Goal: Find specific page/section: Find specific page/section

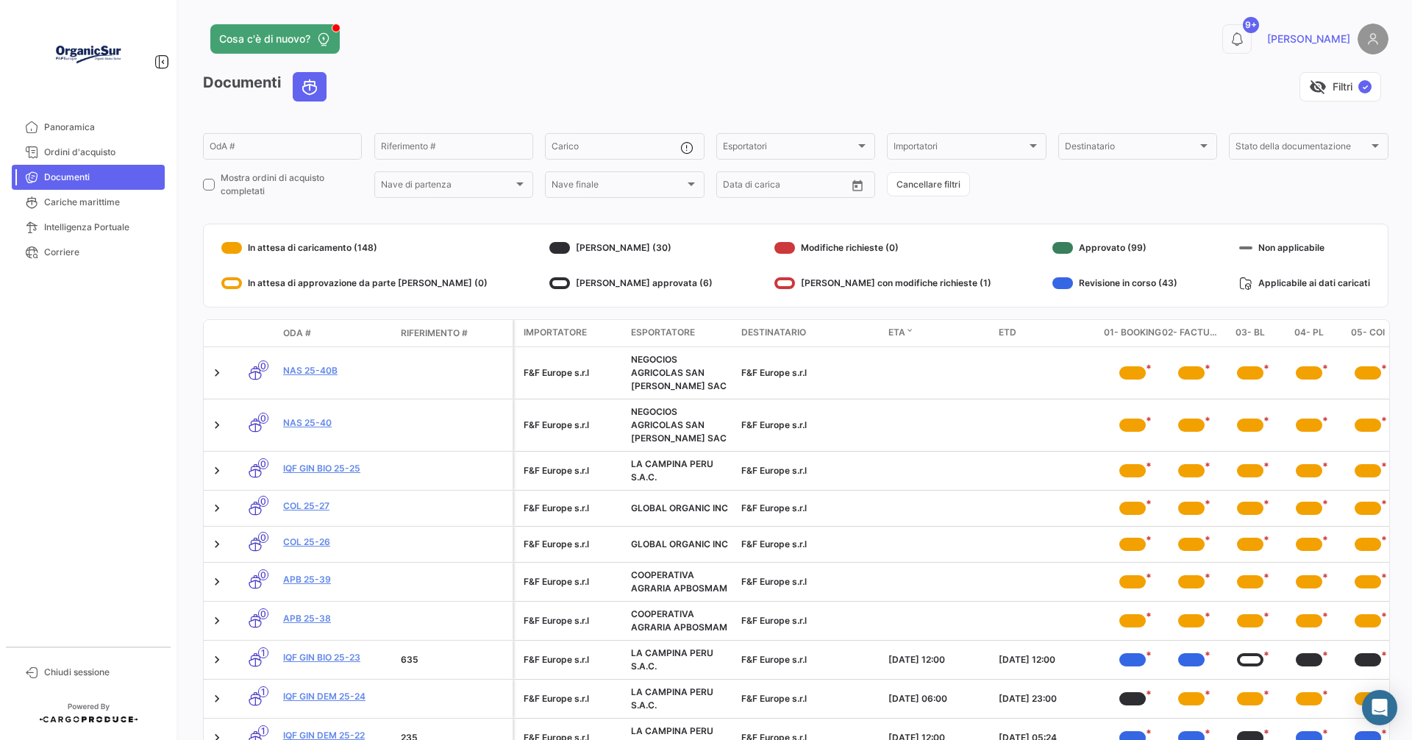
scroll to position [94, 0]
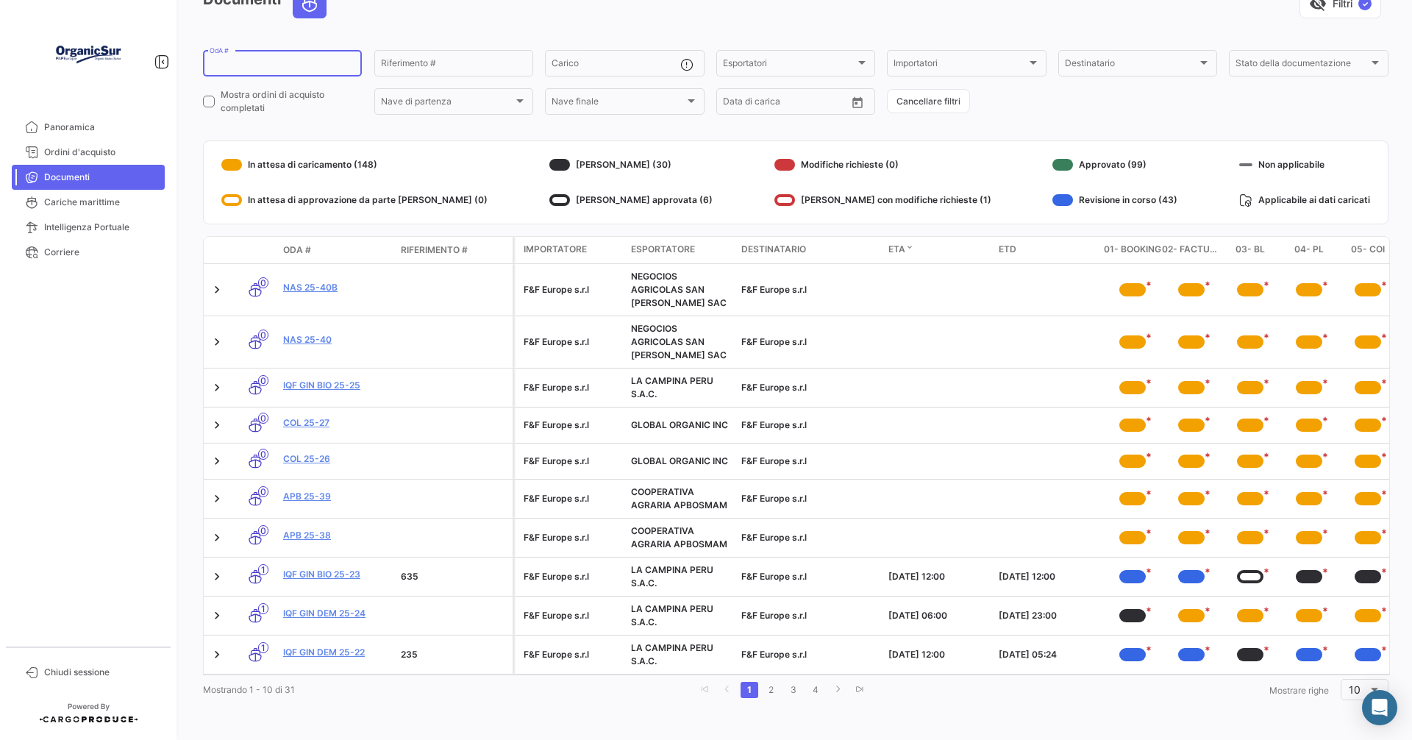
click at [233, 60] on input "OdA #" at bounding box center [283, 65] width 146 height 10
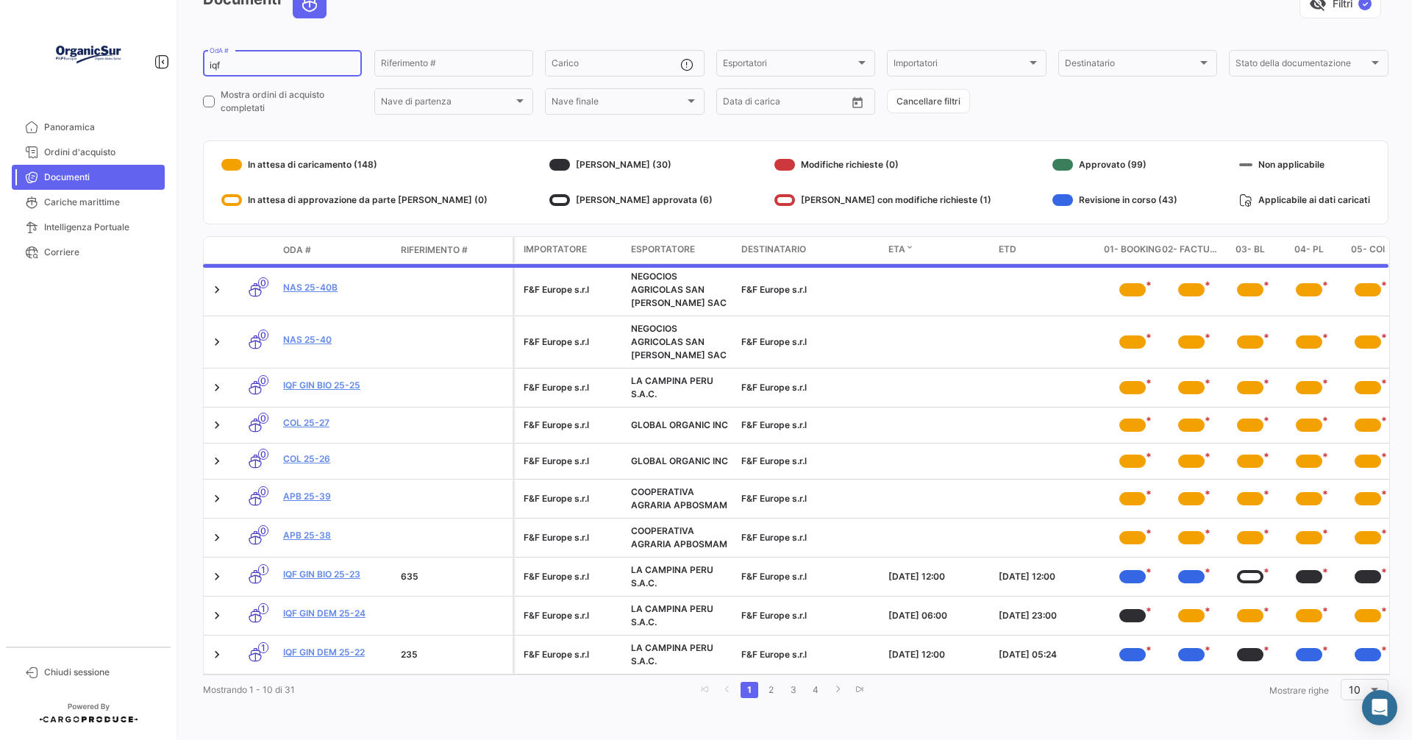
scroll to position [74, 0]
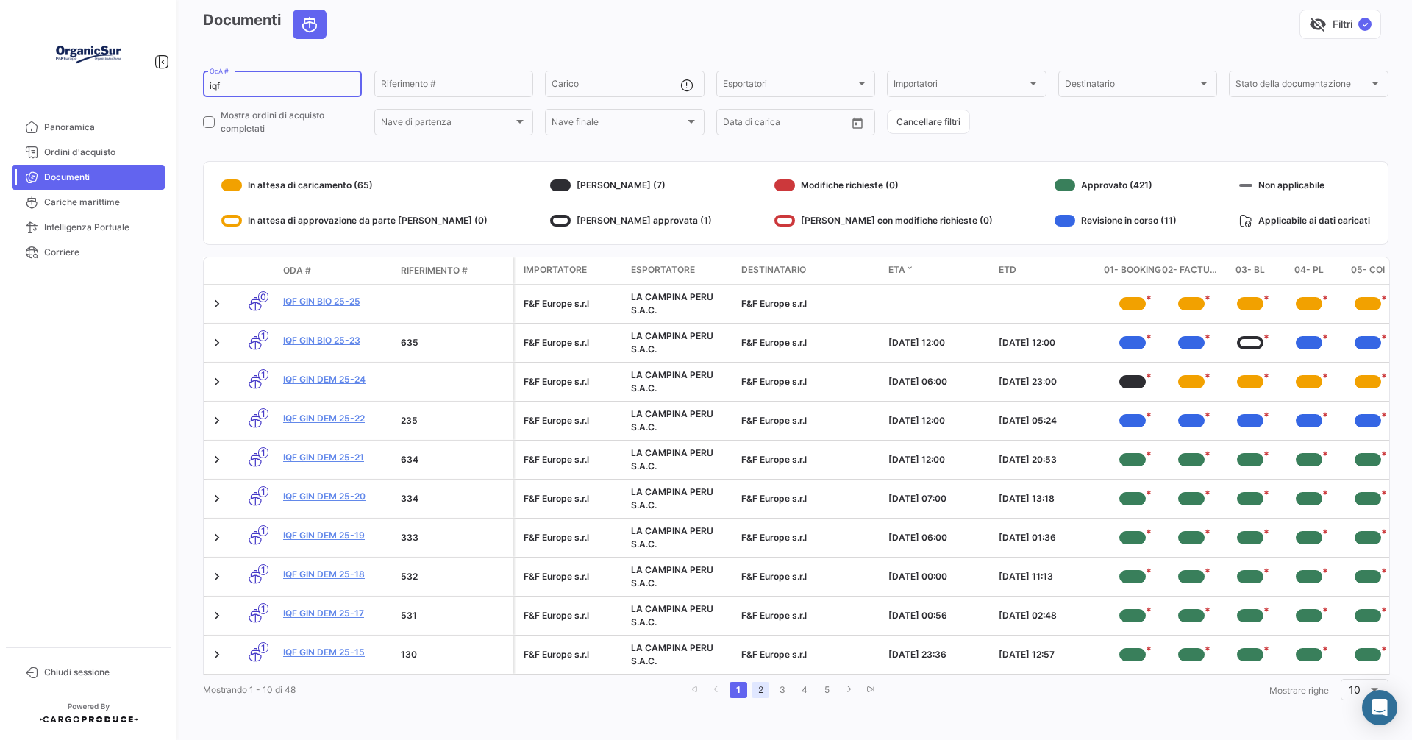
type input "iqf"
click at [751, 693] on link "2" at bounding box center [760, 690] width 18 height 16
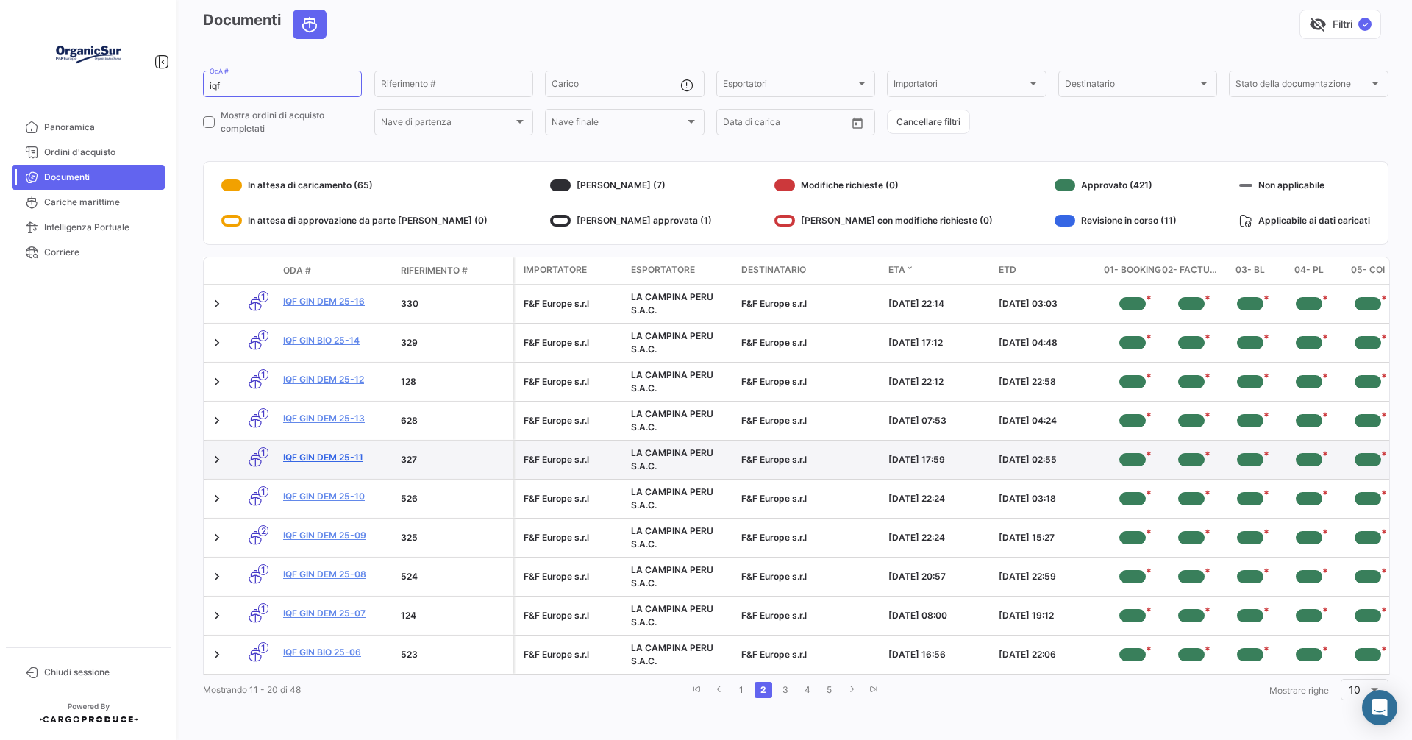
click at [340, 451] on link "IQF GIN DEM 25-11" at bounding box center [336, 457] width 106 height 13
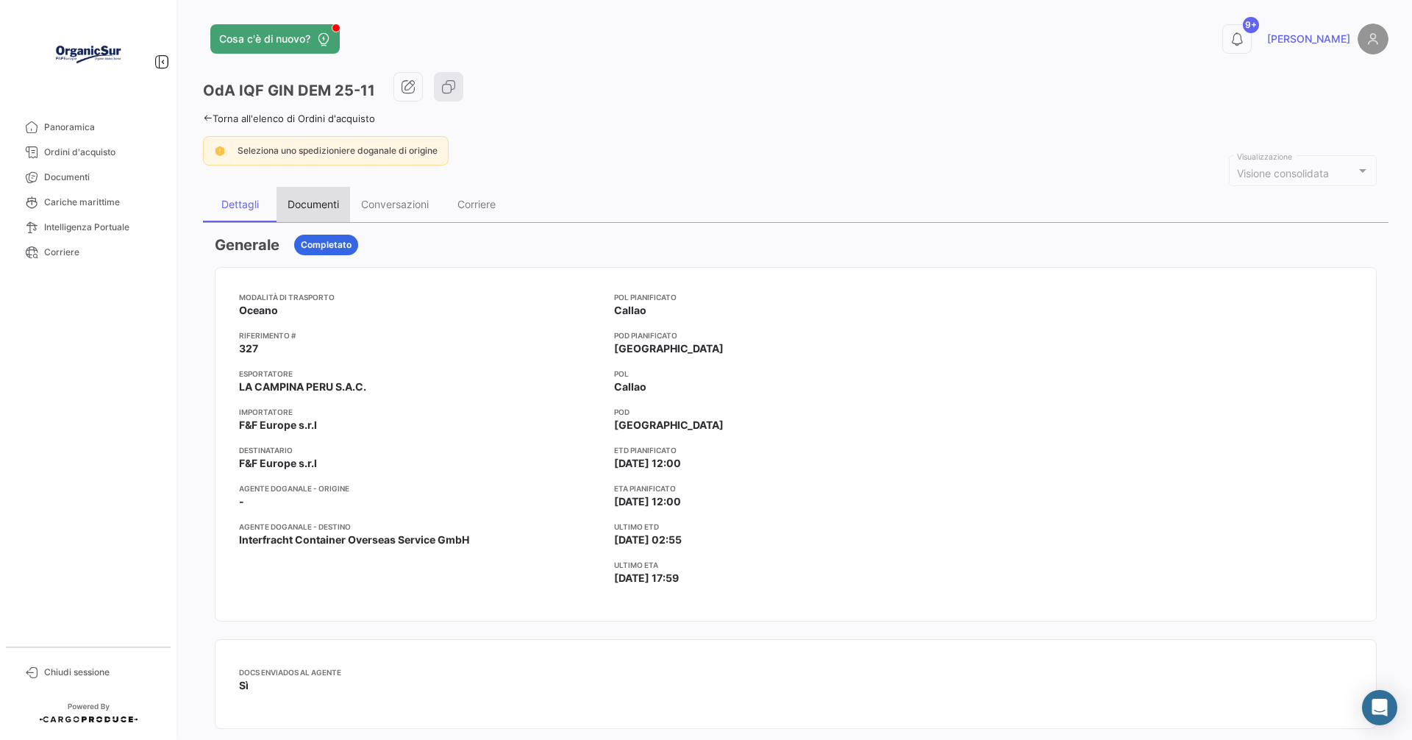
click at [313, 203] on div "Documenti" at bounding box center [312, 204] width 51 height 12
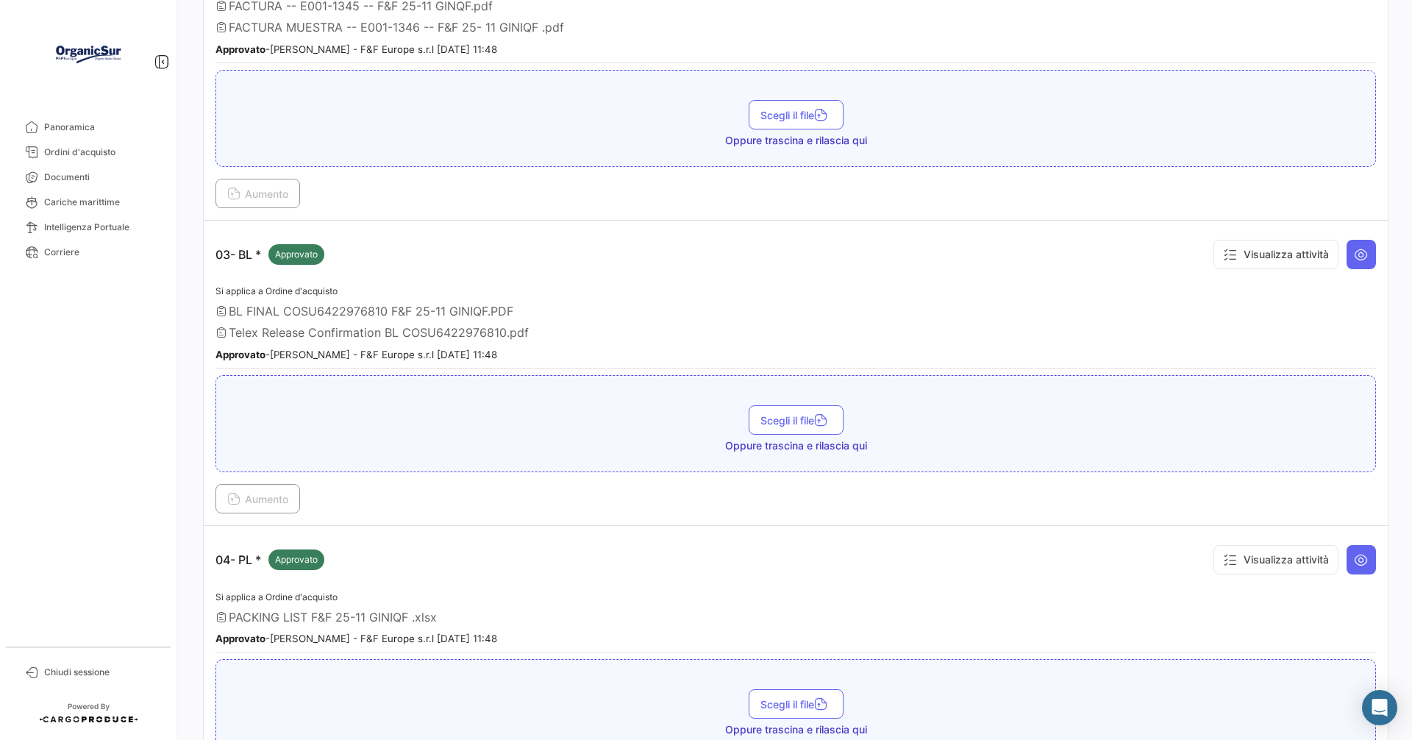
scroll to position [368, 0]
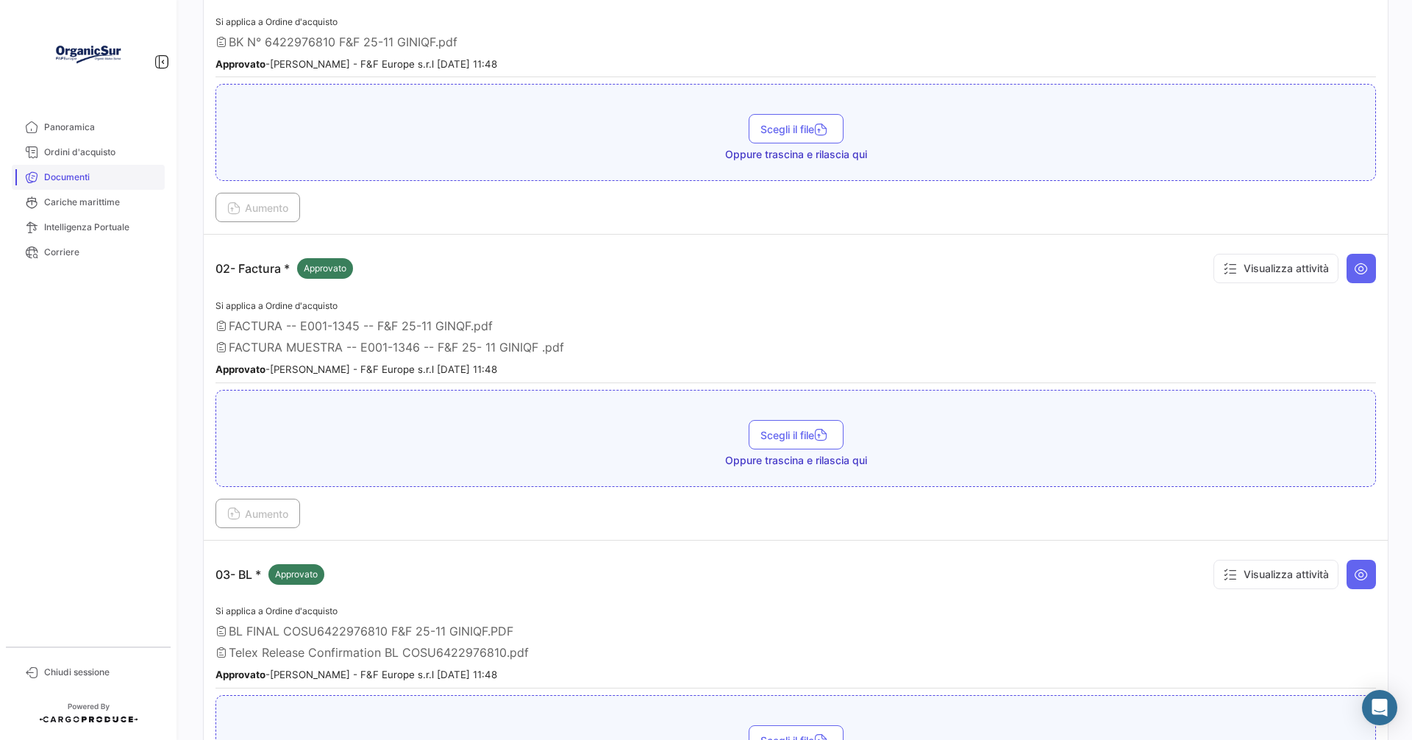
click at [46, 173] on span "Documenti" at bounding box center [101, 177] width 115 height 13
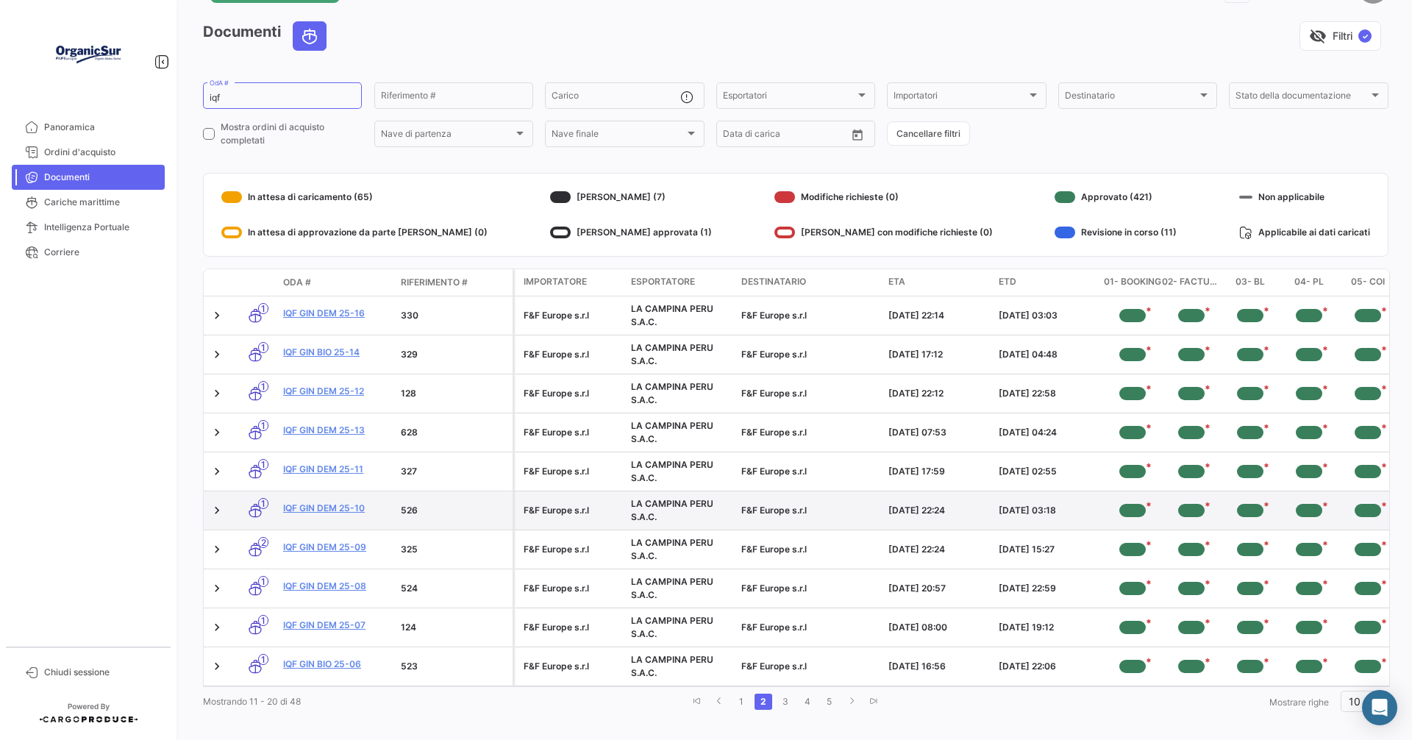
scroll to position [74, 0]
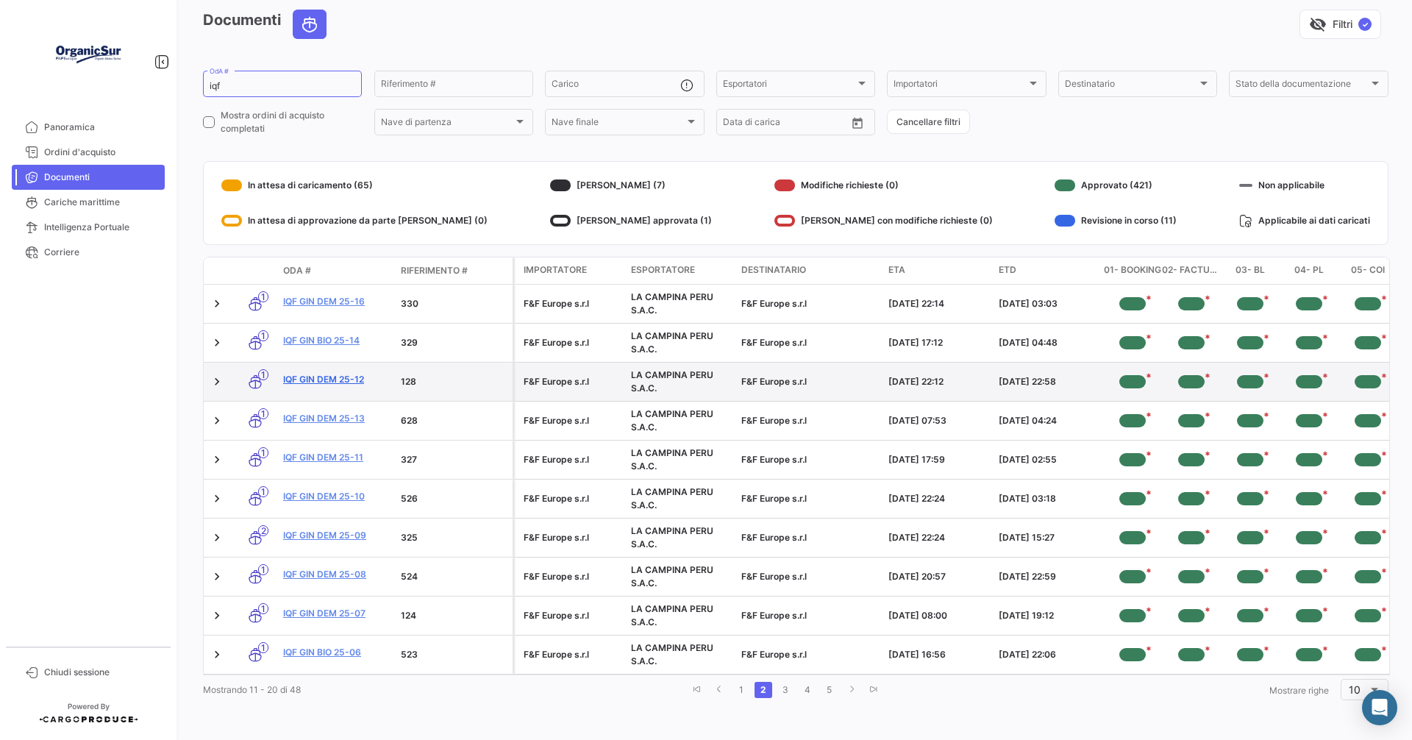
click at [332, 373] on link "IQF GIN DEM 25-12" at bounding box center [336, 379] width 106 height 13
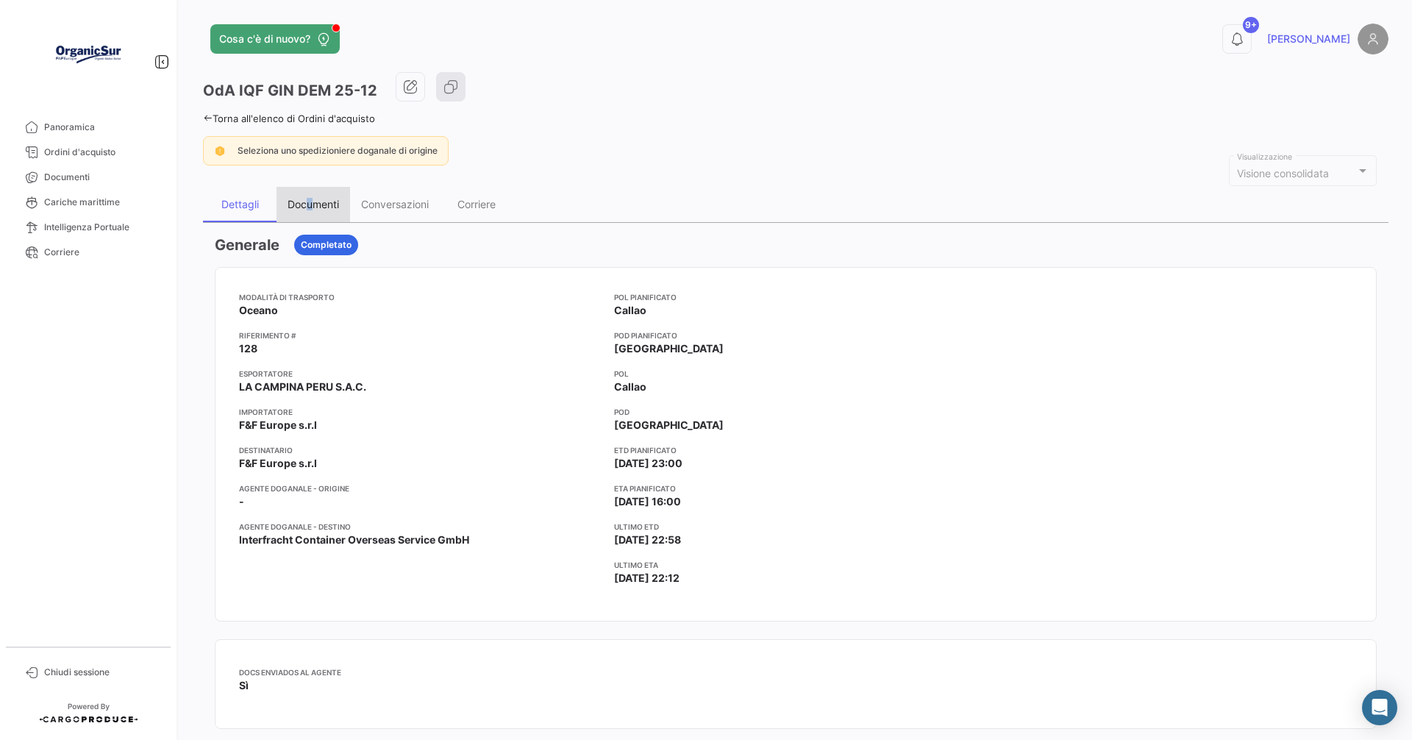
drag, startPoint x: 313, startPoint y: 204, endPoint x: 306, endPoint y: 203, distance: 7.5
click at [307, 203] on div "Documenti" at bounding box center [312, 204] width 51 height 12
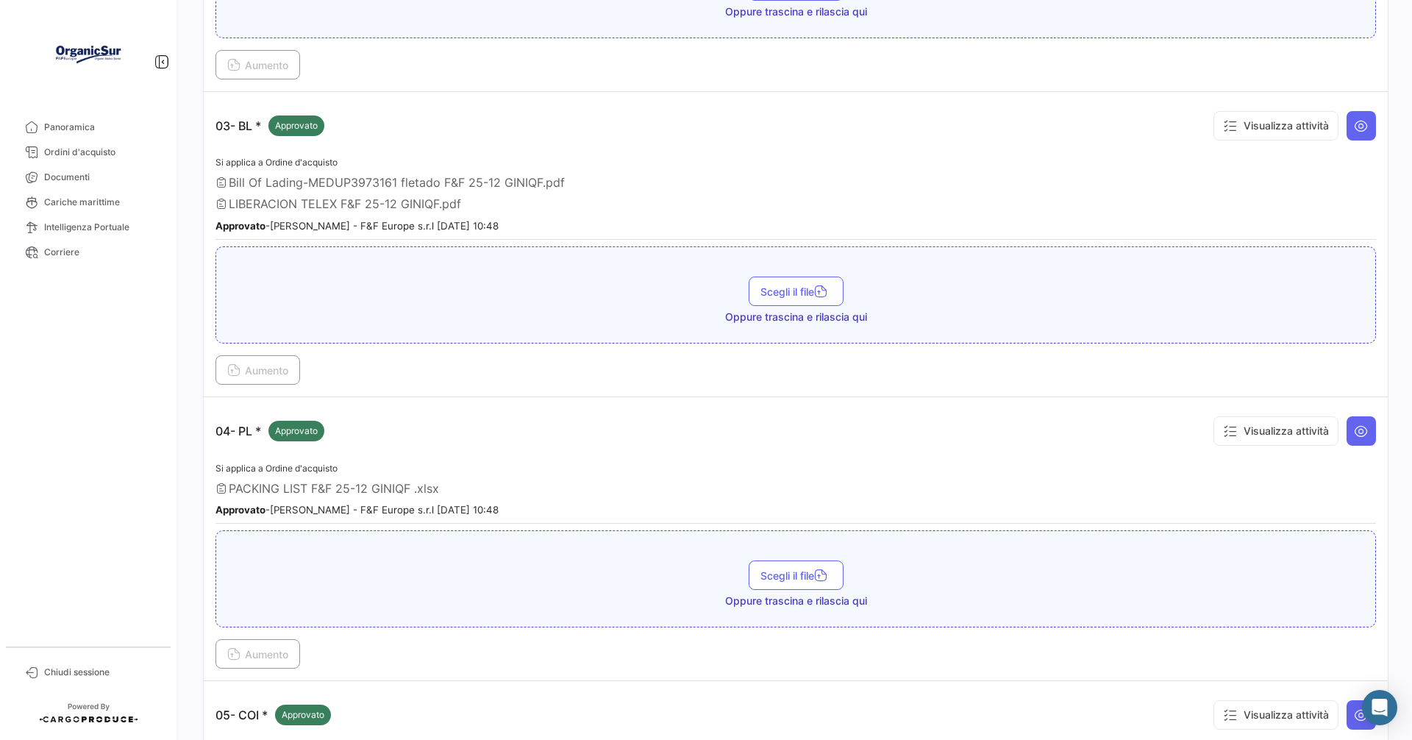
scroll to position [956, 0]
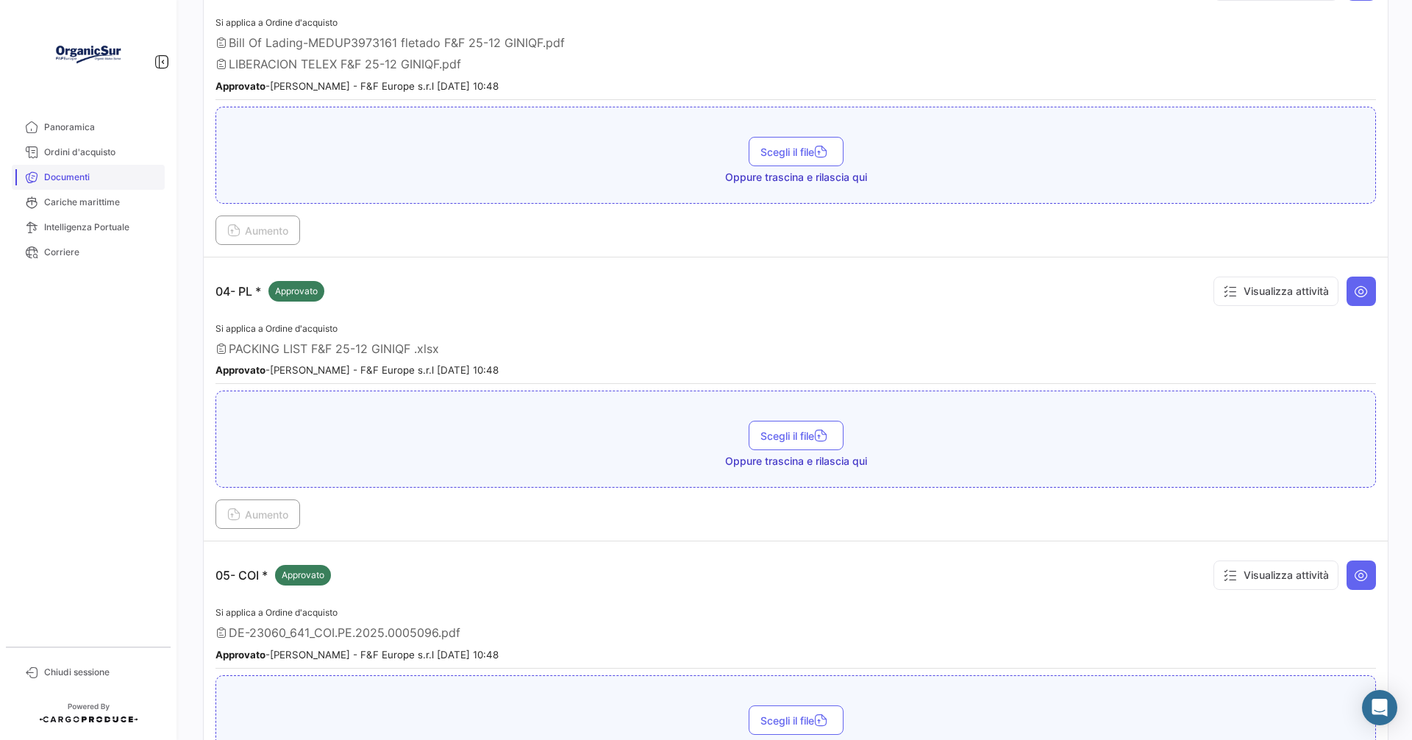
drag, startPoint x: 80, startPoint y: 177, endPoint x: 89, endPoint y: 182, distance: 10.2
click at [80, 176] on span "Documenti" at bounding box center [101, 177] width 115 height 13
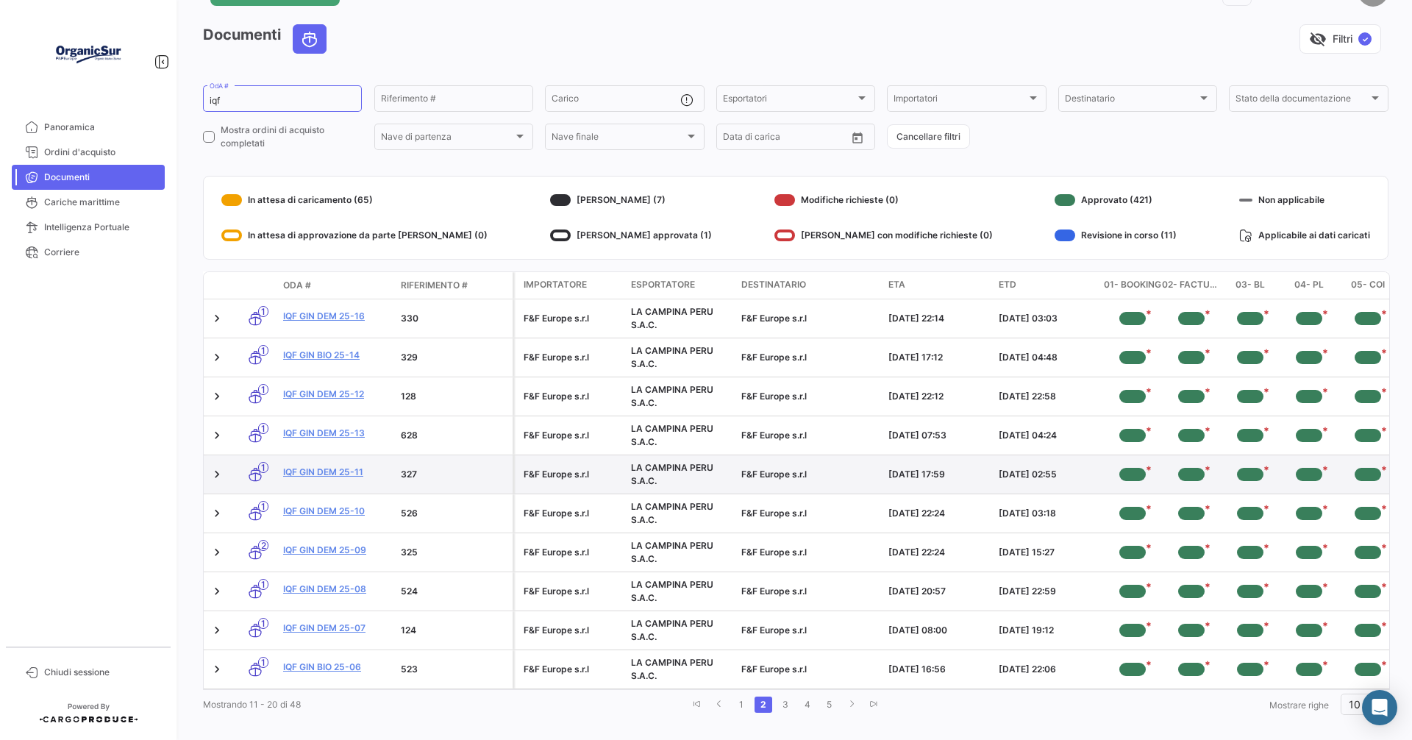
scroll to position [74, 0]
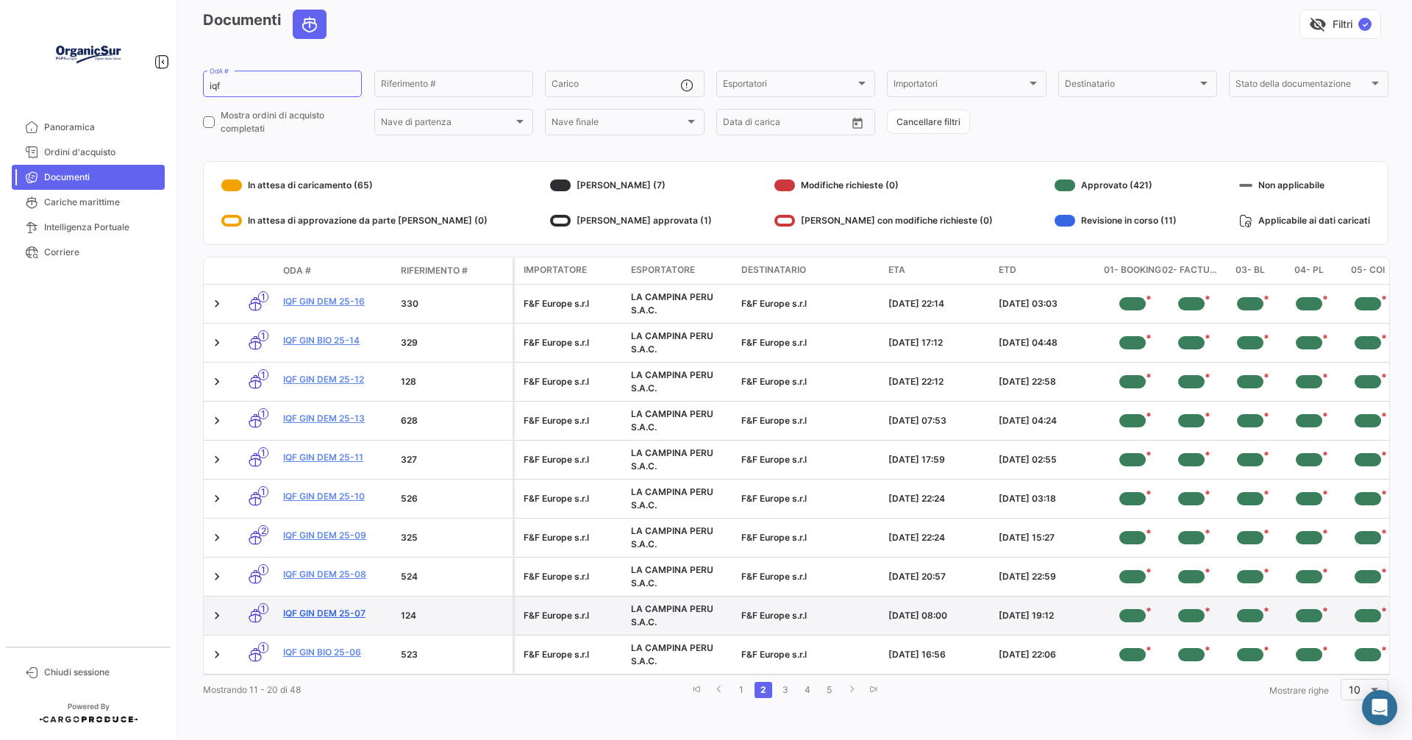
click at [316, 607] on link "IQF GIN DEM 25-07" at bounding box center [336, 613] width 106 height 13
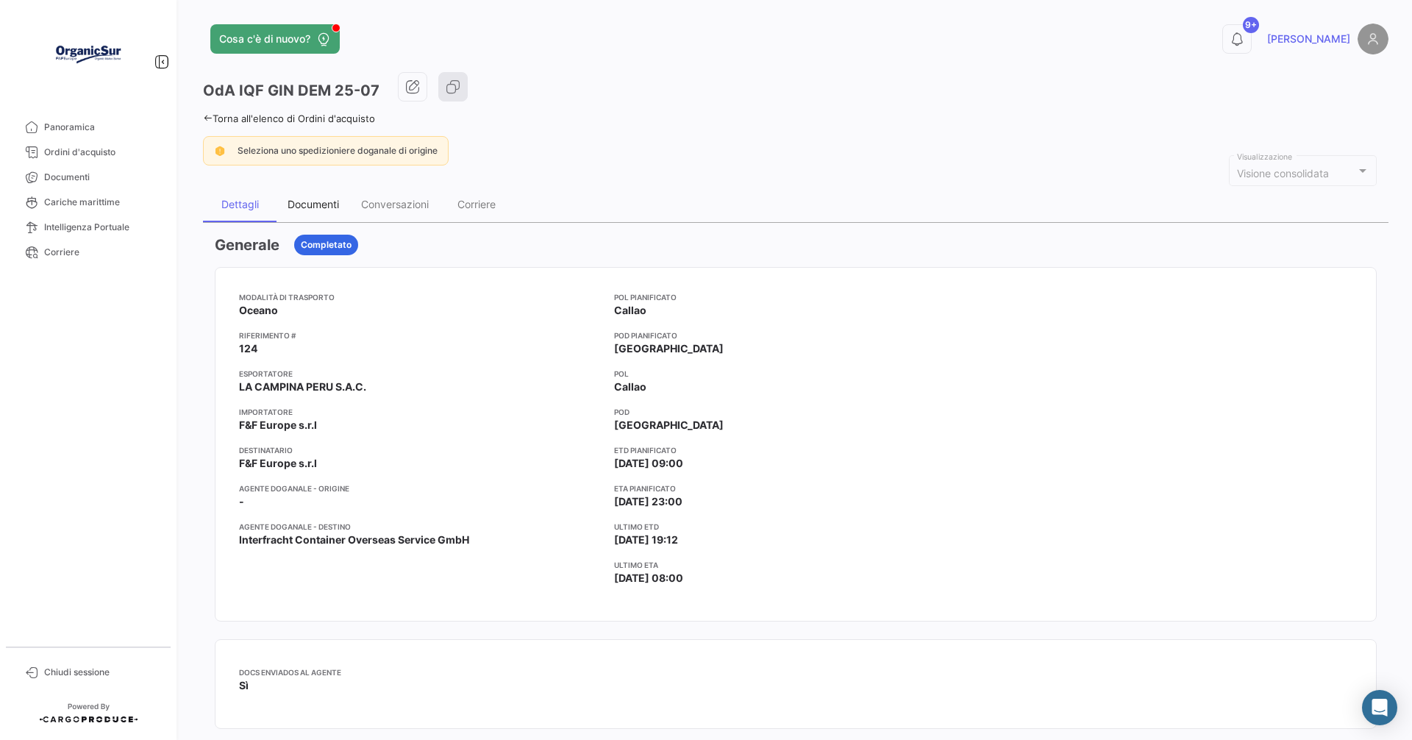
click at [305, 209] on div "Documenti" at bounding box center [312, 204] width 51 height 12
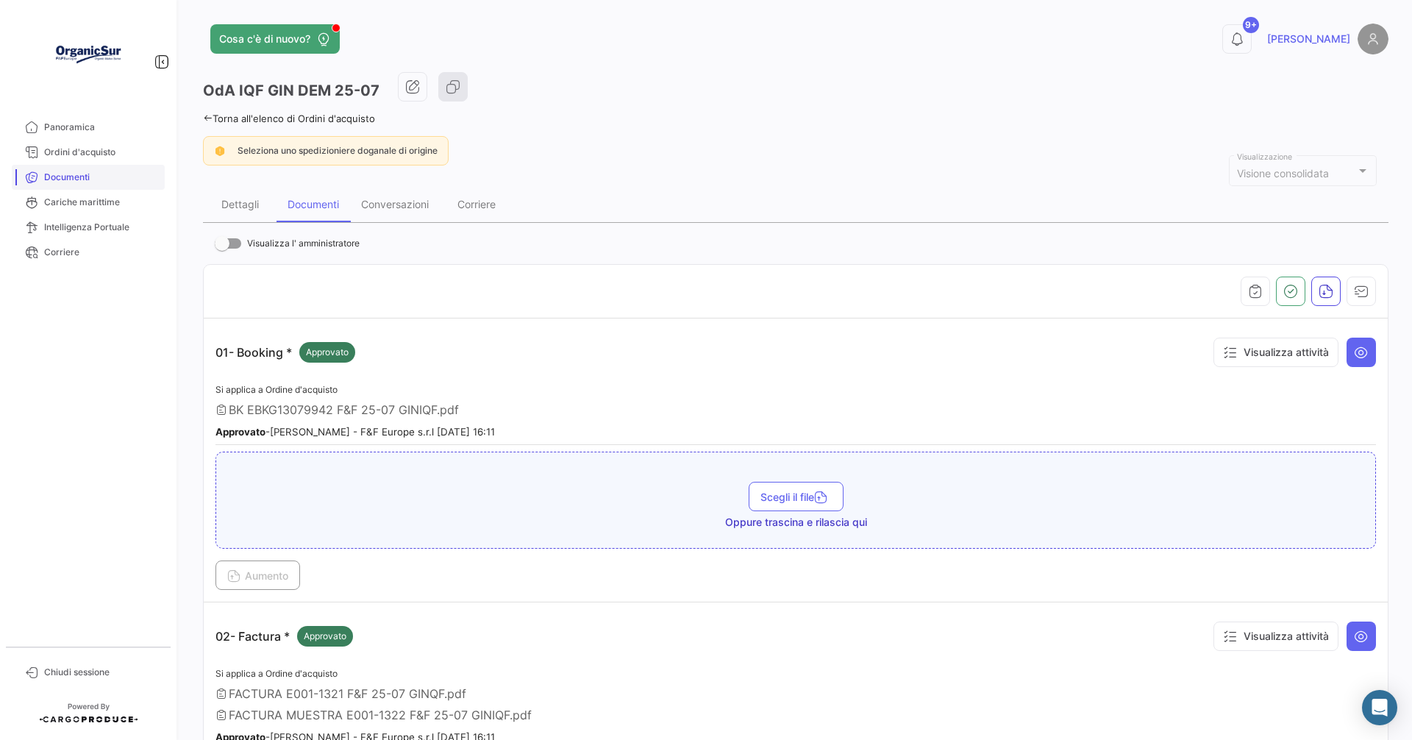
click at [71, 180] on span "Documenti" at bounding box center [101, 177] width 115 height 13
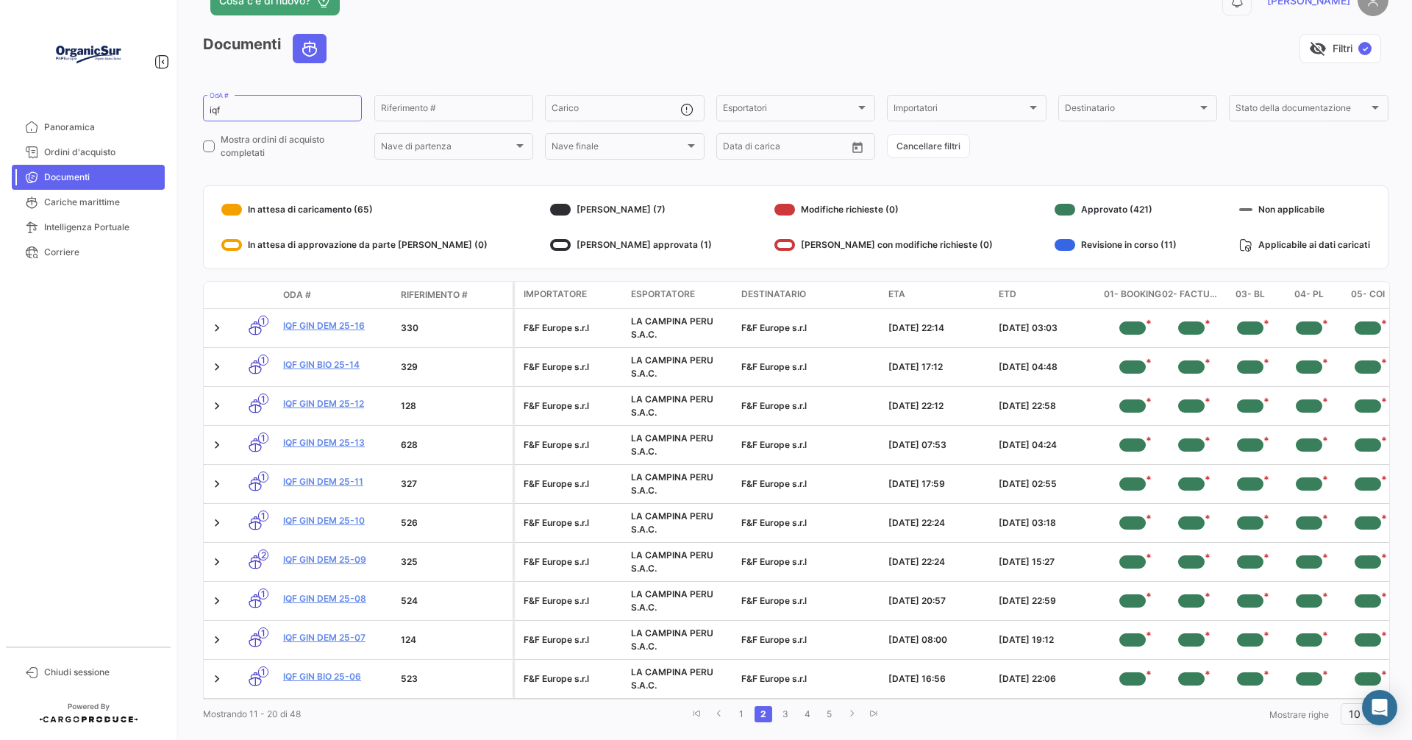
scroll to position [74, 0]
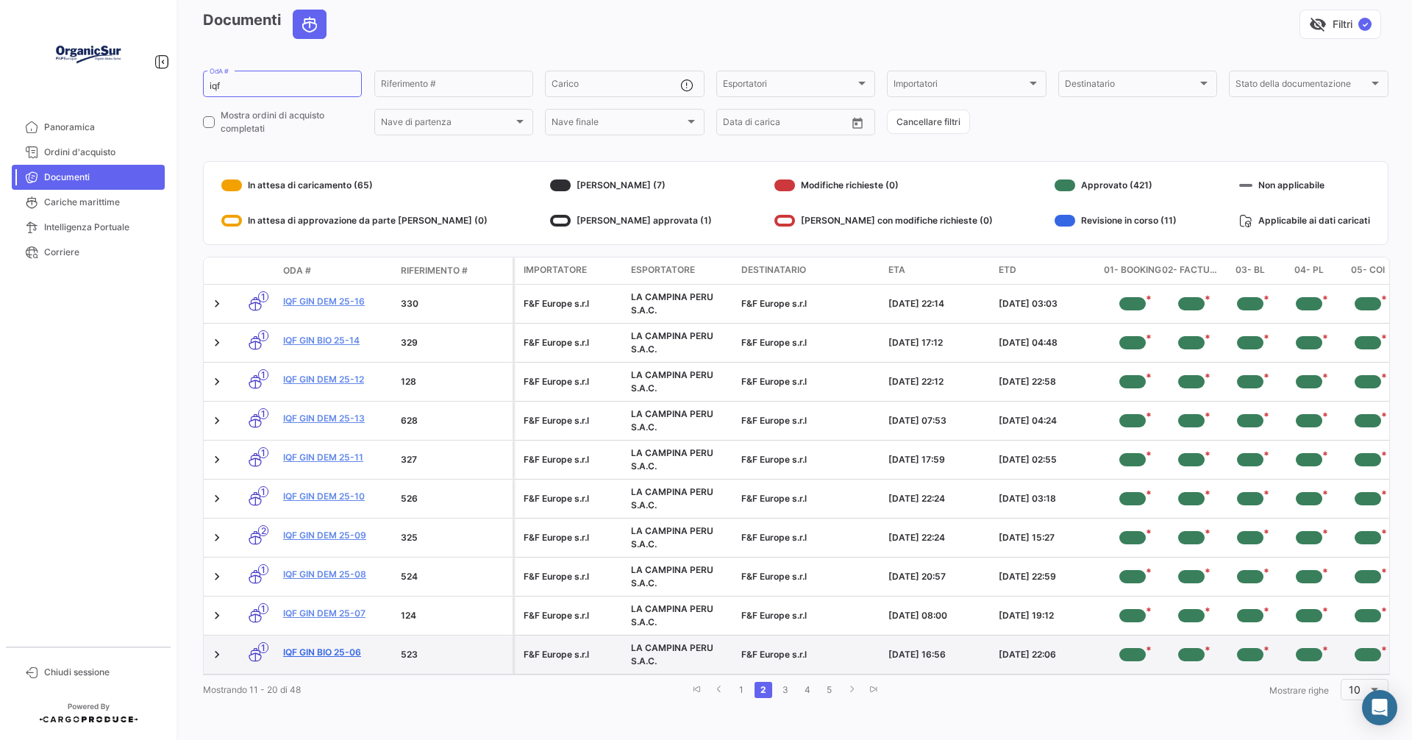
click at [327, 646] on link "IQF GIN BIO 25-06" at bounding box center [336, 652] width 106 height 13
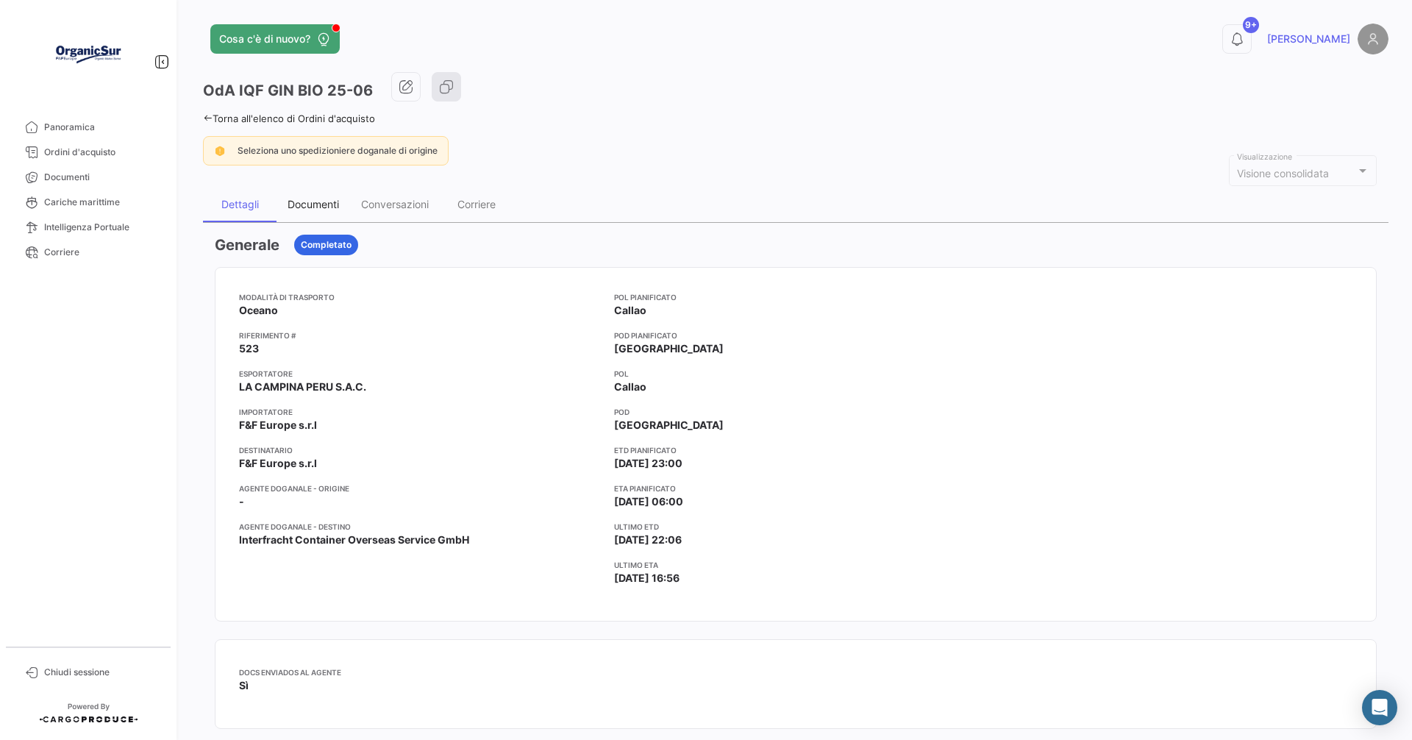
click at [326, 196] on div "Documenti" at bounding box center [313, 204] width 74 height 35
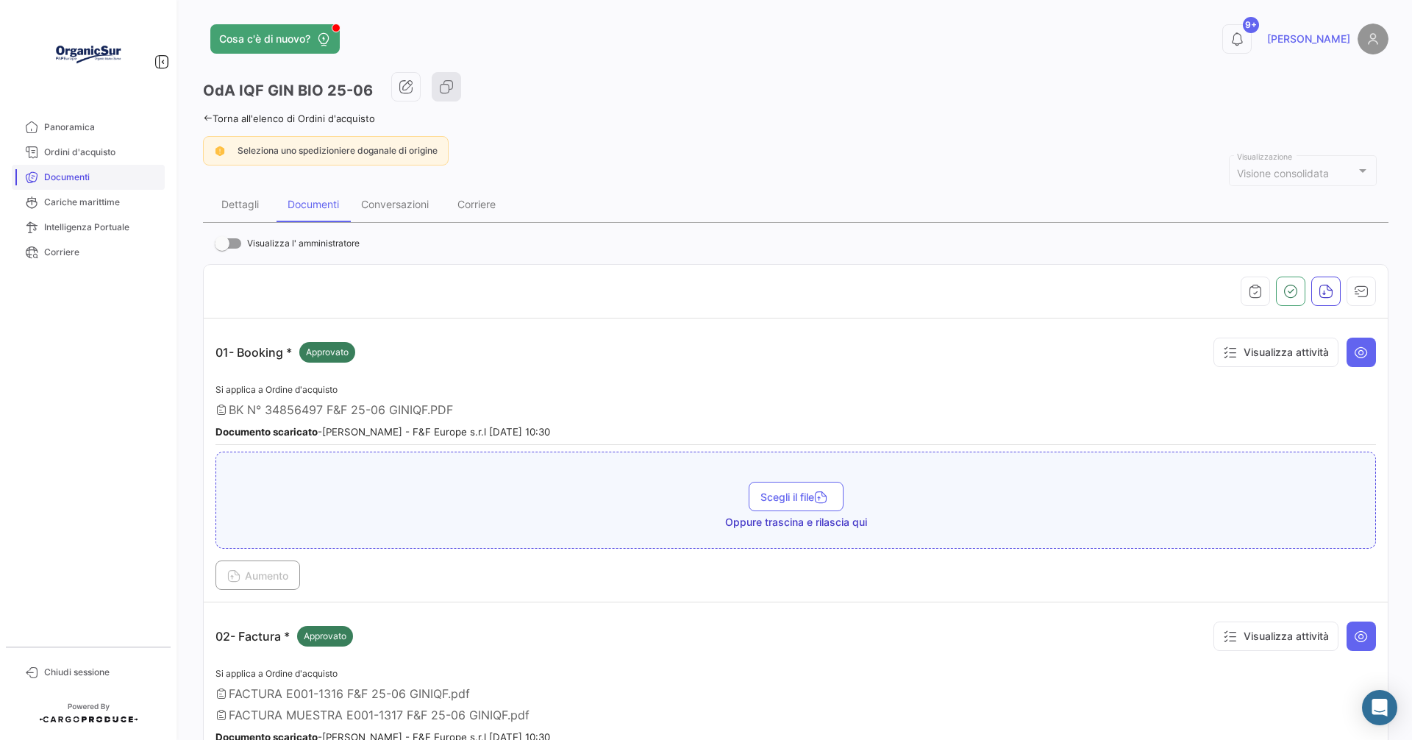
click at [74, 174] on span "Documenti" at bounding box center [101, 177] width 115 height 13
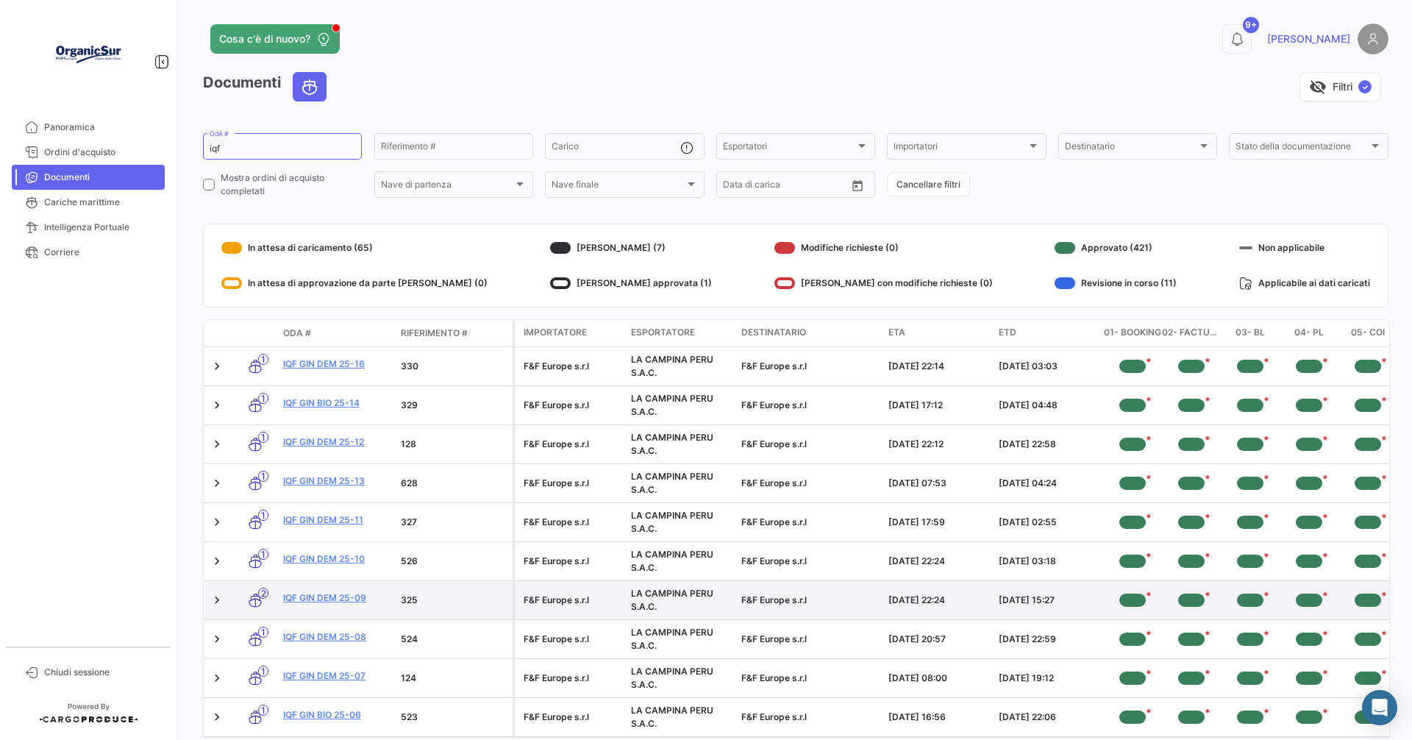
scroll to position [74, 0]
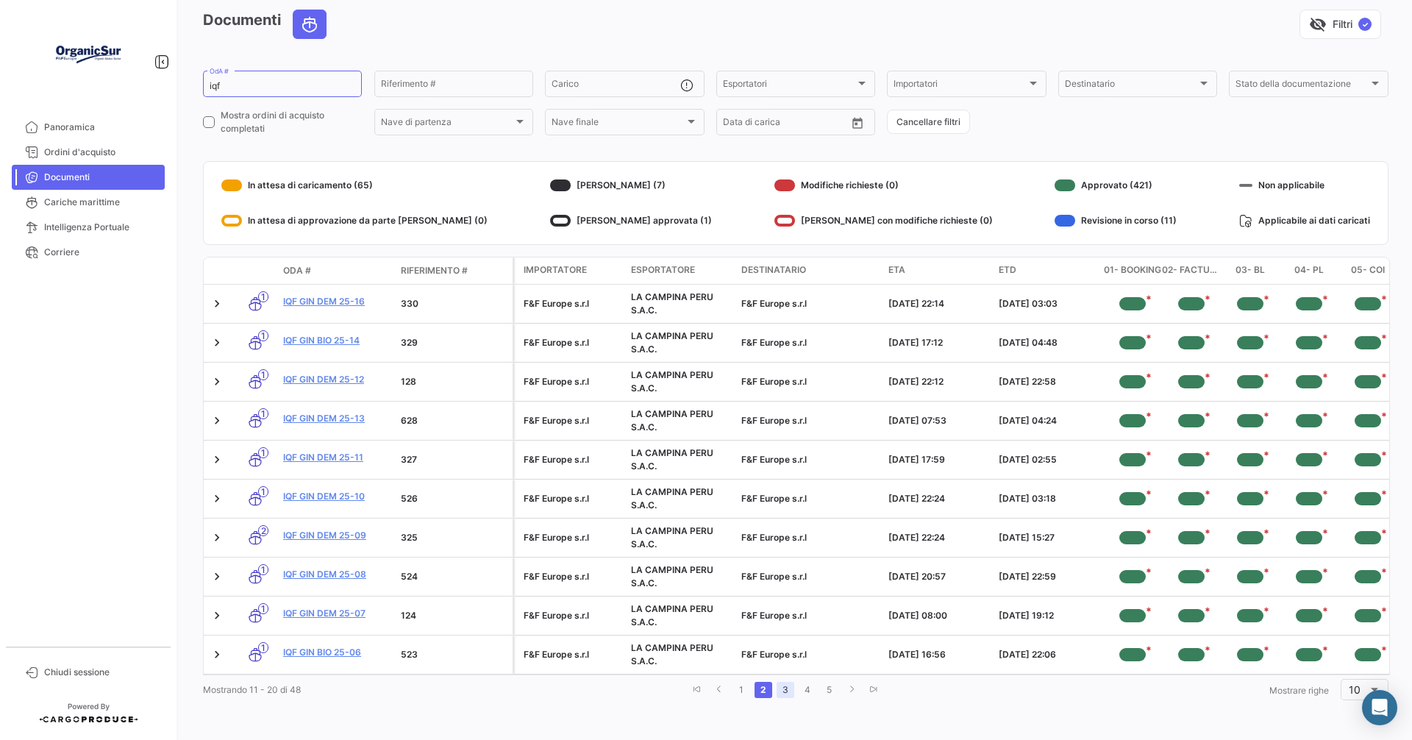
click at [782, 685] on link "3" at bounding box center [785, 690] width 18 height 16
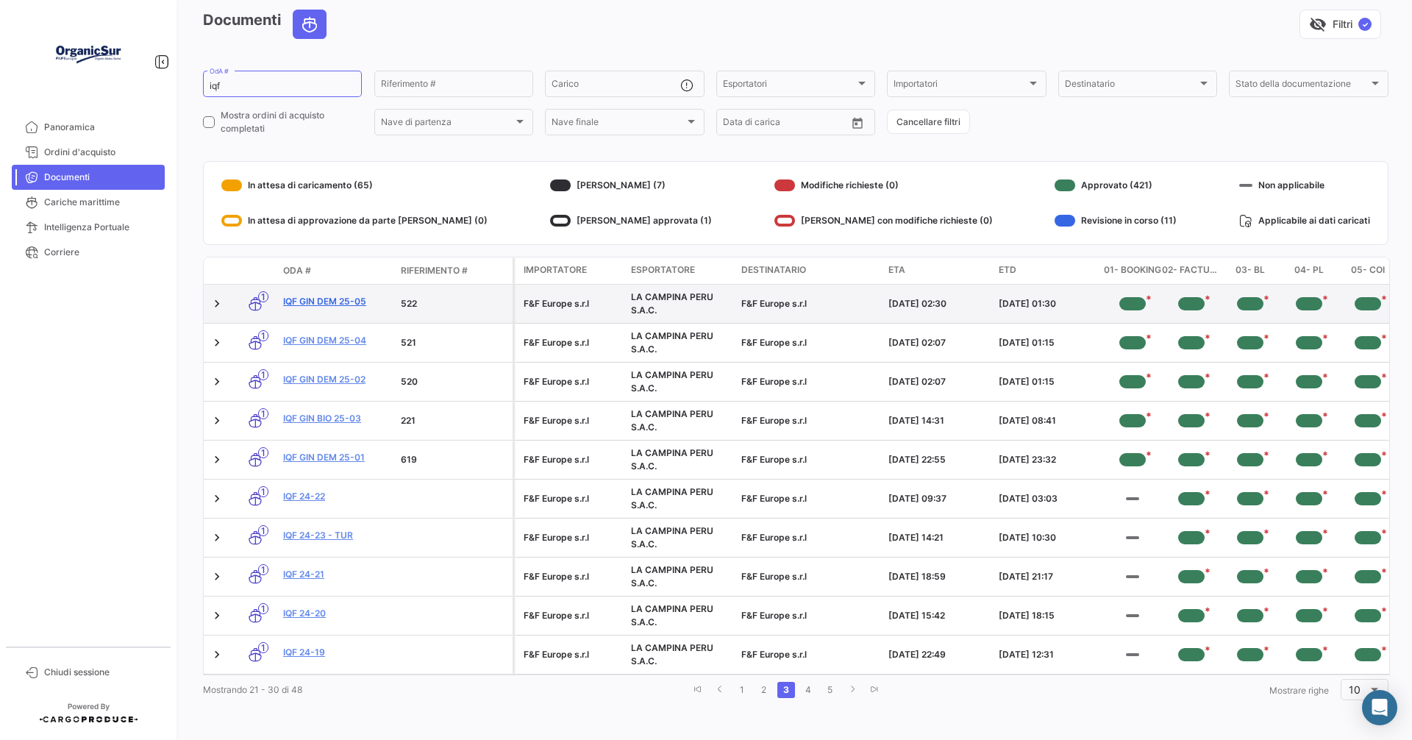
click at [329, 295] on link "IQF GIN DEM 25-05" at bounding box center [336, 301] width 106 height 13
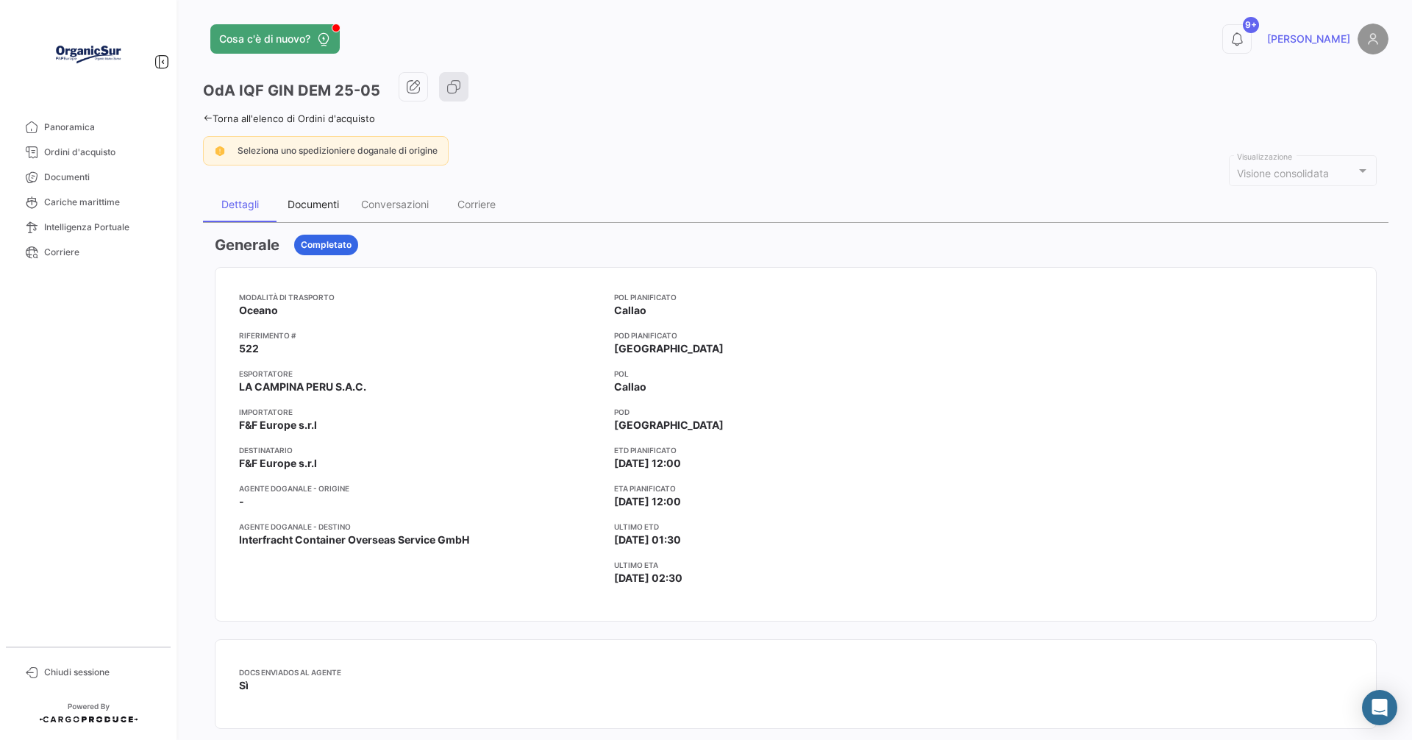
click at [315, 205] on div "Documenti" at bounding box center [312, 204] width 51 height 12
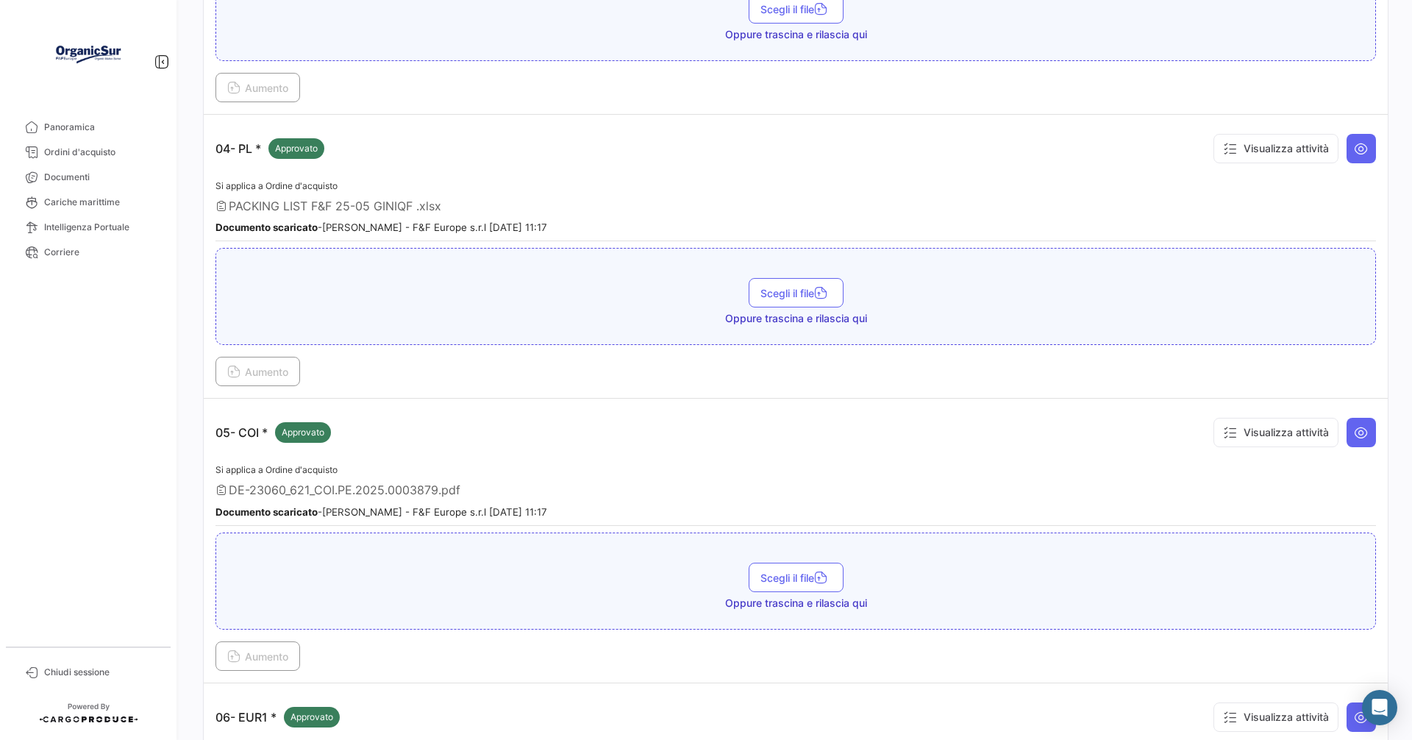
scroll to position [1103, 0]
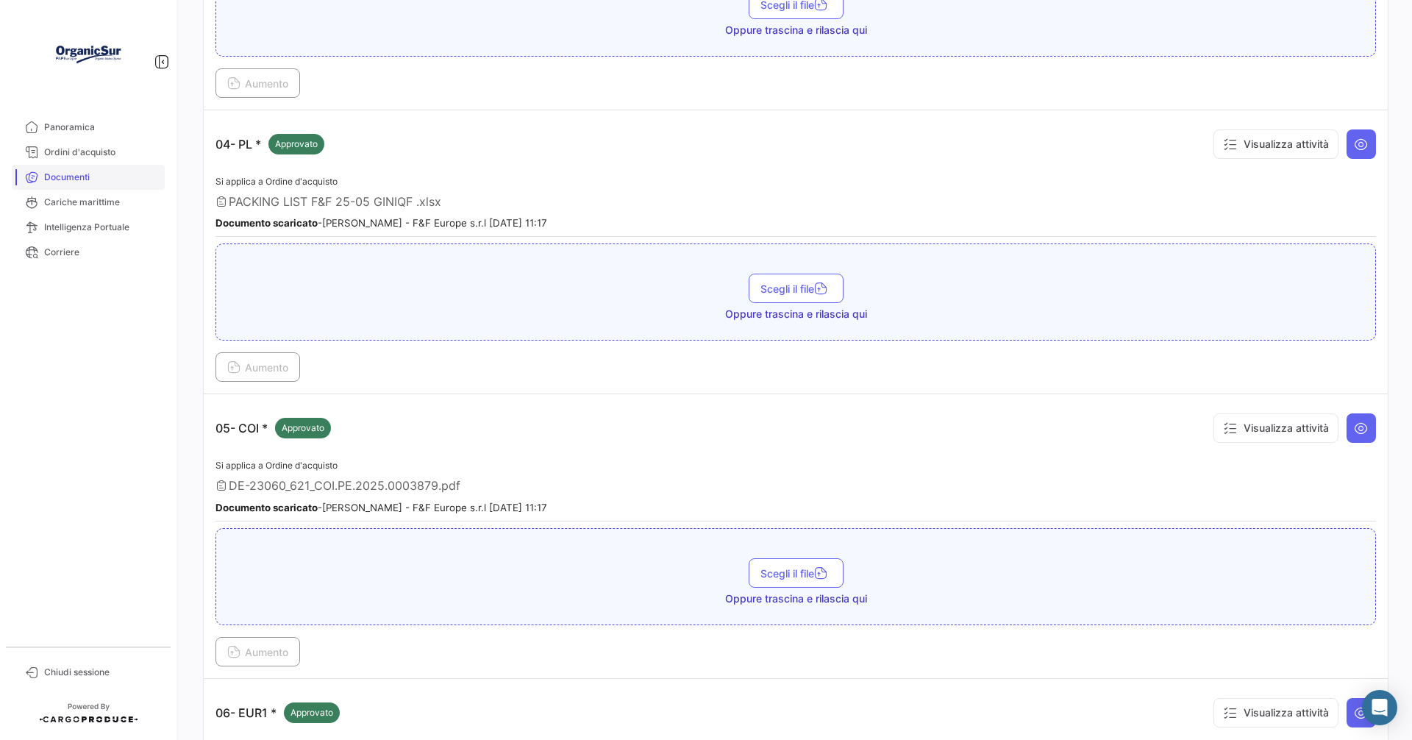
drag, startPoint x: 55, startPoint y: 171, endPoint x: 134, endPoint y: 179, distance: 79.0
click at [56, 171] on span "Documenti" at bounding box center [101, 177] width 115 height 13
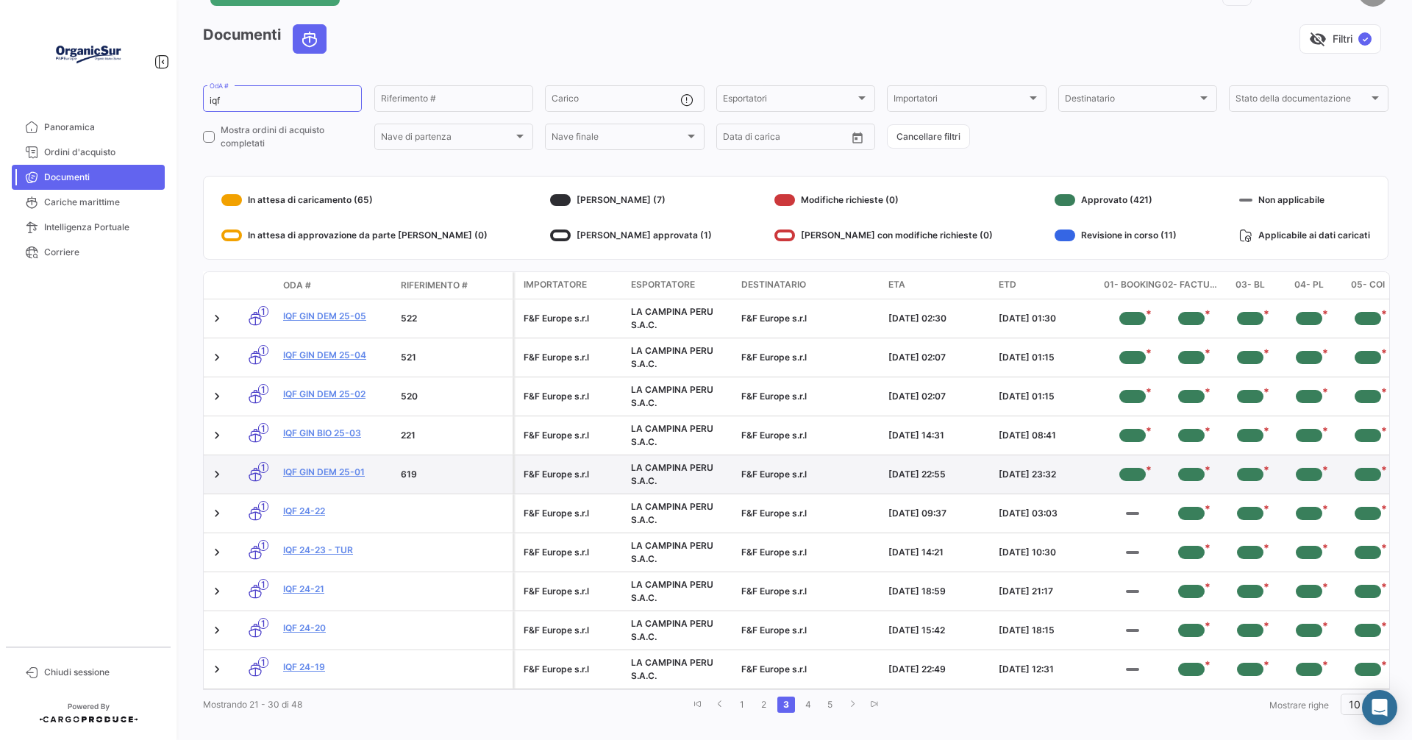
scroll to position [74, 0]
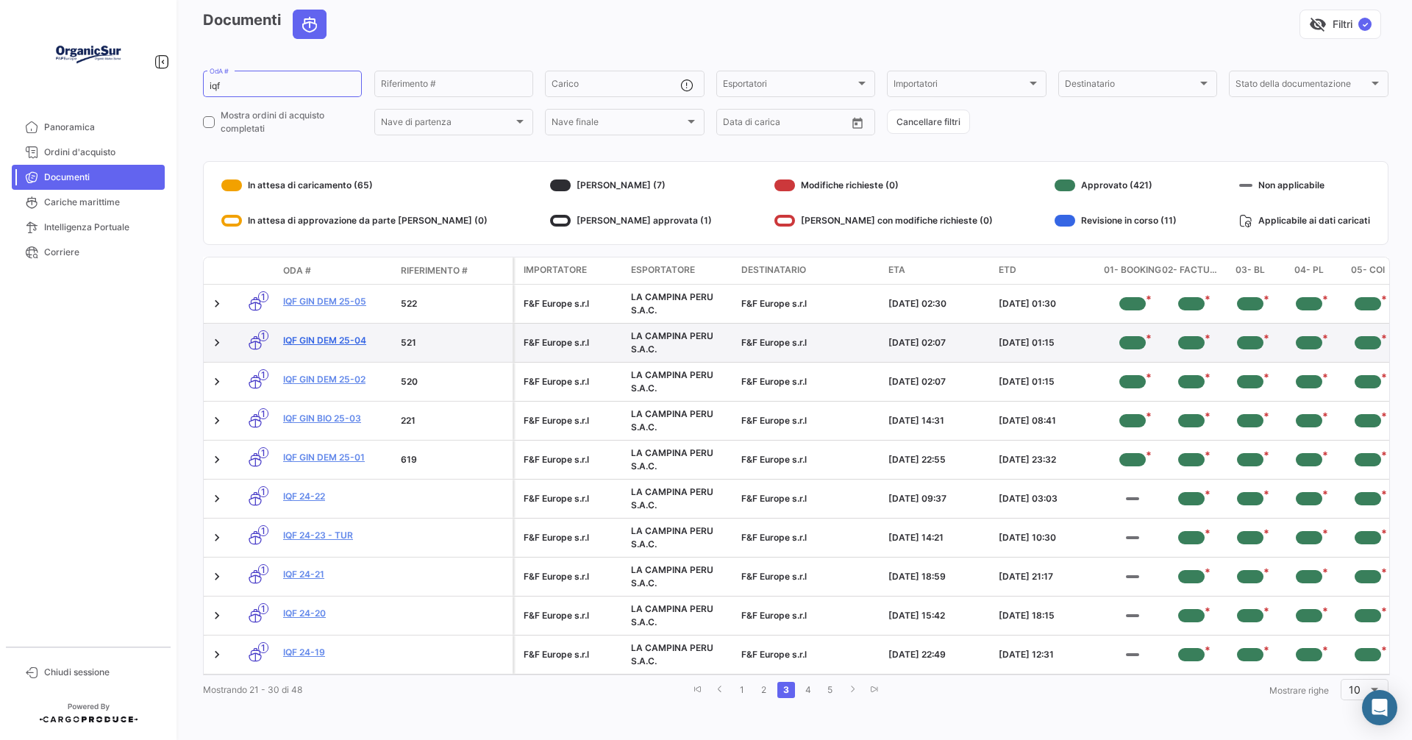
click at [340, 334] on link "IQF GIN DEM 25-04" at bounding box center [336, 340] width 106 height 13
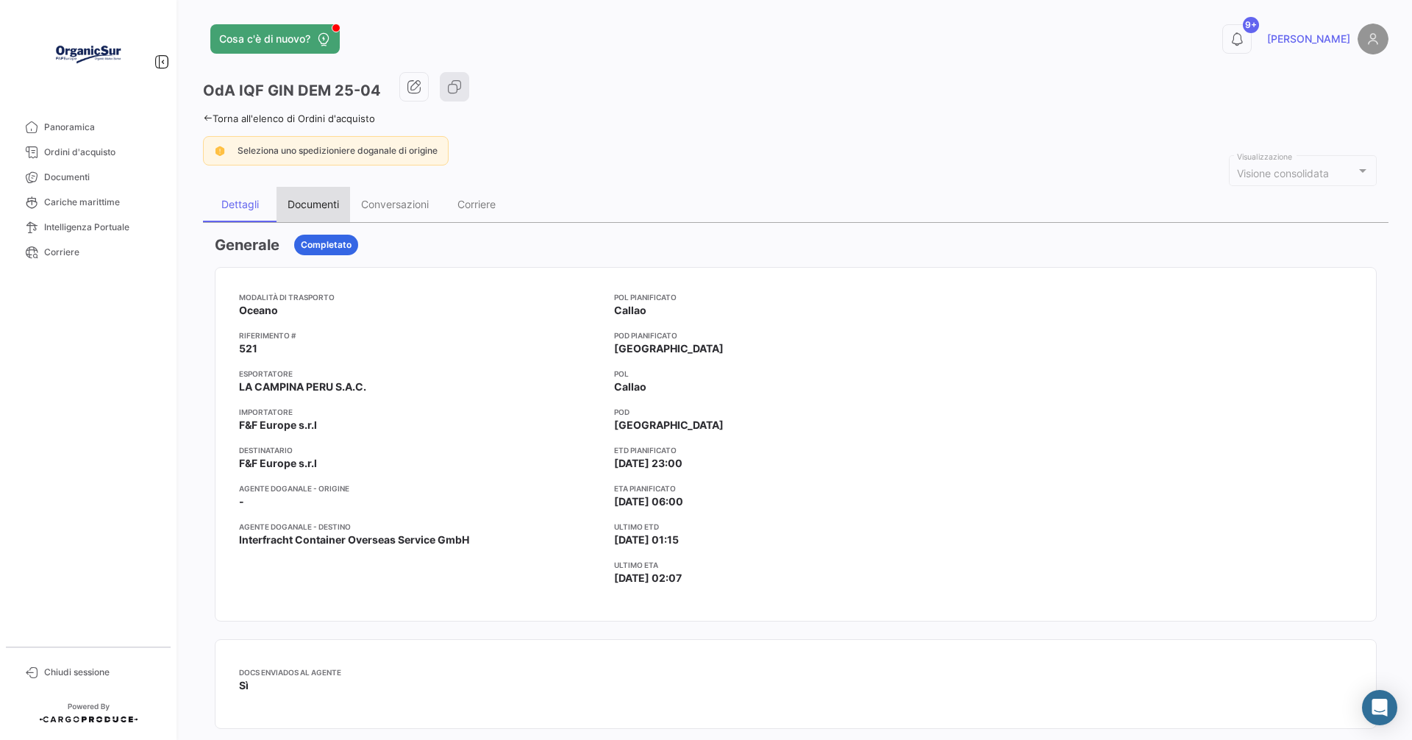
click at [308, 204] on div "Documenti" at bounding box center [312, 204] width 51 height 12
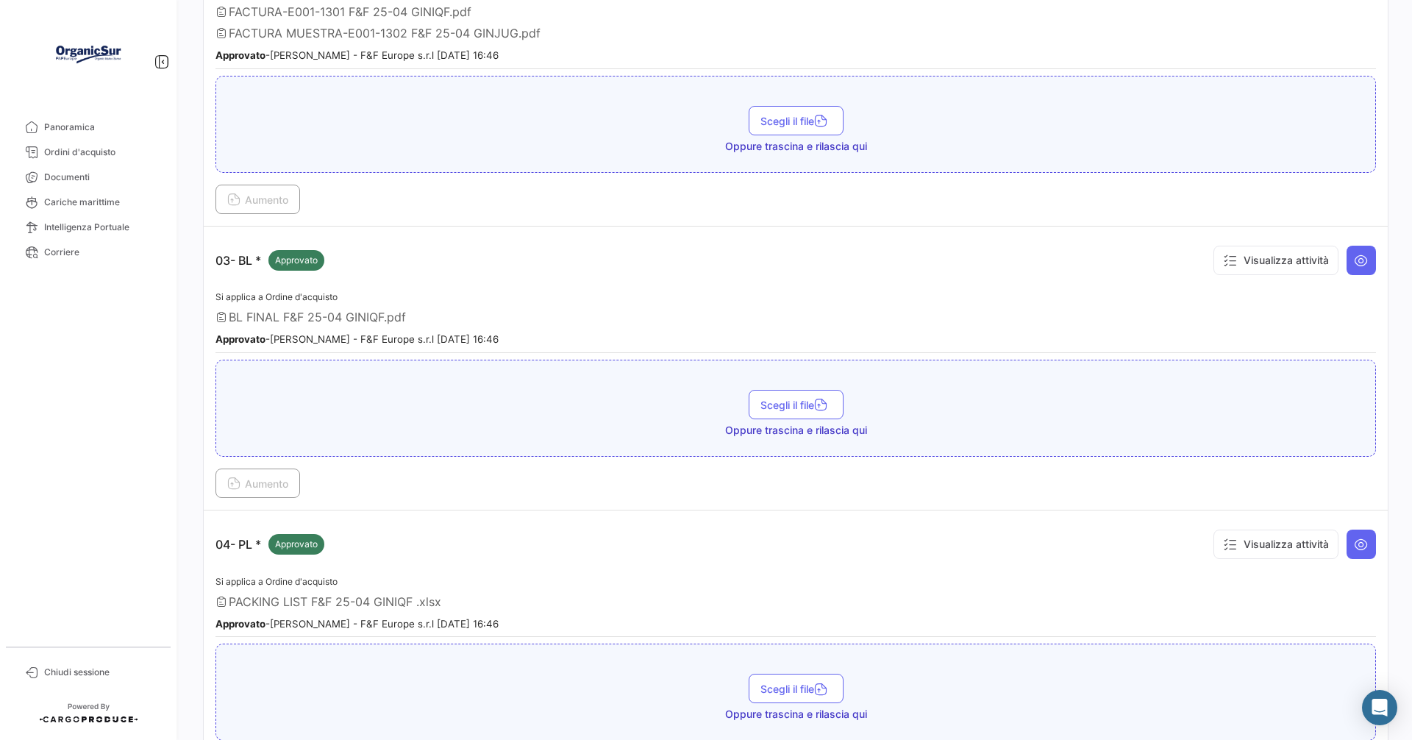
scroll to position [1176, 0]
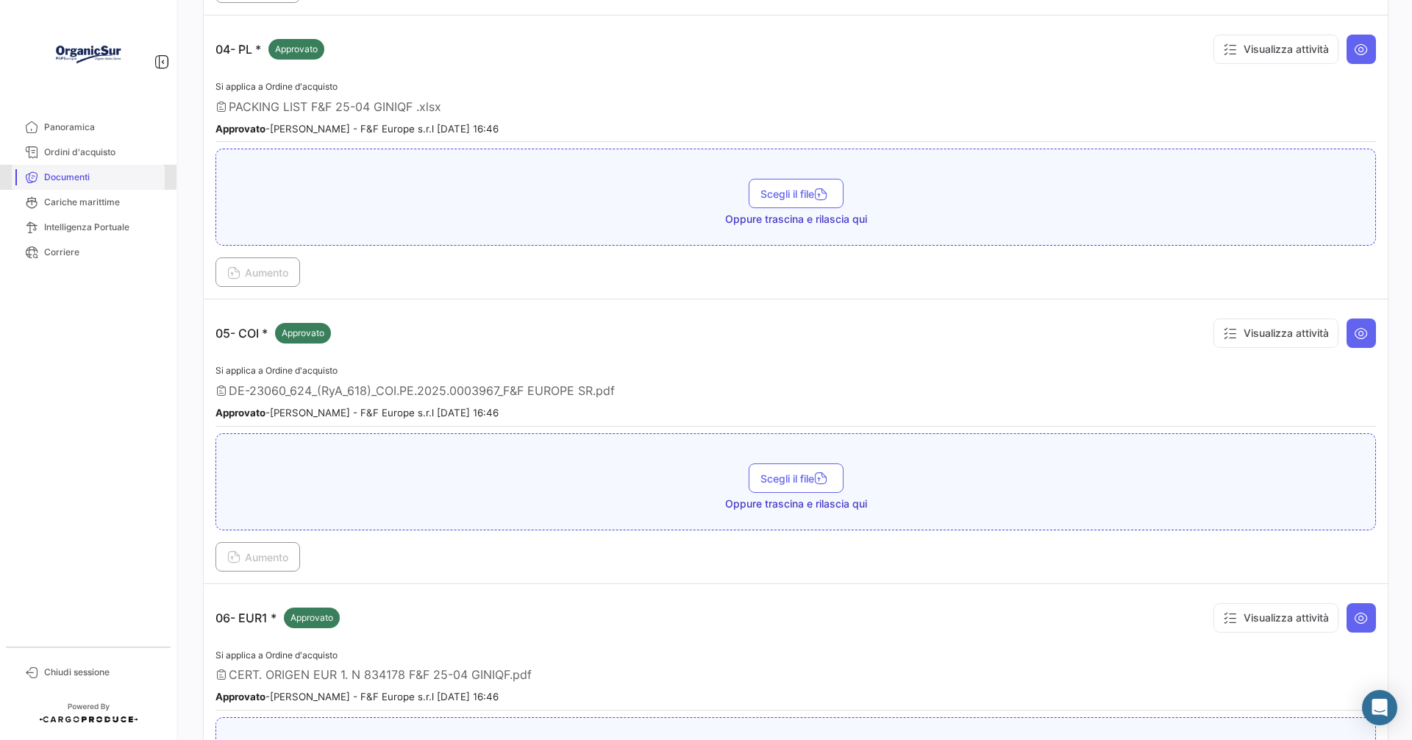
click at [68, 170] on link "Documenti" at bounding box center [88, 177] width 153 height 25
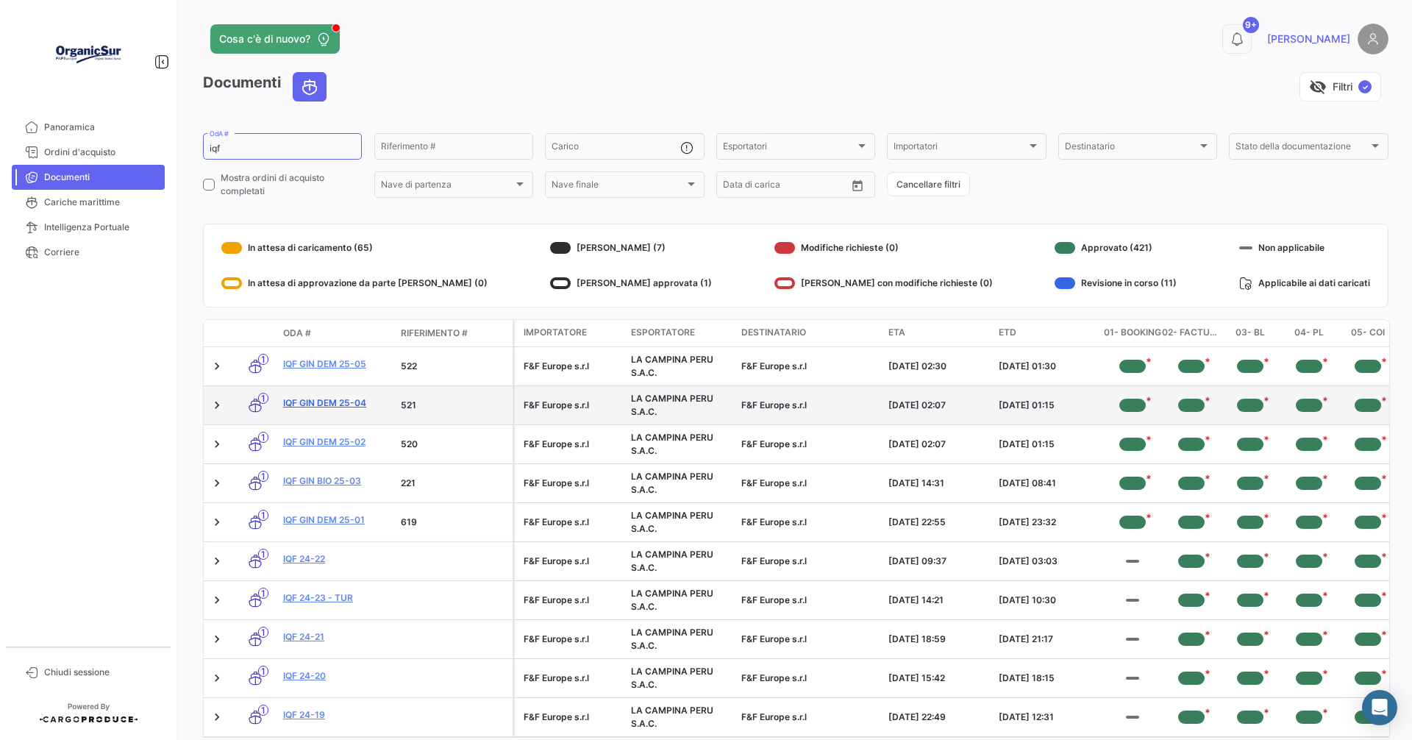
click at [326, 401] on link "IQF GIN DEM 25-04" at bounding box center [336, 402] width 106 height 13
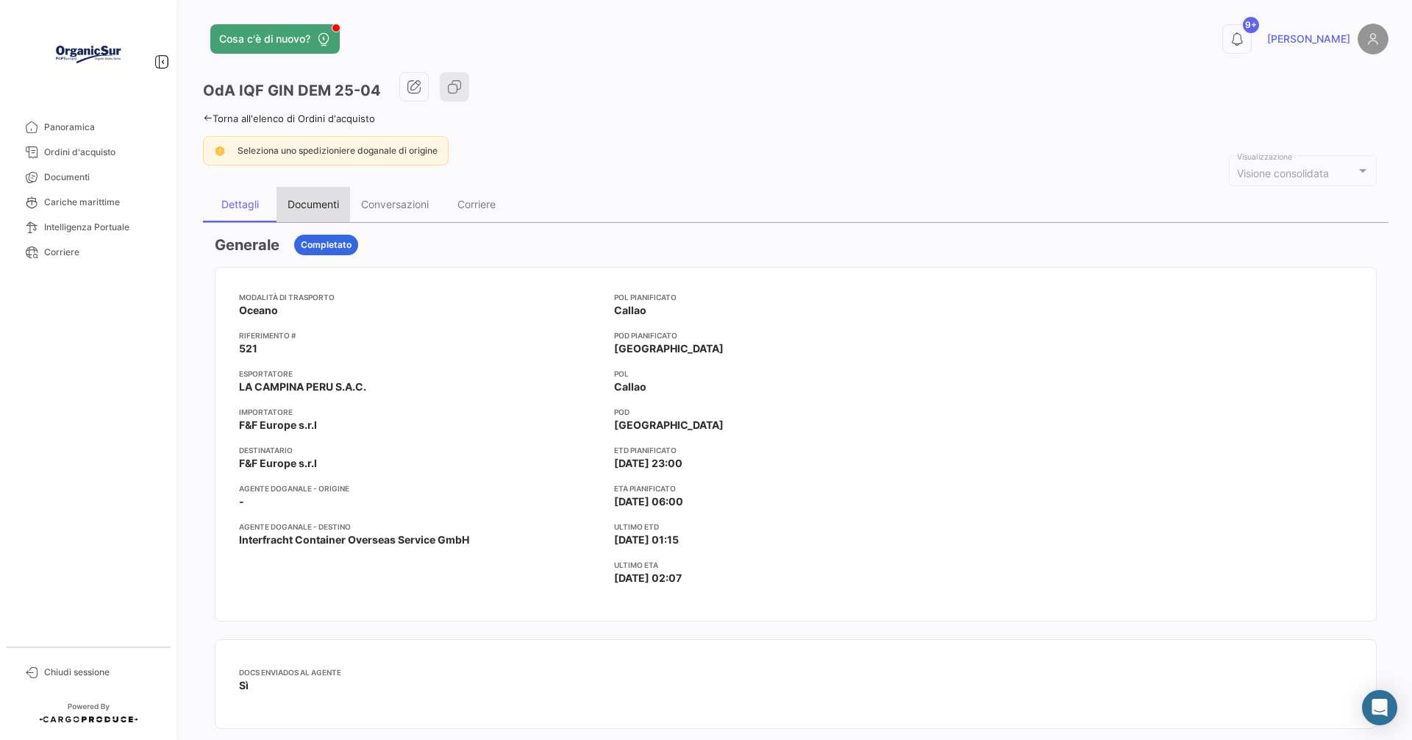
click at [322, 209] on div "Documenti" at bounding box center [312, 204] width 51 height 12
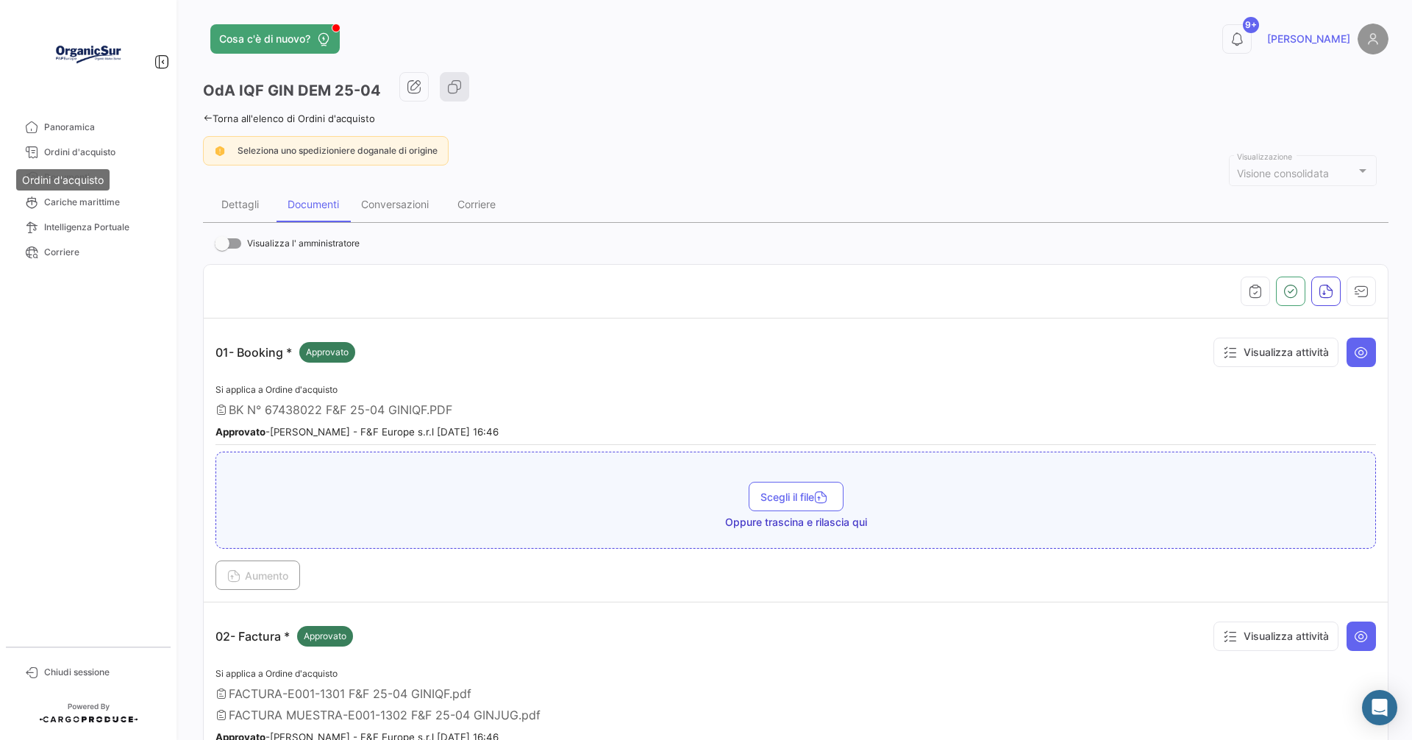
click at [74, 171] on div "Ordini d'acquisto" at bounding box center [62, 179] width 93 height 21
click at [68, 171] on span "Documenti" at bounding box center [101, 177] width 115 height 13
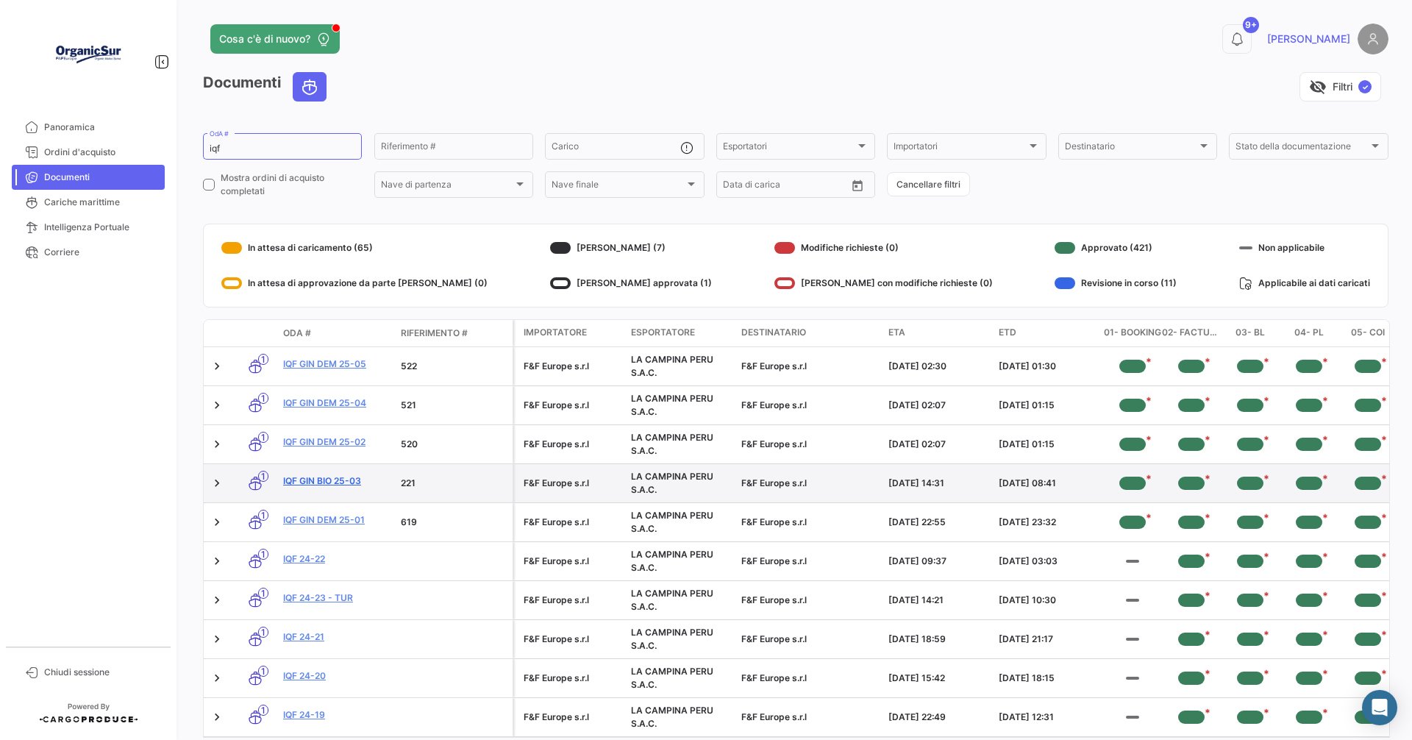
click at [308, 477] on link "IQF GIN BIO 25-03" at bounding box center [336, 480] width 106 height 13
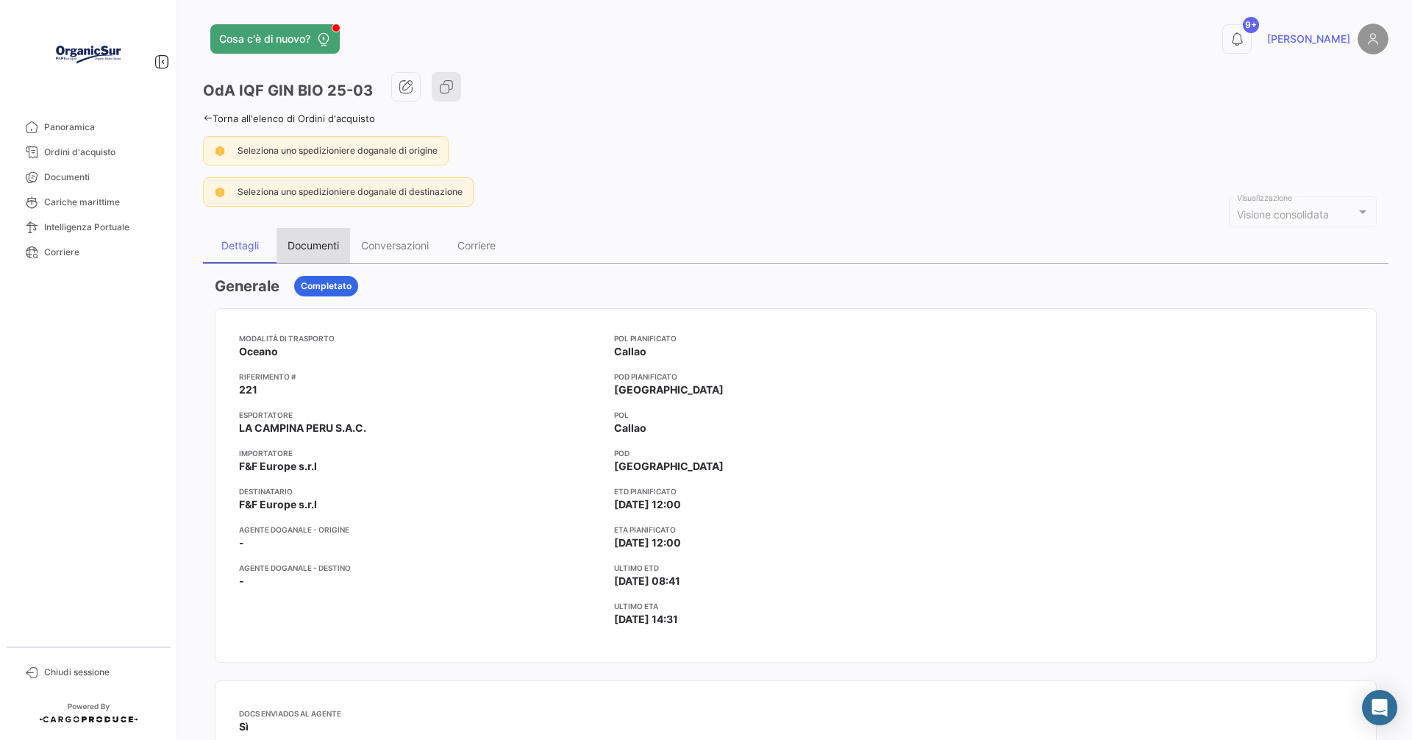
click at [310, 240] on div "Documenti" at bounding box center [312, 245] width 51 height 12
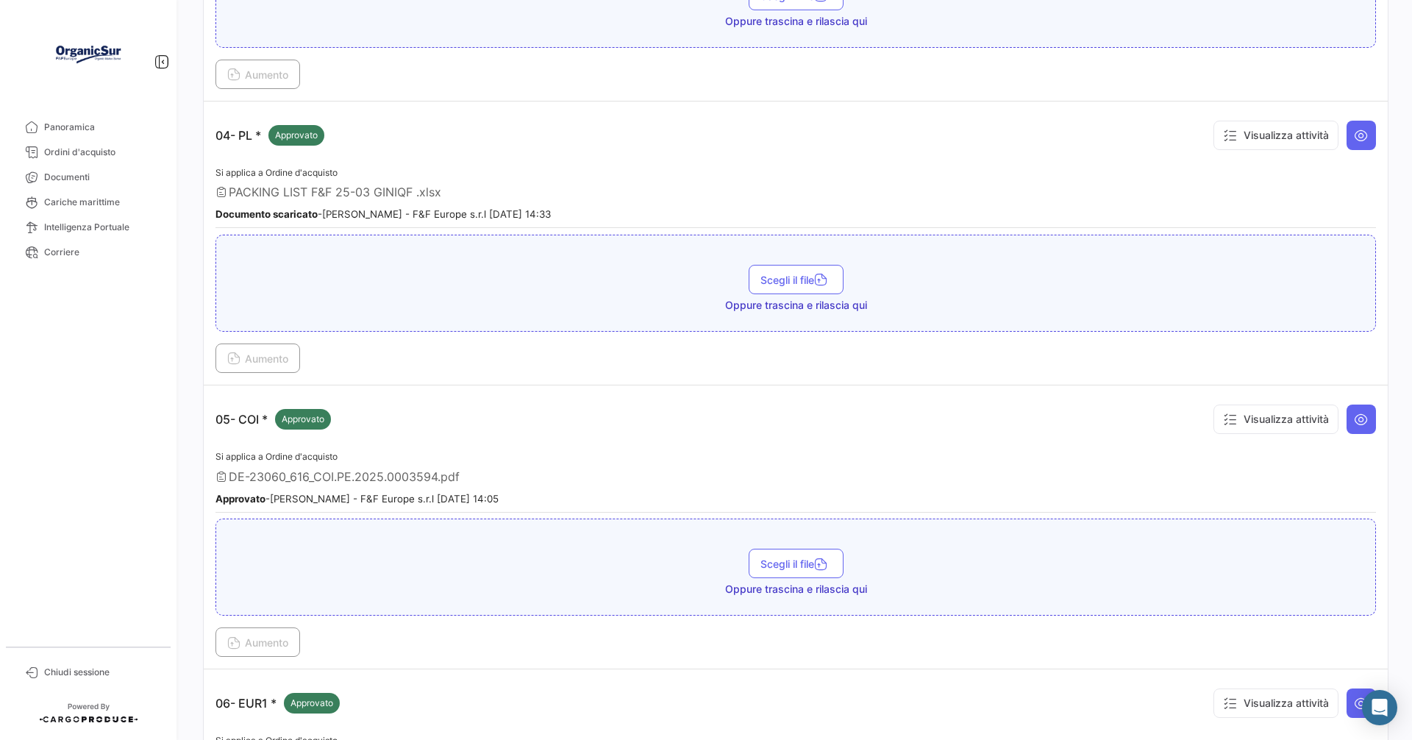
scroll to position [1176, 0]
click at [62, 176] on span "Documenti" at bounding box center [101, 177] width 115 height 13
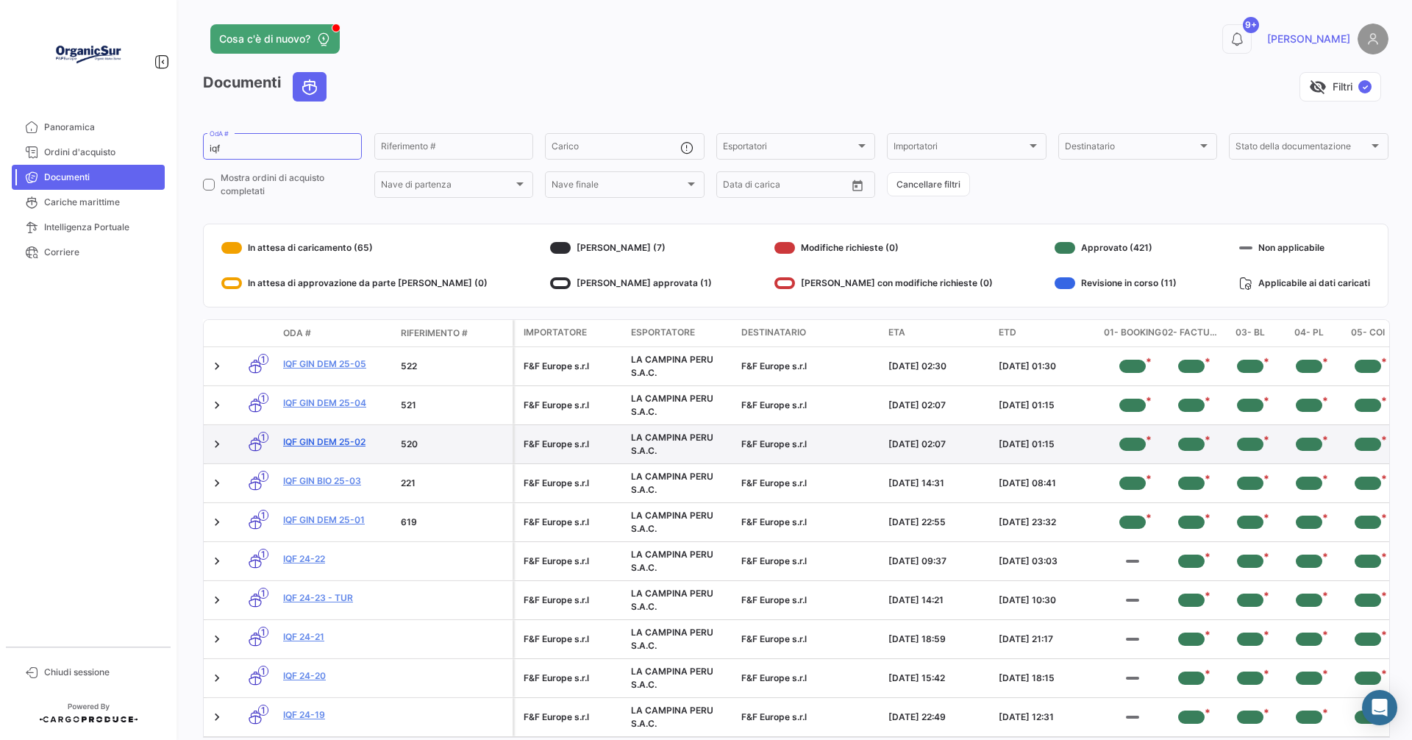
click at [325, 435] on link "IQF GIN DEM 25-02" at bounding box center [336, 441] width 106 height 13
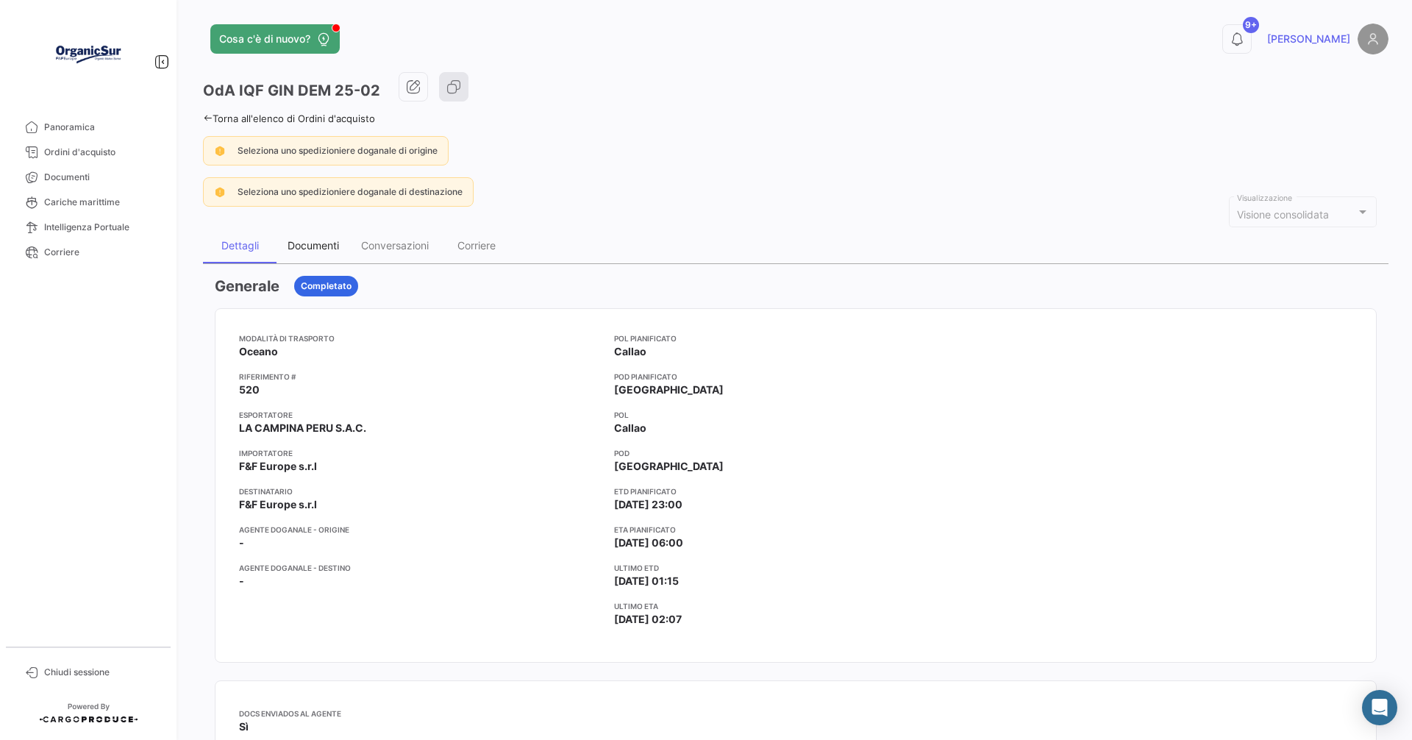
click at [301, 247] on div "Documenti" at bounding box center [312, 245] width 51 height 12
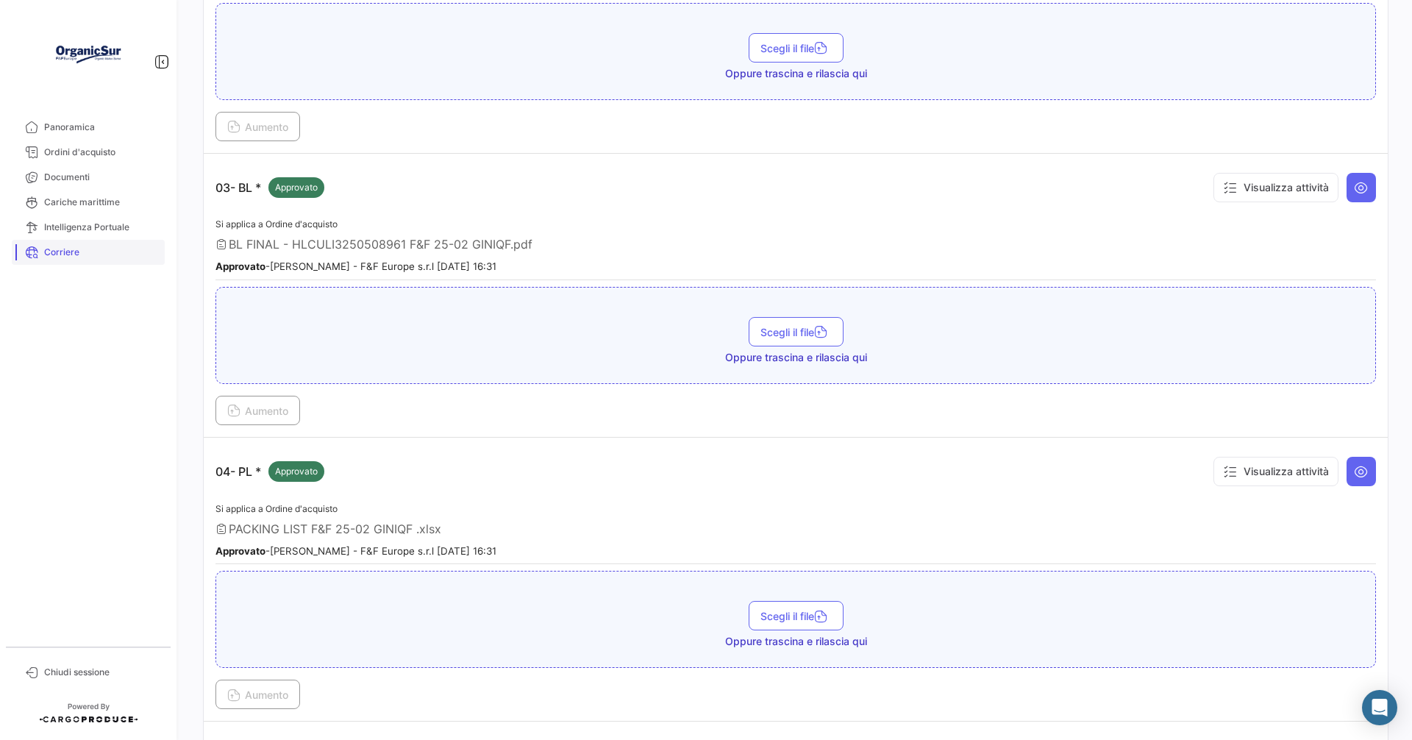
scroll to position [515, 0]
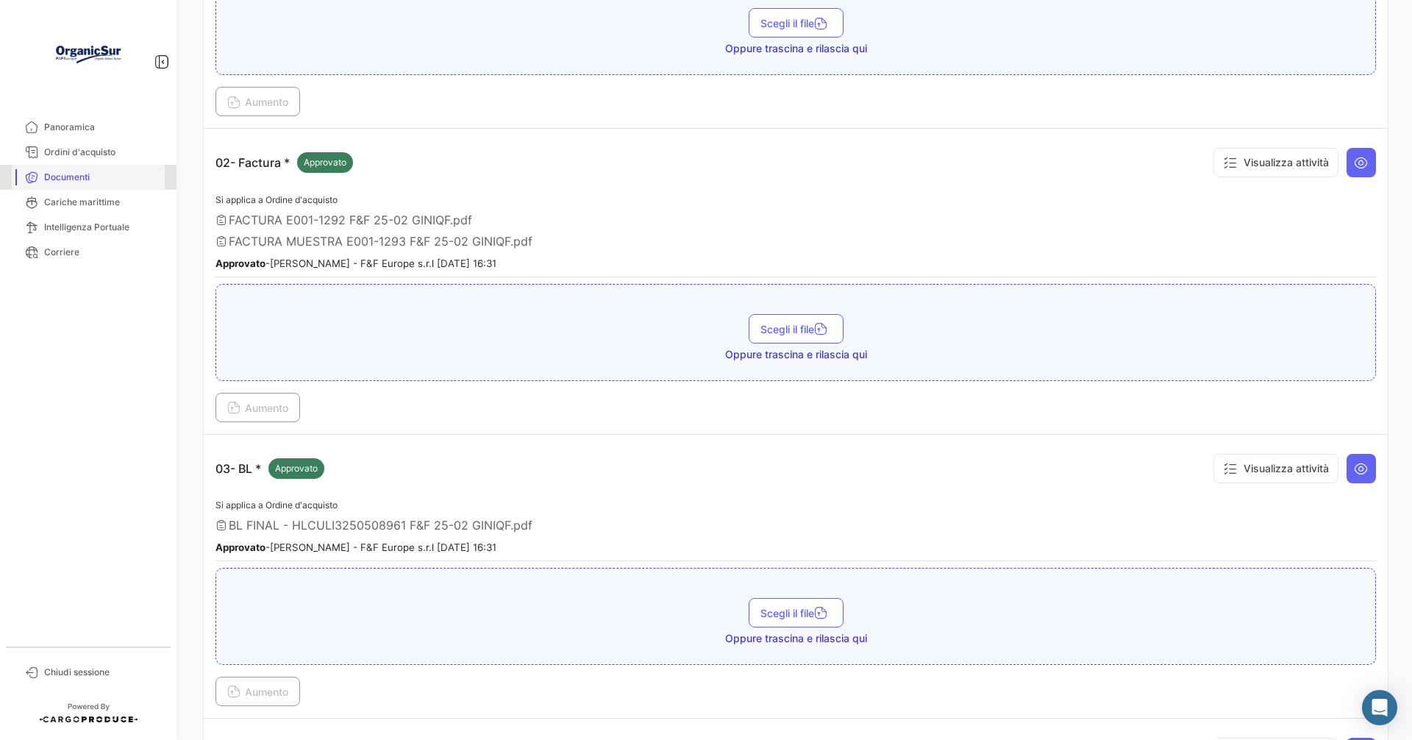
click at [44, 176] on span "Documenti" at bounding box center [101, 177] width 115 height 13
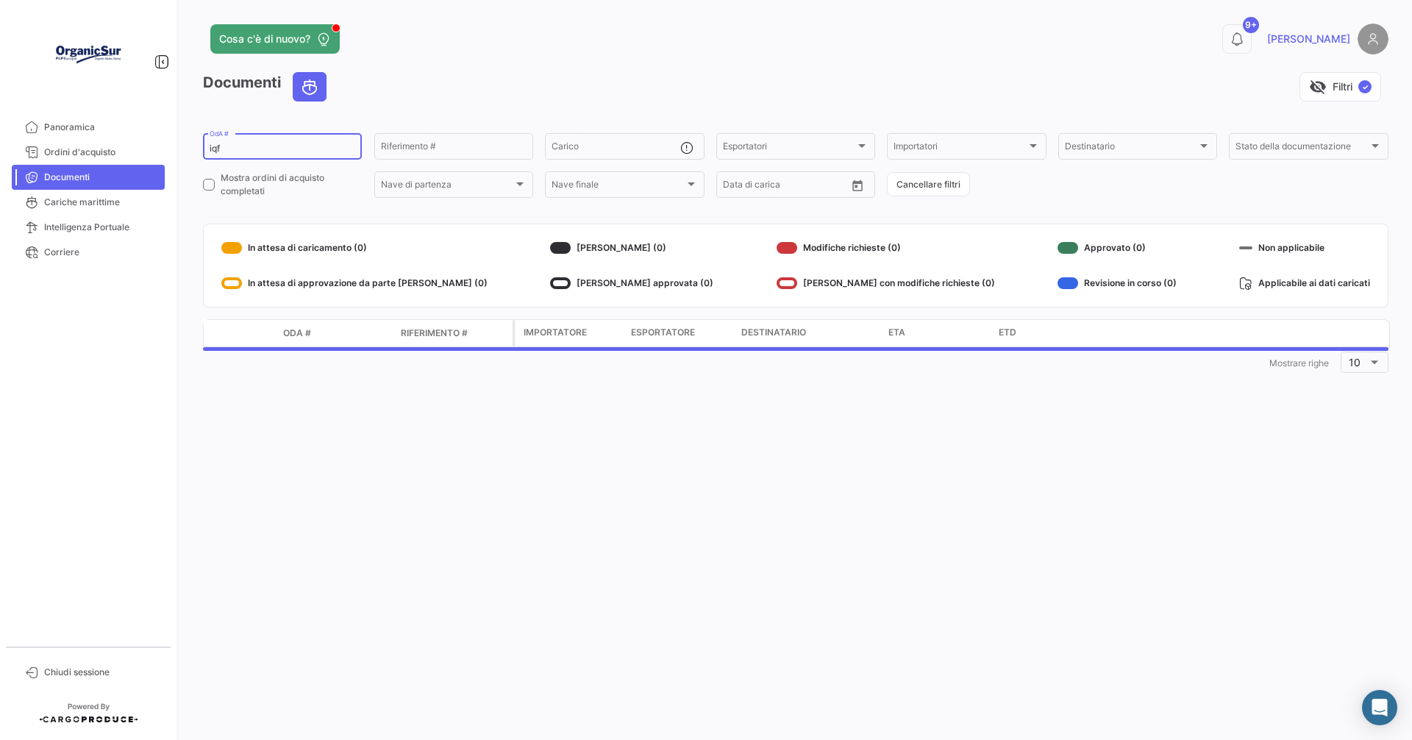
click at [248, 142] on div "iqf OdA #" at bounding box center [283, 145] width 146 height 29
type input "i"
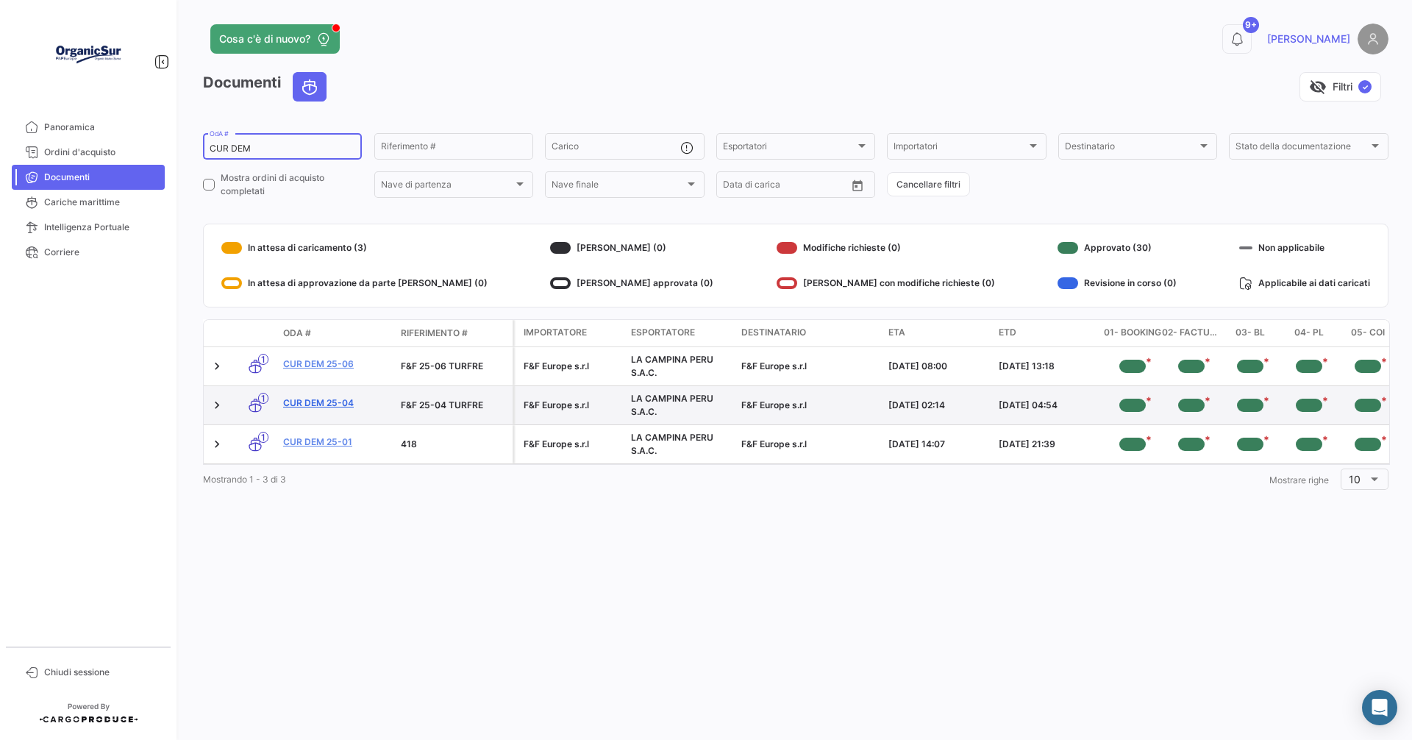
type input "CUR DEM"
click at [318, 403] on link "CUR DEM 25-04" at bounding box center [336, 402] width 106 height 13
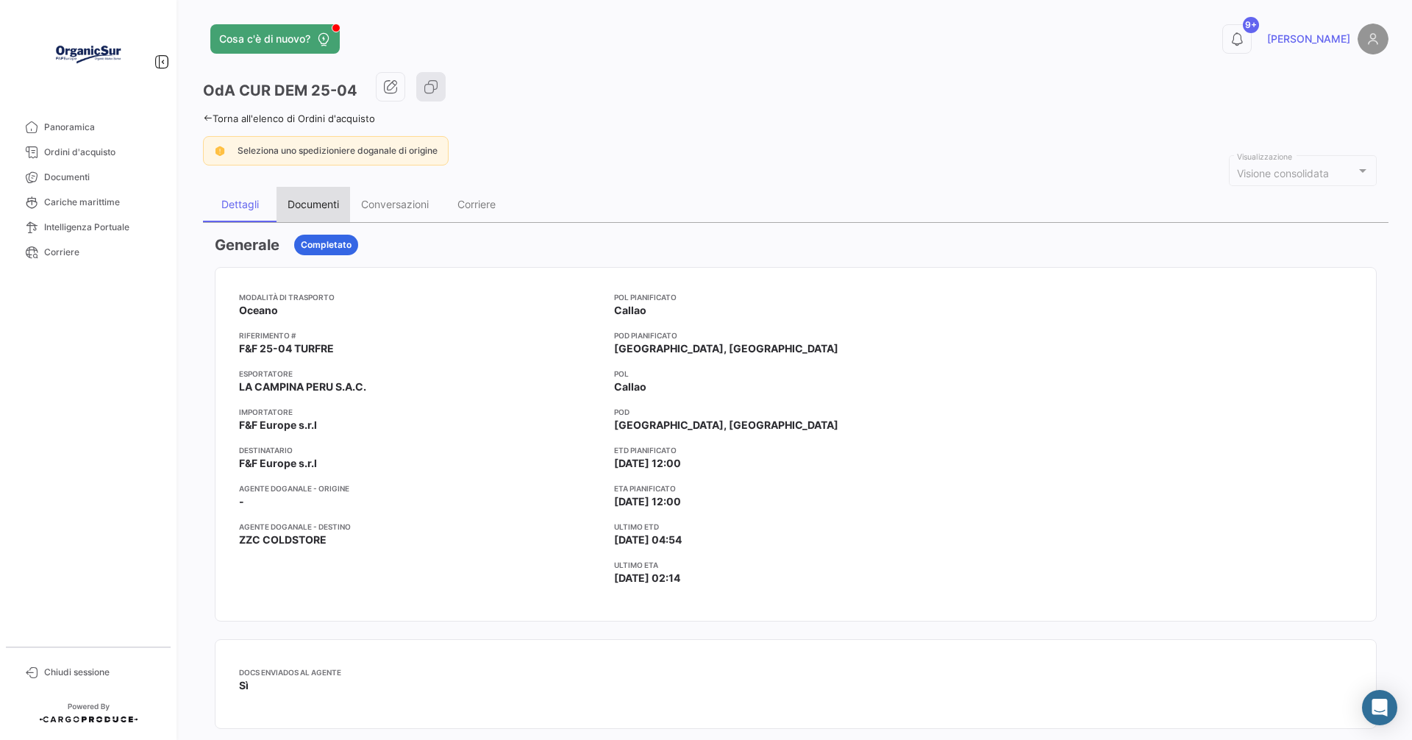
click at [308, 199] on div "Documenti" at bounding box center [312, 204] width 51 height 12
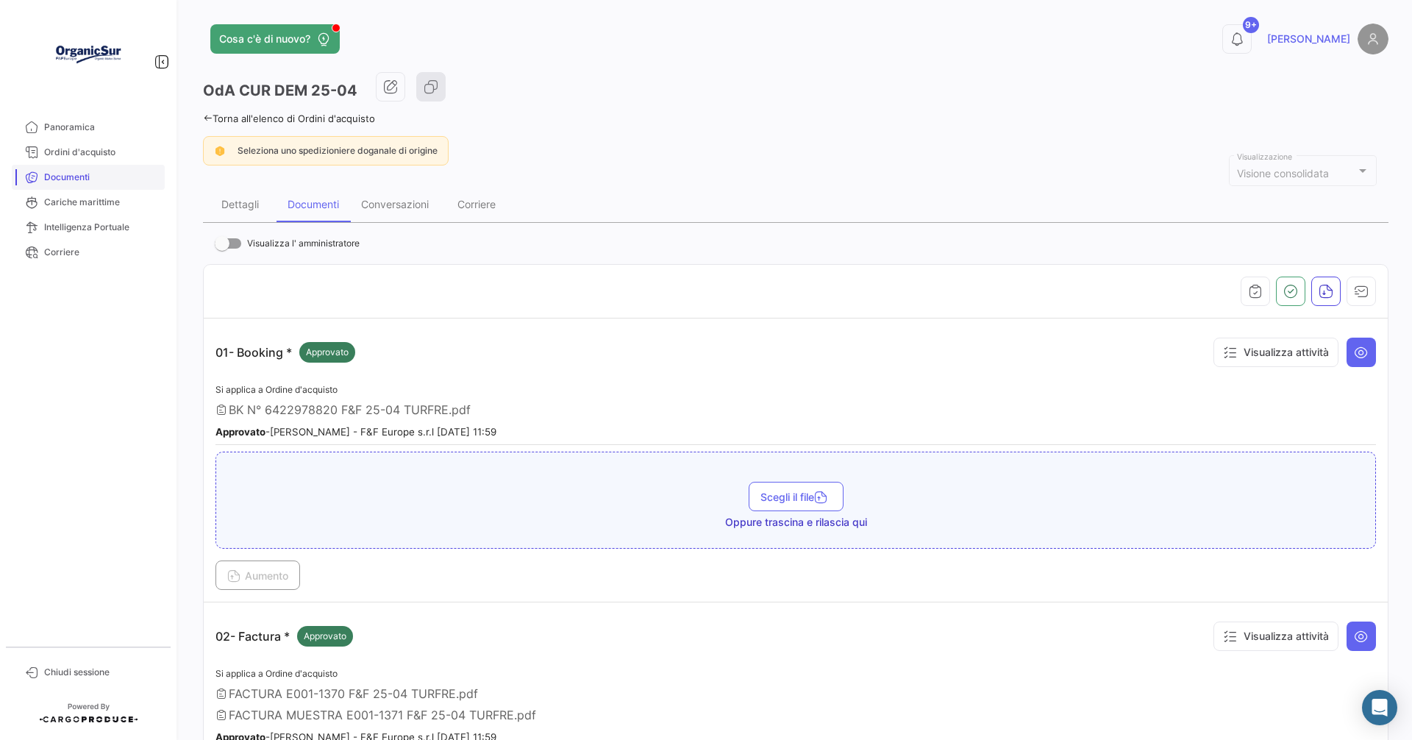
click at [72, 176] on span "Documenti" at bounding box center [101, 177] width 115 height 13
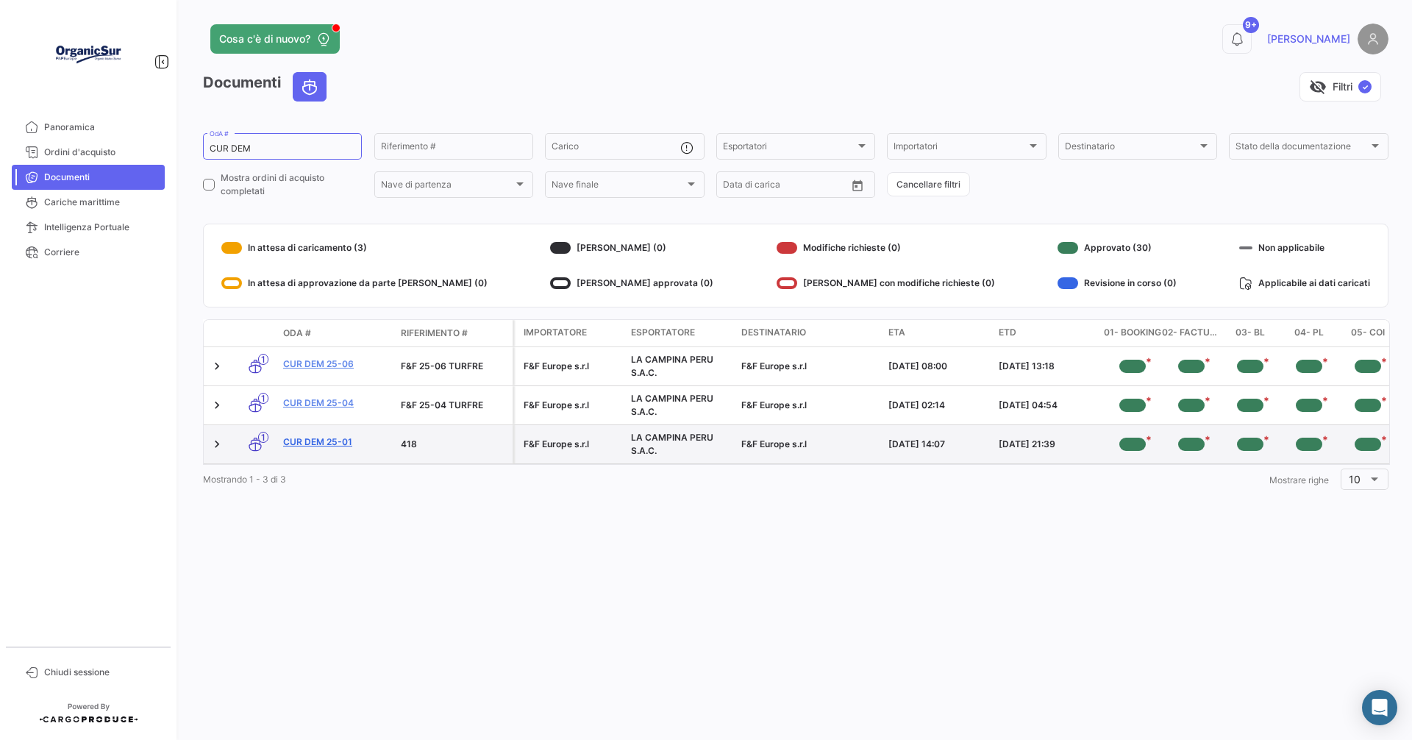
click at [318, 443] on link "CUR DEM 25-01" at bounding box center [336, 441] width 106 height 13
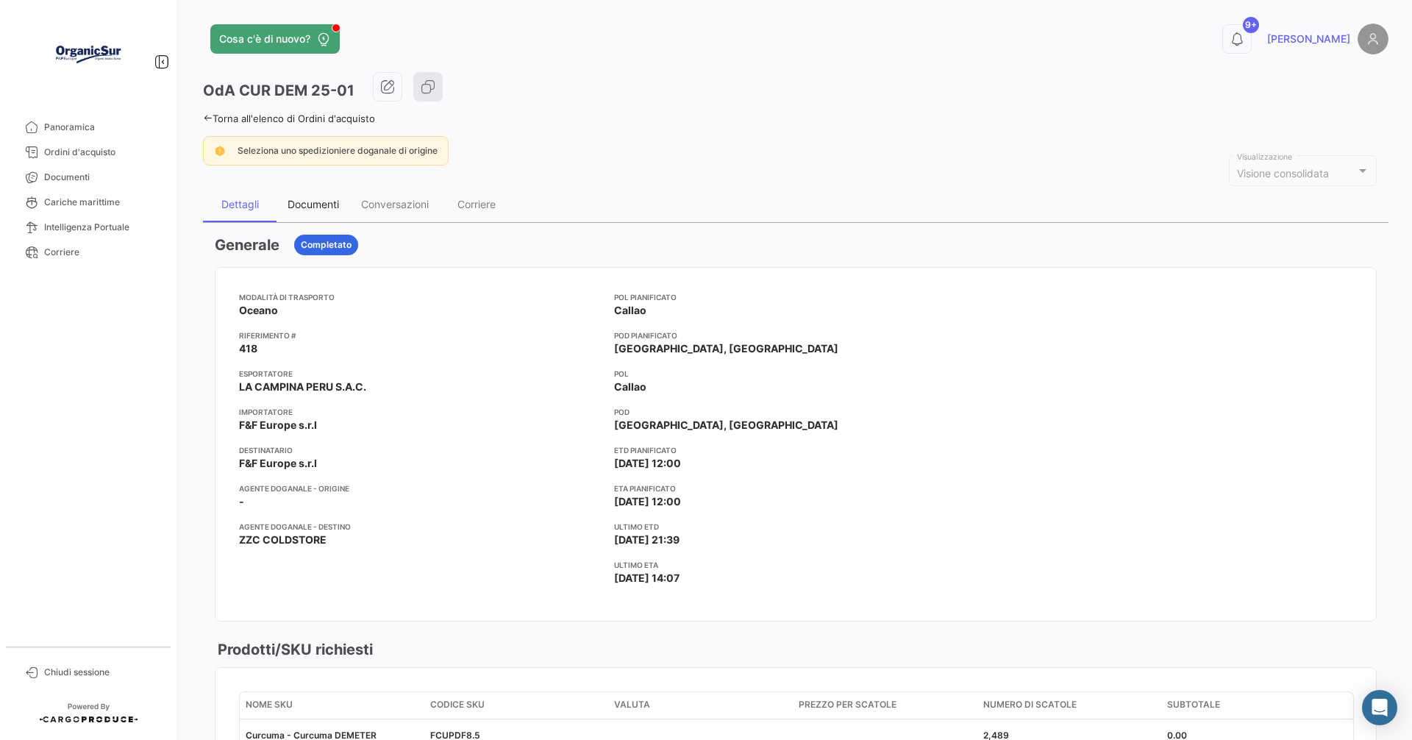
click at [301, 201] on div "Documenti" at bounding box center [312, 204] width 51 height 12
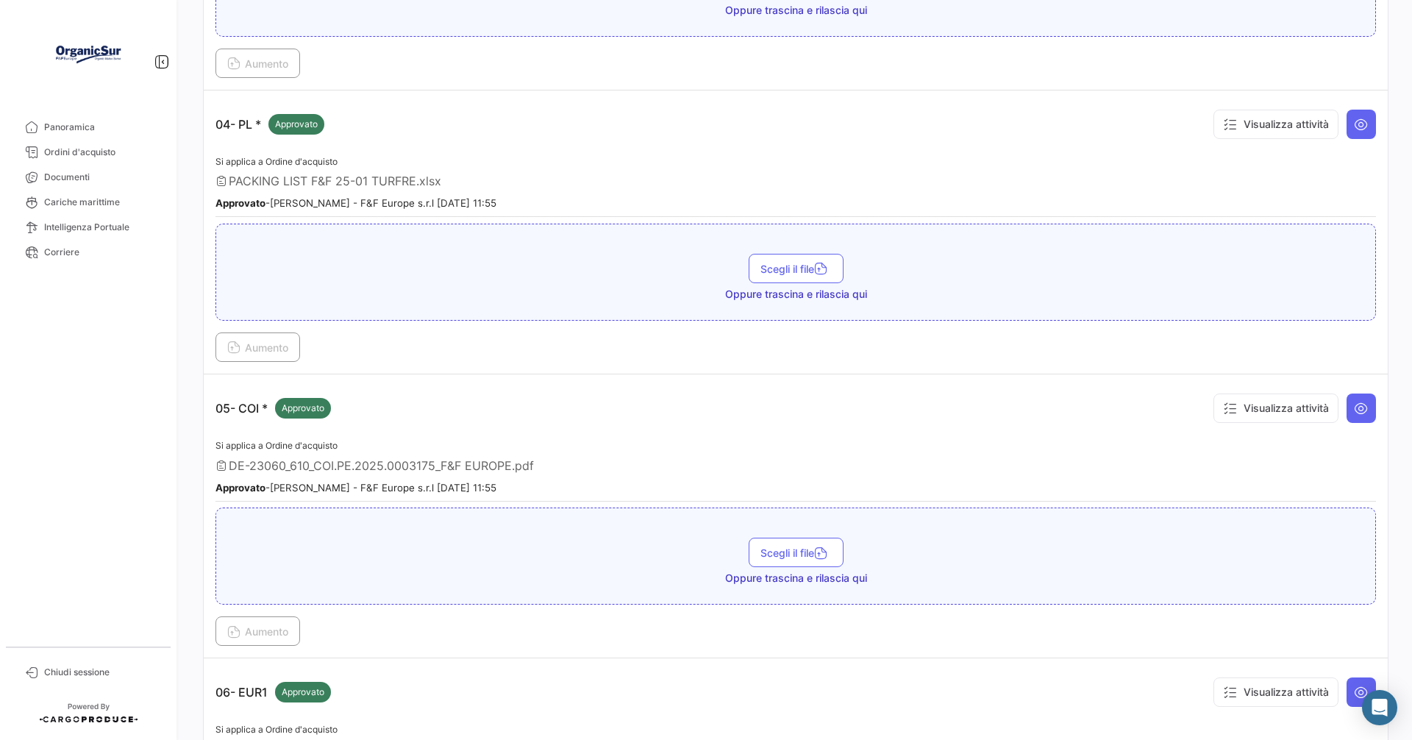
scroll to position [1176, 0]
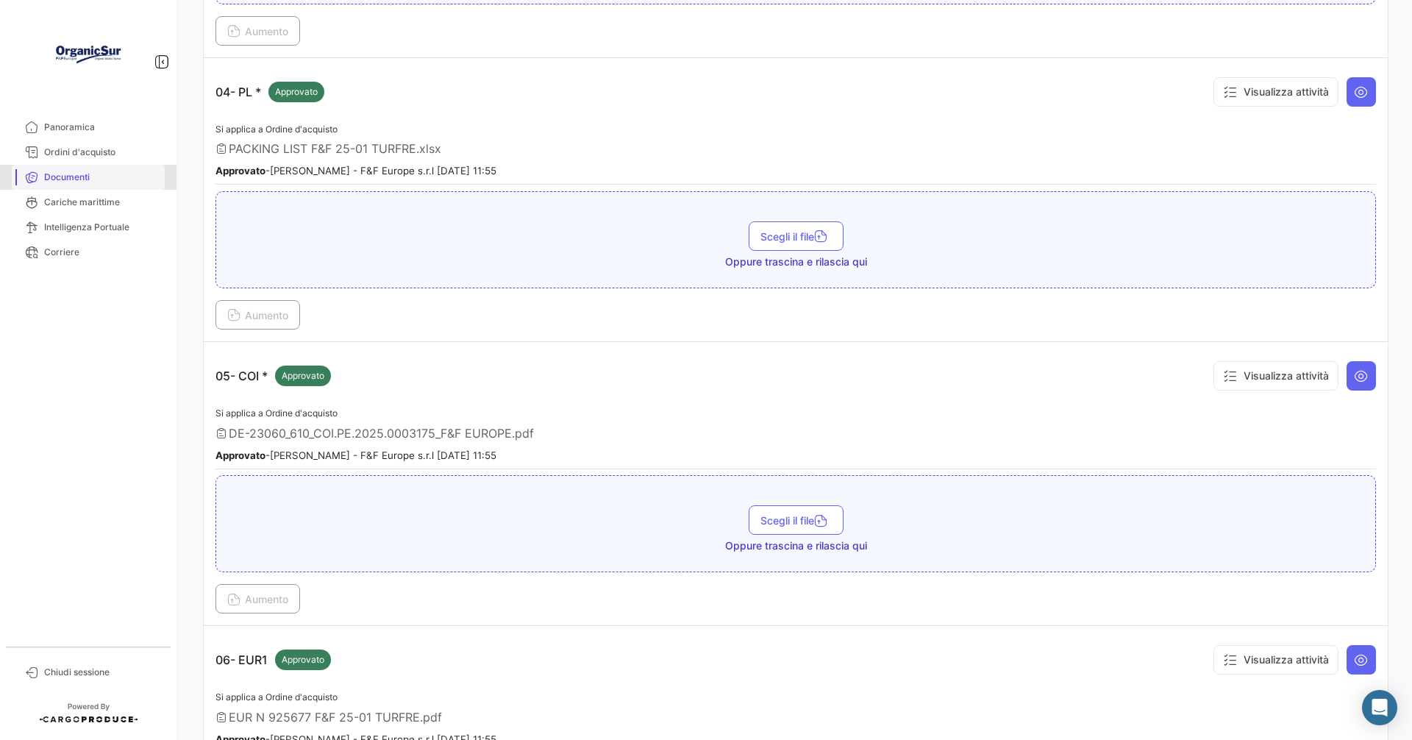
click at [65, 174] on span "Documenti" at bounding box center [101, 177] width 115 height 13
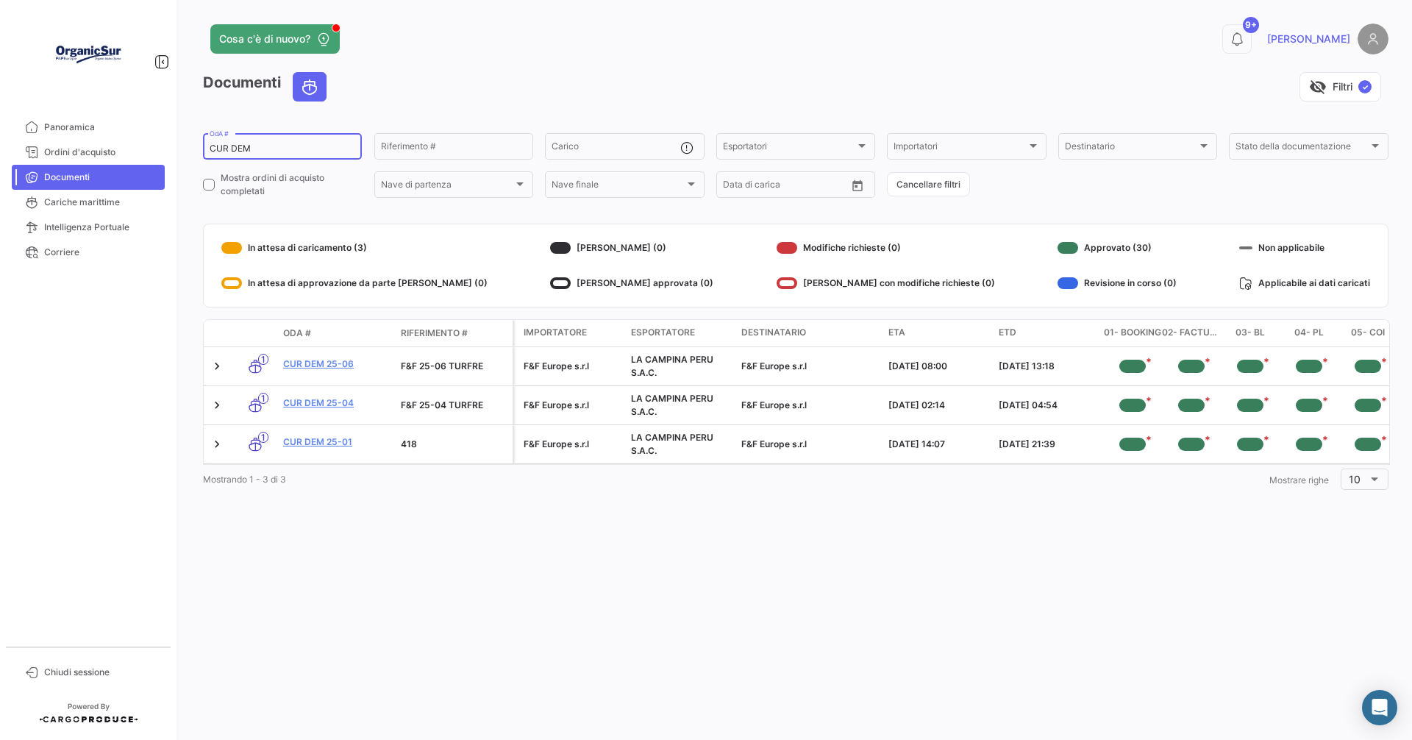
drag, startPoint x: 256, startPoint y: 142, endPoint x: 242, endPoint y: 144, distance: 14.1
click at [234, 143] on div "CUR DEM OdA #" at bounding box center [283, 145] width 146 height 29
drag, startPoint x: 253, startPoint y: 148, endPoint x: 207, endPoint y: 135, distance: 48.2
click at [199, 152] on div "Cosa c'è di nuovo? 9+ [PERSON_NAME] Documenti visibility_off Filtri ✓ CUR DEM O…" at bounding box center [795, 370] width 1232 height 740
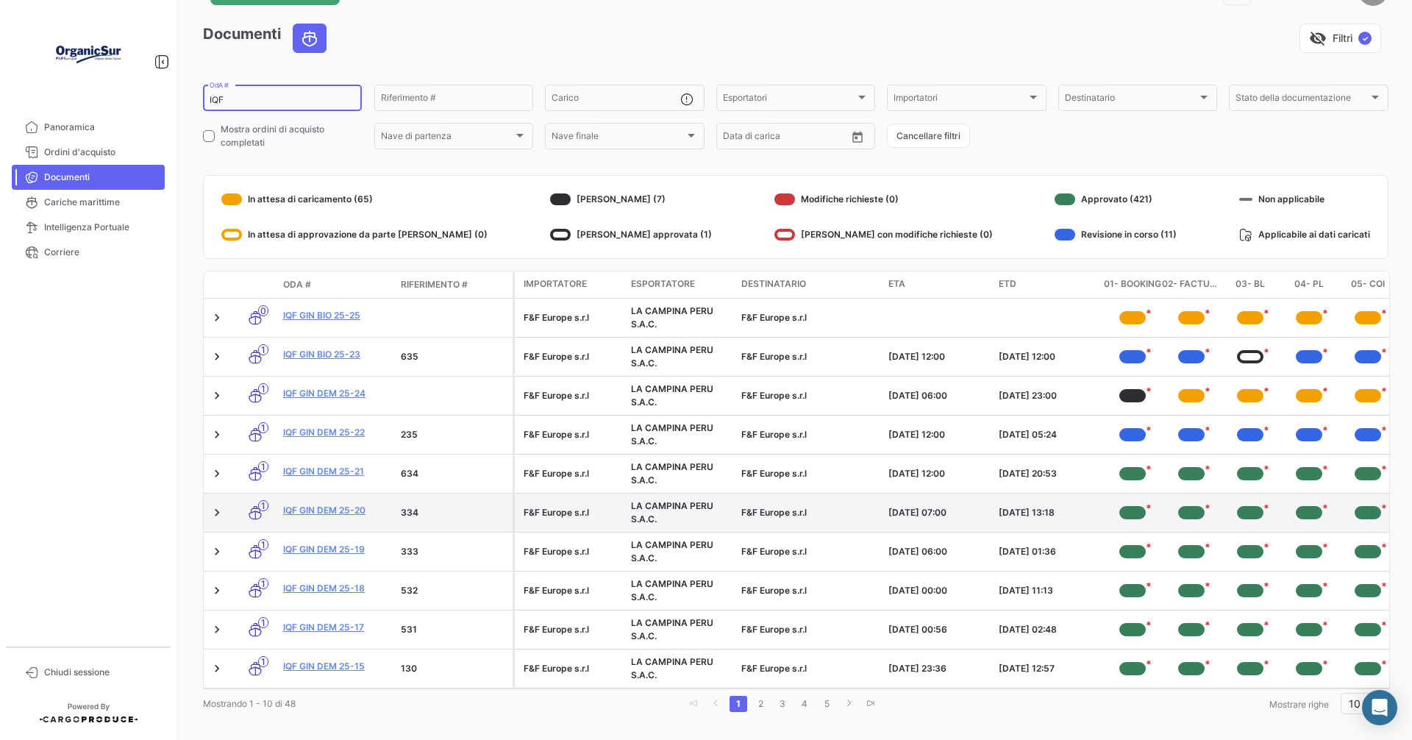
scroll to position [74, 0]
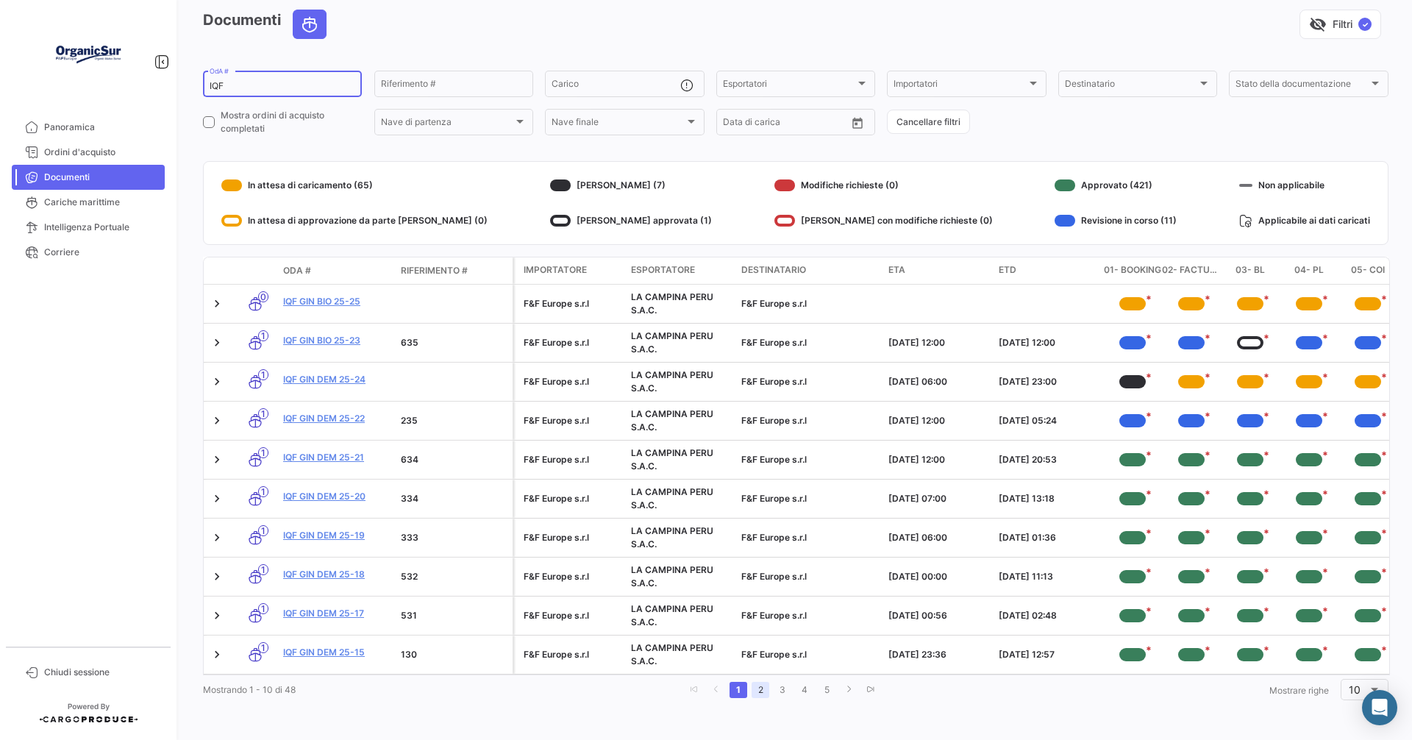
type input "IQF"
click at [757, 690] on link "2" at bounding box center [760, 690] width 18 height 16
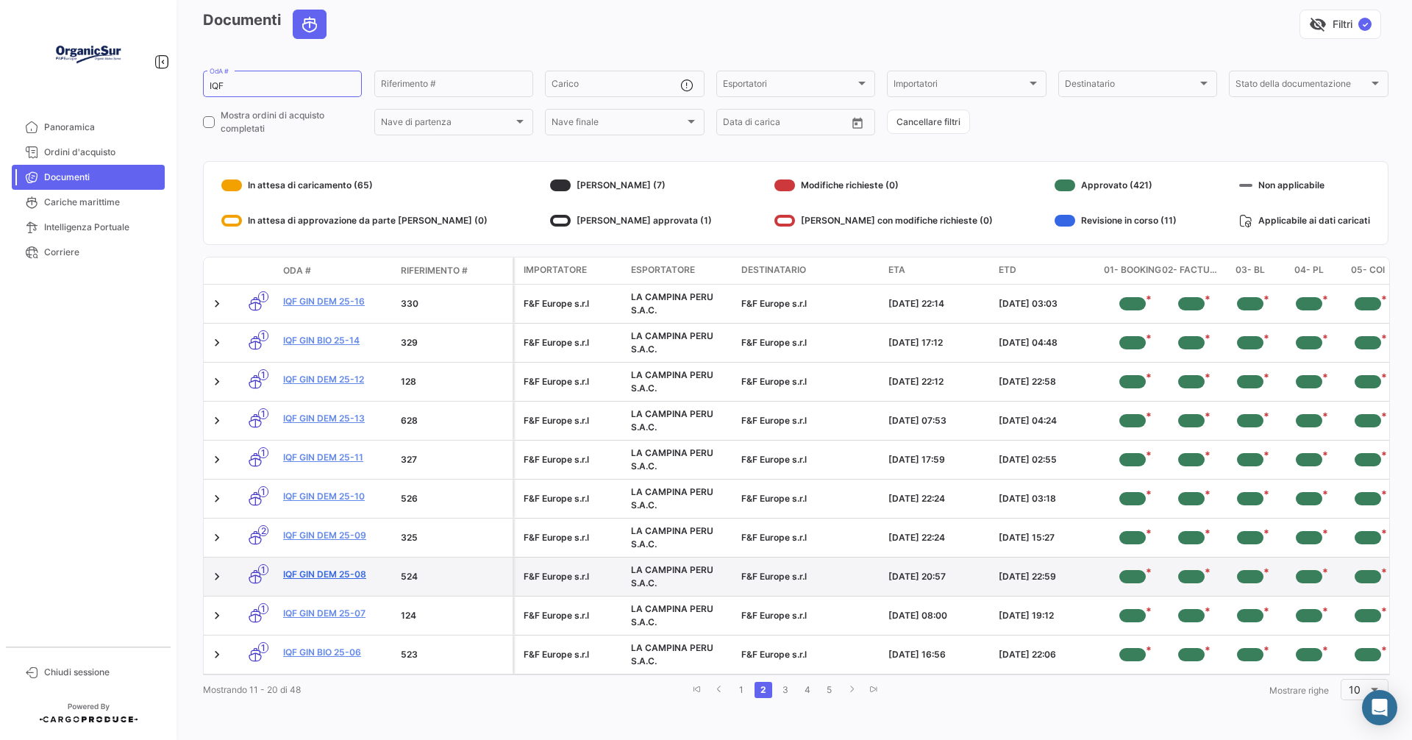
click at [318, 568] on link "IQF GIN DEM 25-08" at bounding box center [336, 574] width 106 height 13
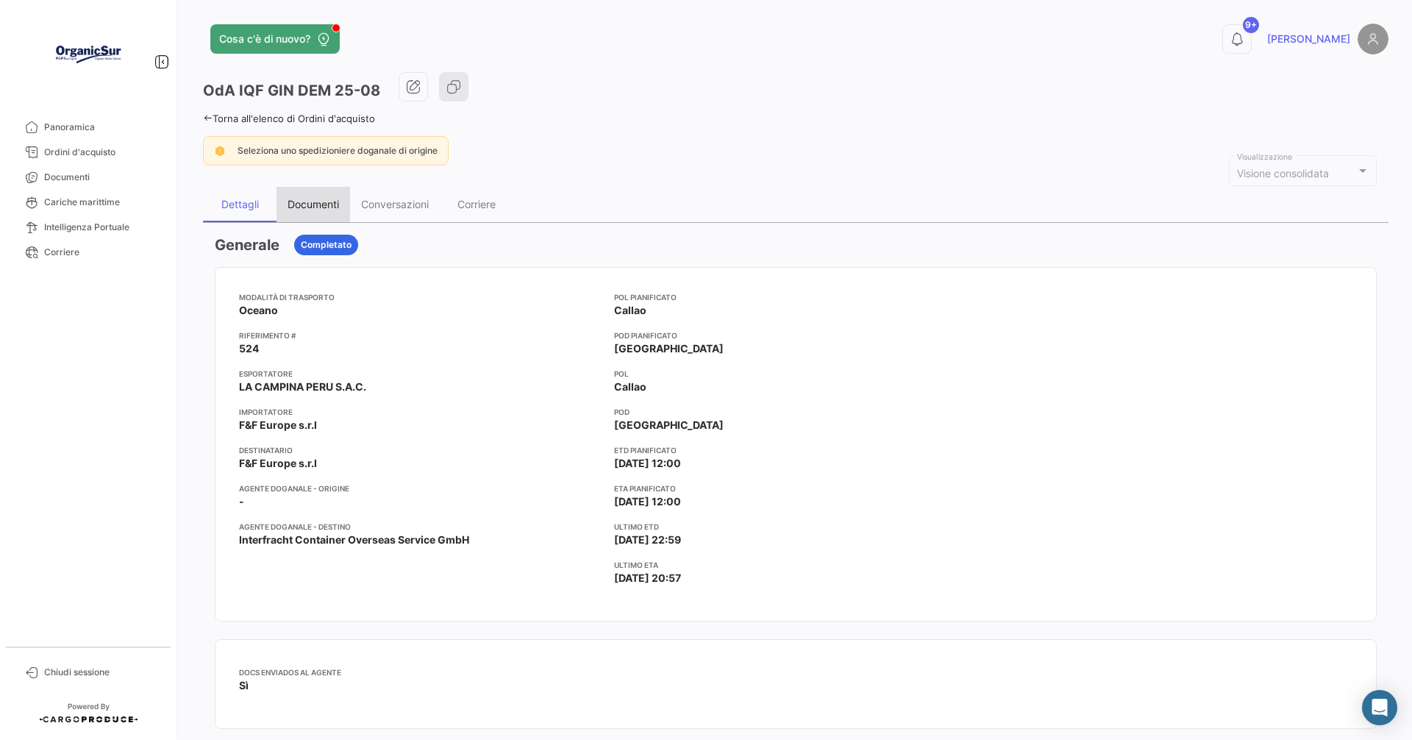
click at [324, 199] on div "Documenti" at bounding box center [312, 204] width 51 height 12
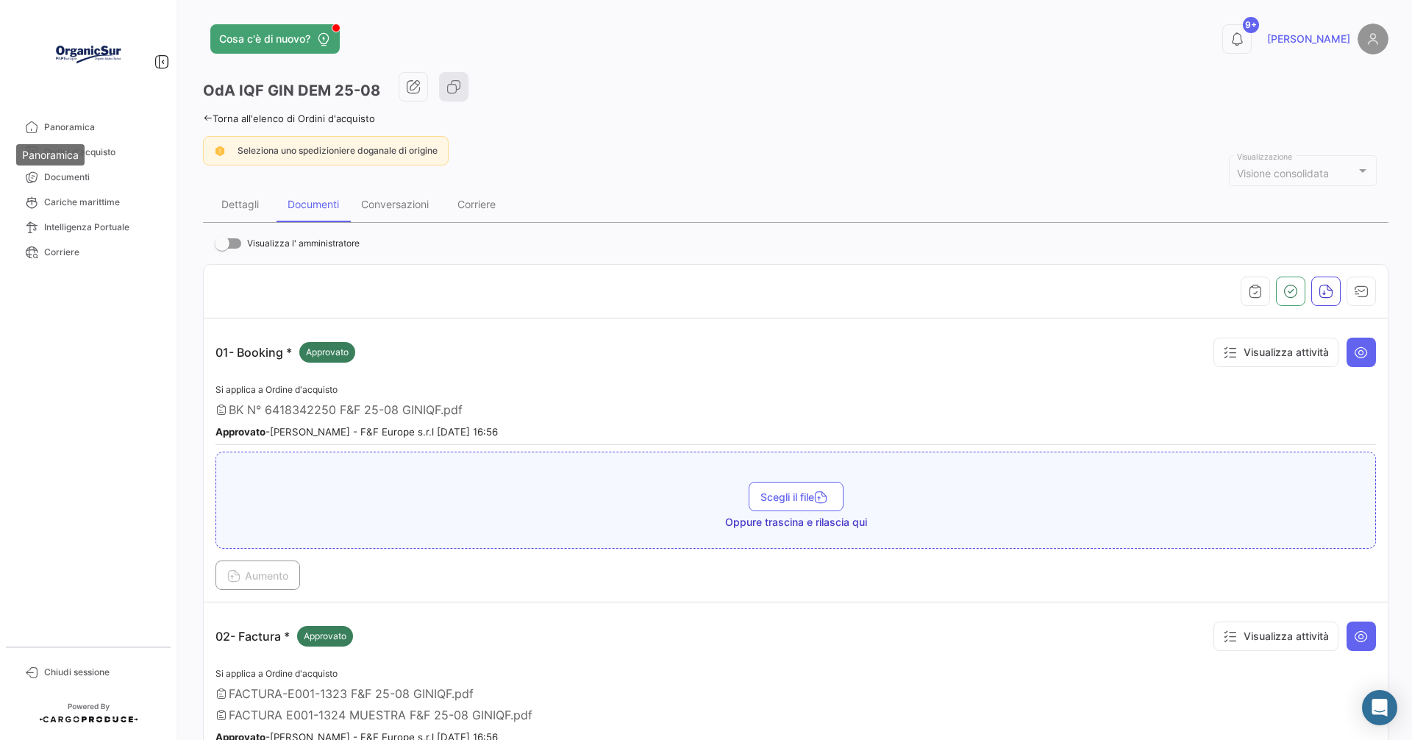
click at [69, 175] on mat-tooltip-component "Panoramica" at bounding box center [50, 155] width 89 height 42
click at [76, 176] on span "Documenti" at bounding box center [101, 177] width 115 height 13
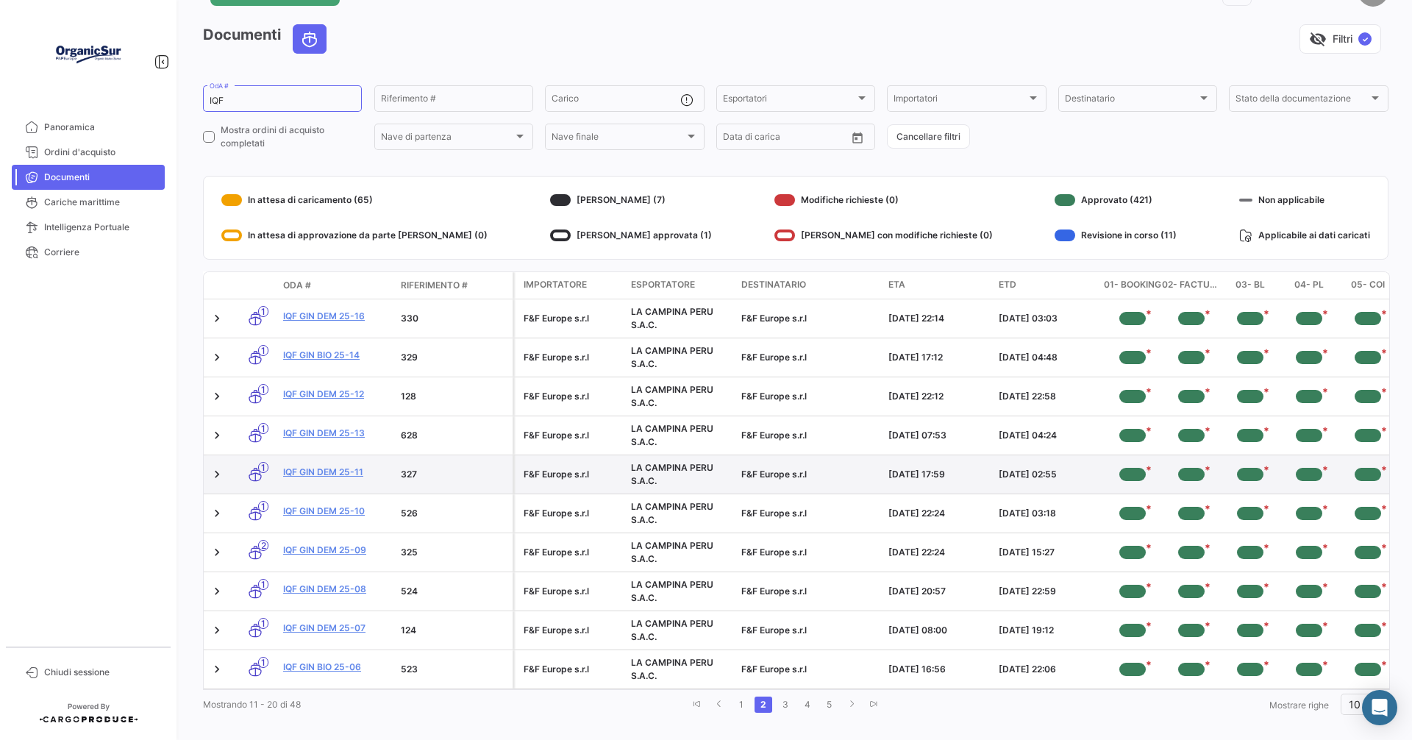
scroll to position [74, 0]
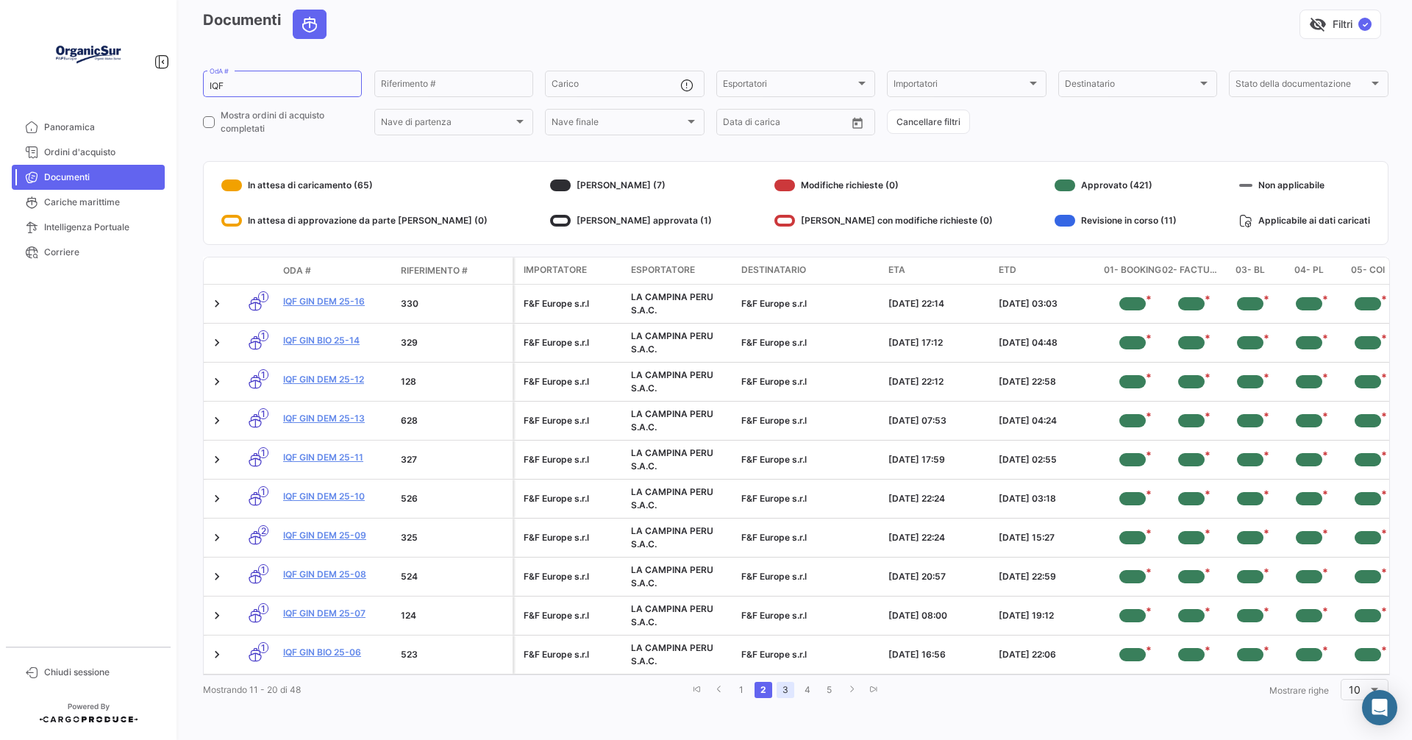
click at [780, 693] on link "3" at bounding box center [785, 690] width 18 height 16
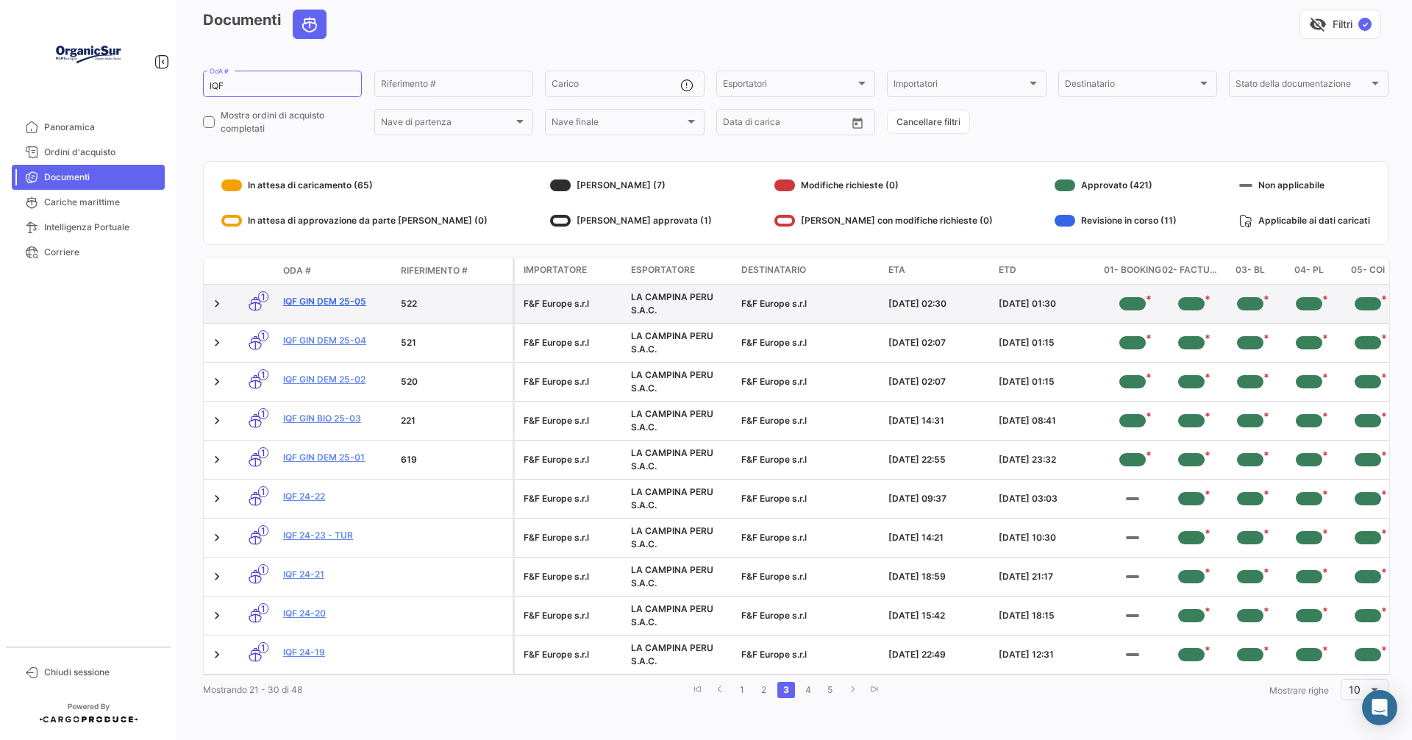
click at [335, 295] on link "IQF GIN DEM 25-05" at bounding box center [336, 301] width 106 height 13
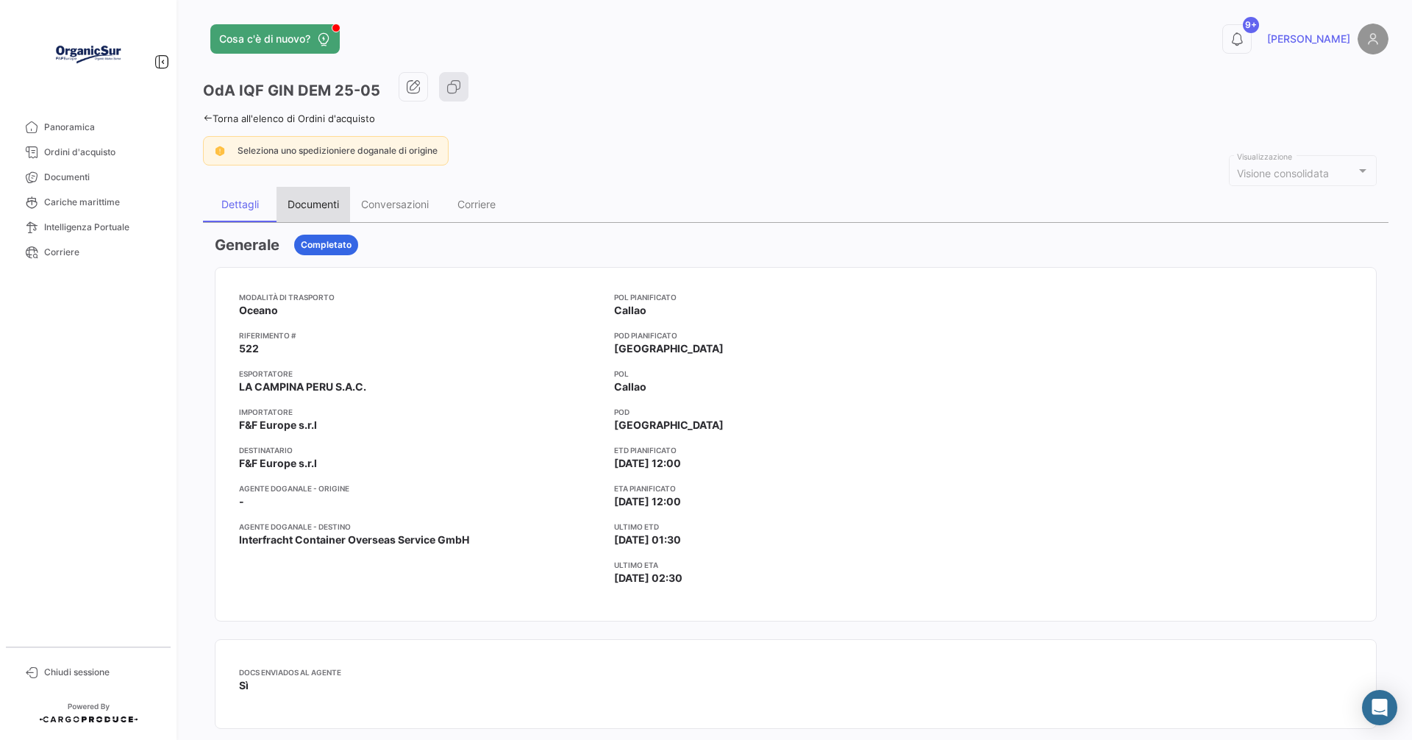
click at [303, 203] on div "Documenti" at bounding box center [312, 204] width 51 height 12
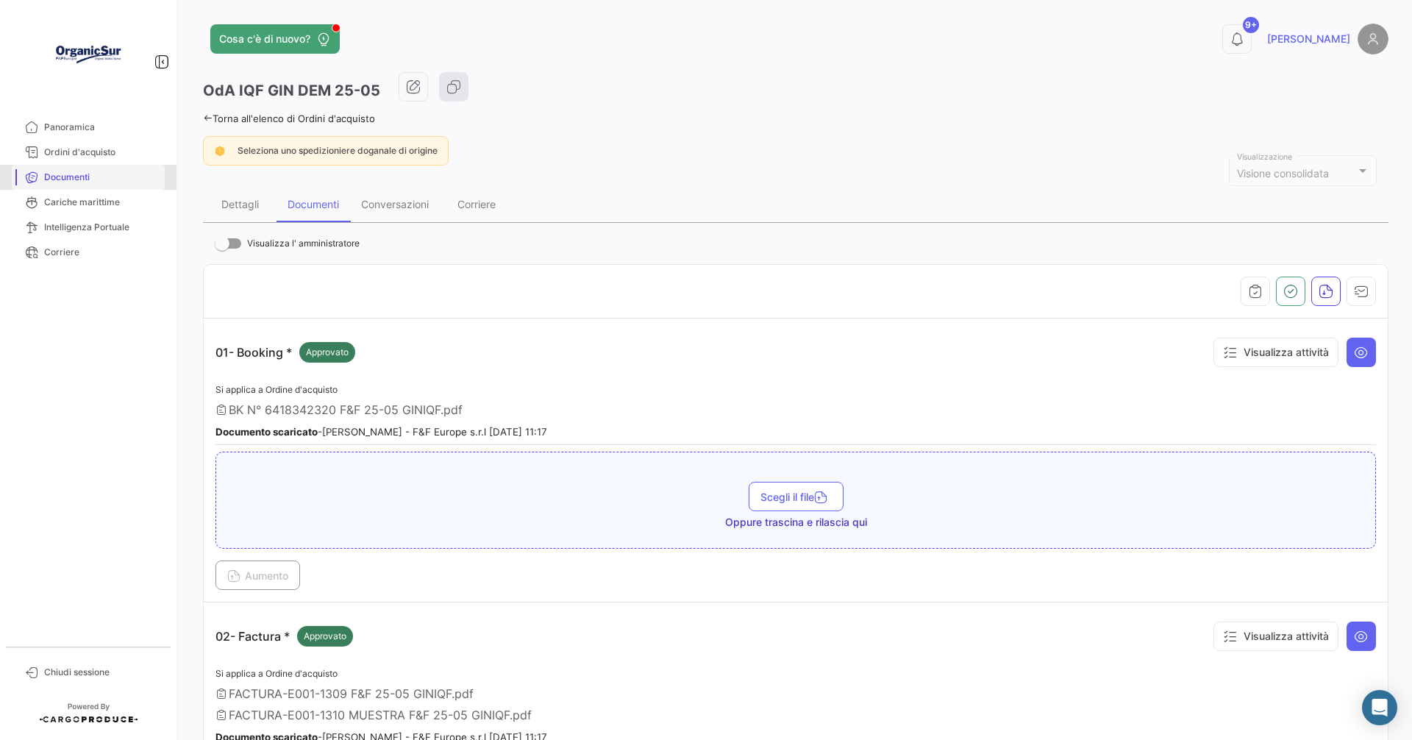
click at [71, 178] on span "Documenti" at bounding box center [101, 177] width 115 height 13
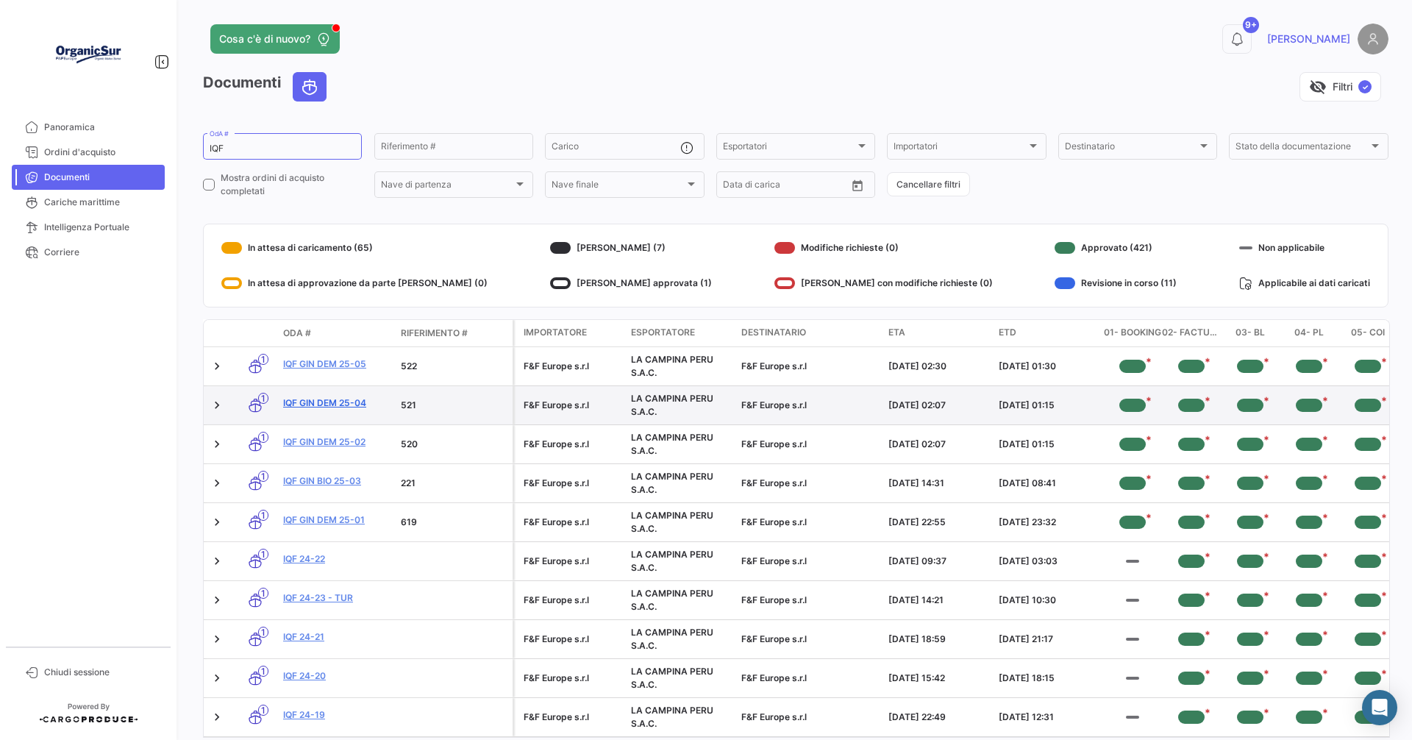
click at [332, 407] on link "IQF GIN DEM 25-04" at bounding box center [336, 402] width 106 height 13
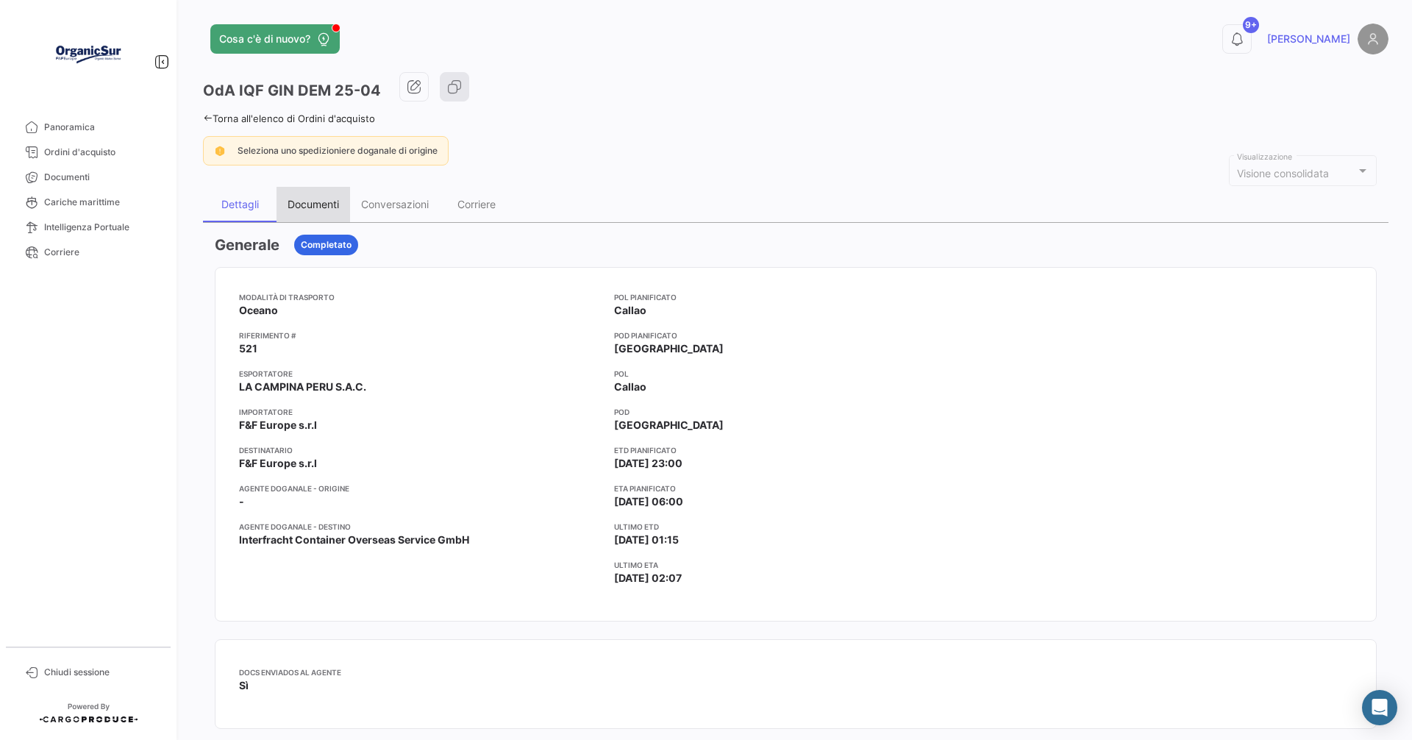
click at [323, 205] on div "Documenti" at bounding box center [312, 204] width 51 height 12
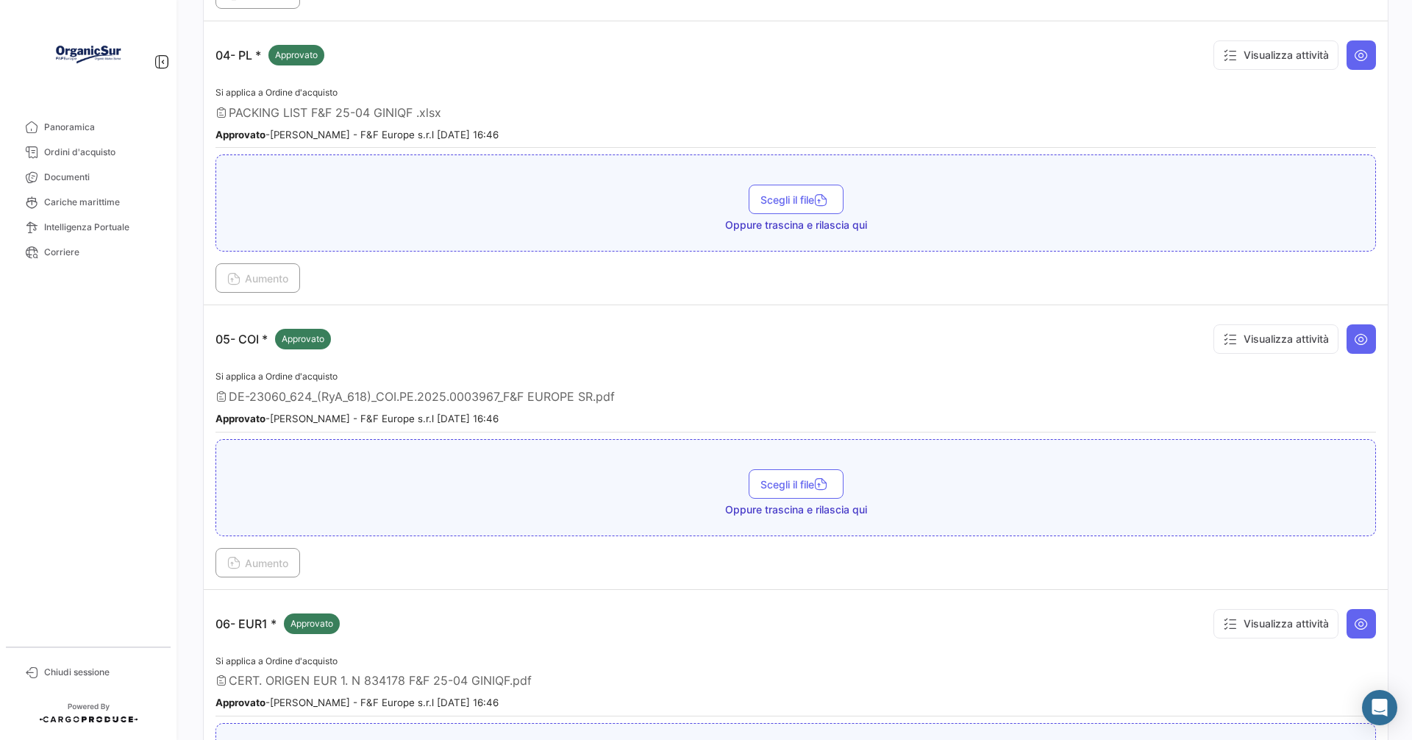
scroll to position [1176, 0]
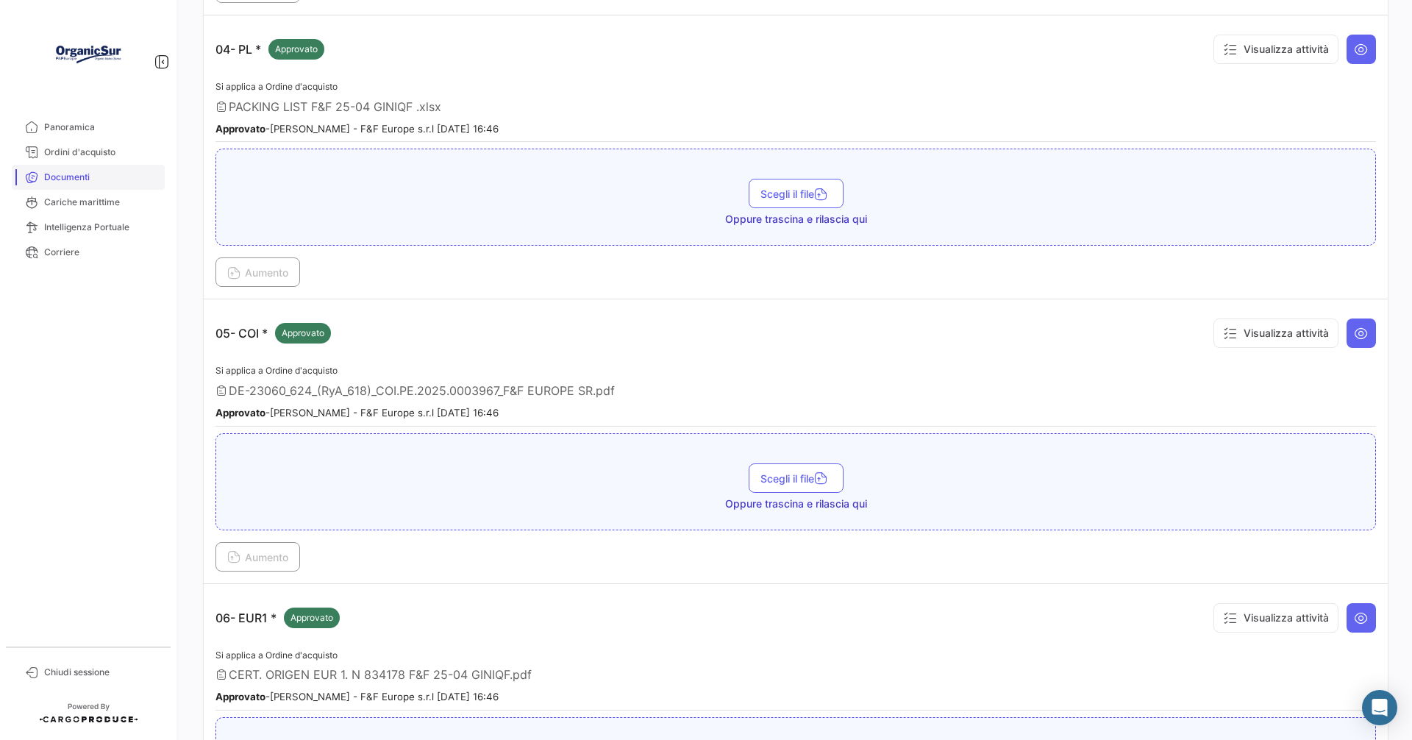
click at [72, 174] on span "Documenti" at bounding box center [101, 177] width 115 height 13
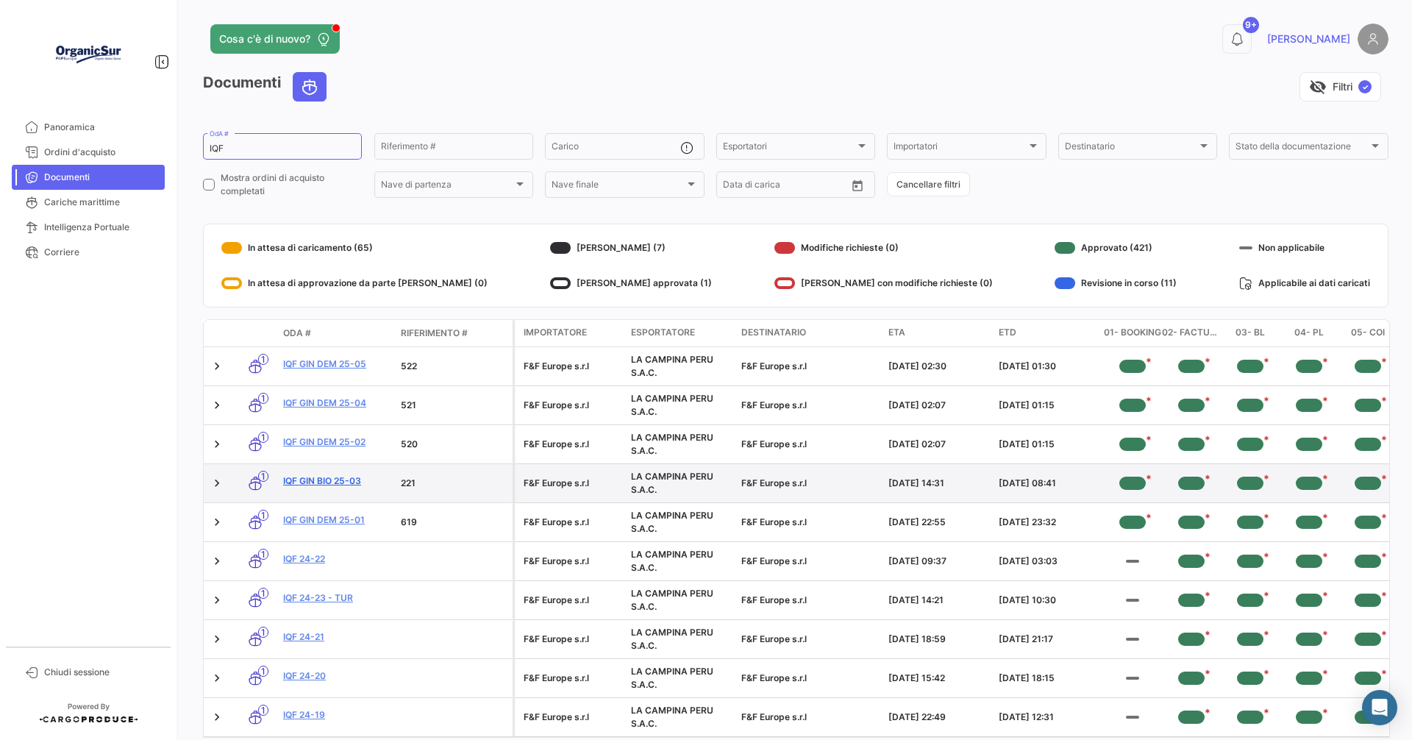
click at [323, 476] on link "IQF GIN BIO 25-03" at bounding box center [336, 480] width 106 height 13
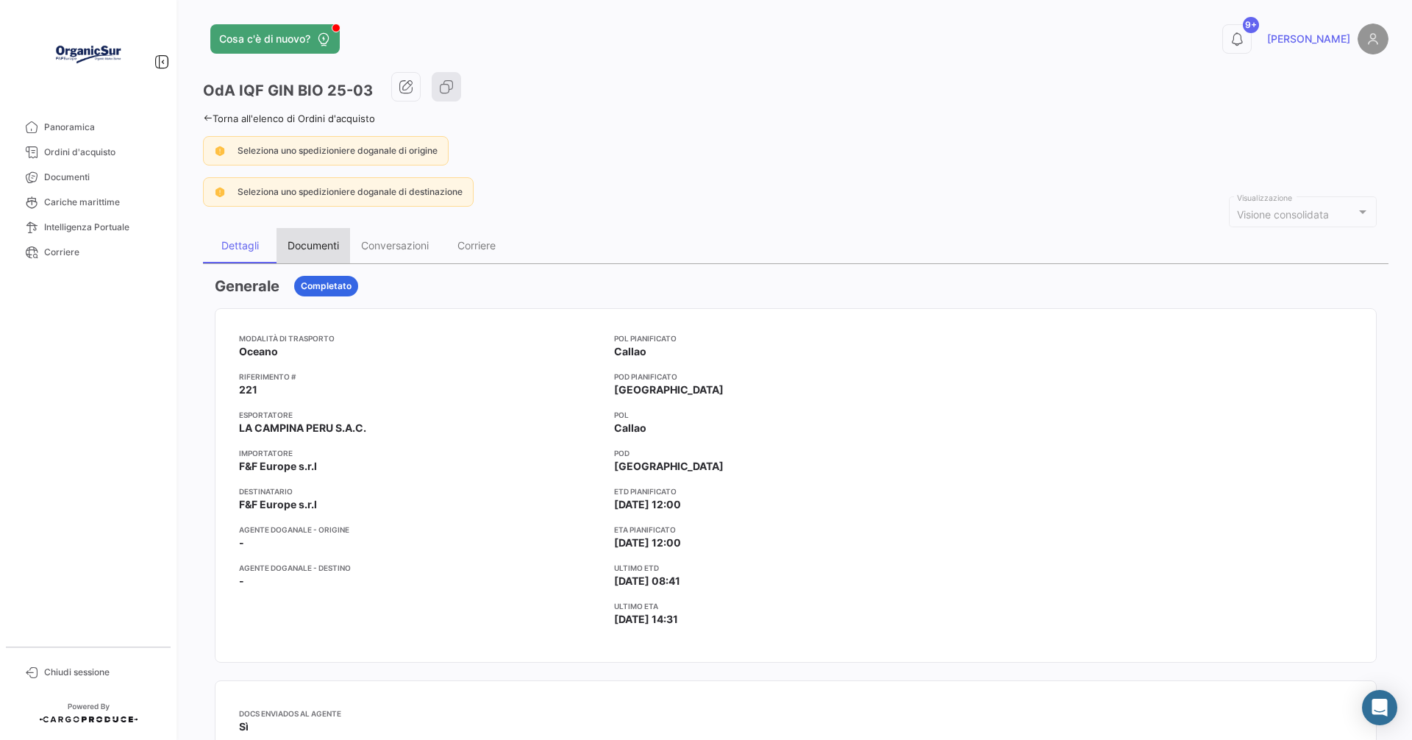
click at [312, 246] on div "Documenti" at bounding box center [312, 245] width 51 height 12
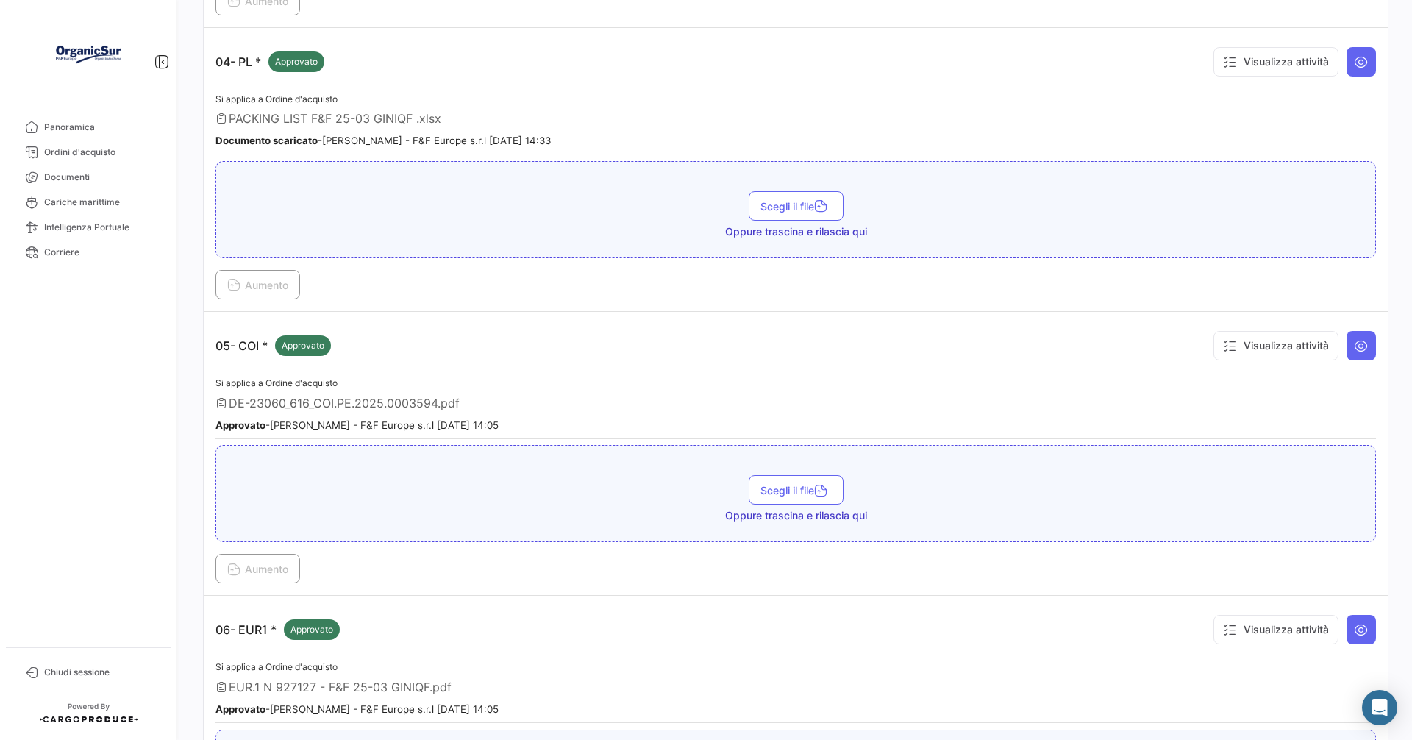
scroll to position [1250, 0]
click at [74, 171] on span "Documenti" at bounding box center [101, 177] width 115 height 13
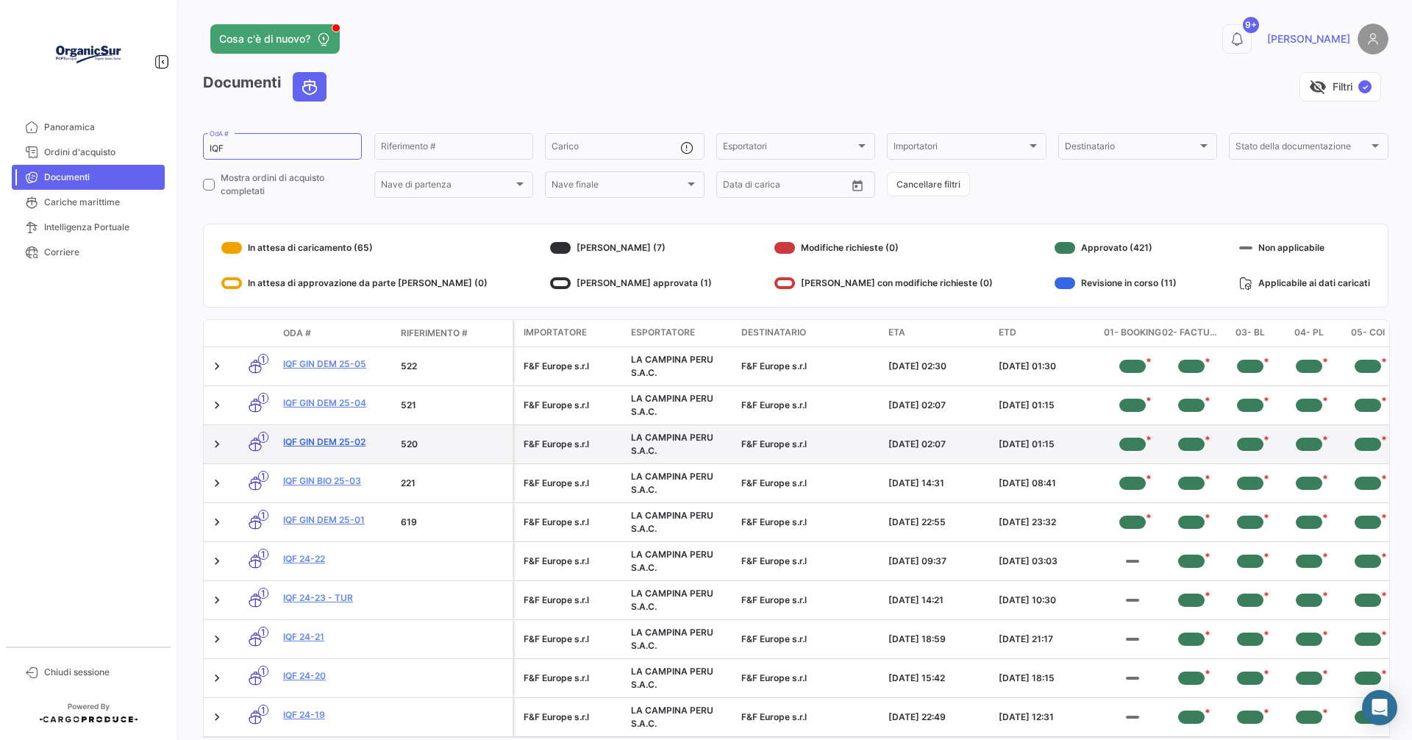
click at [337, 443] on link "IQF GIN DEM 25-02" at bounding box center [336, 441] width 106 height 13
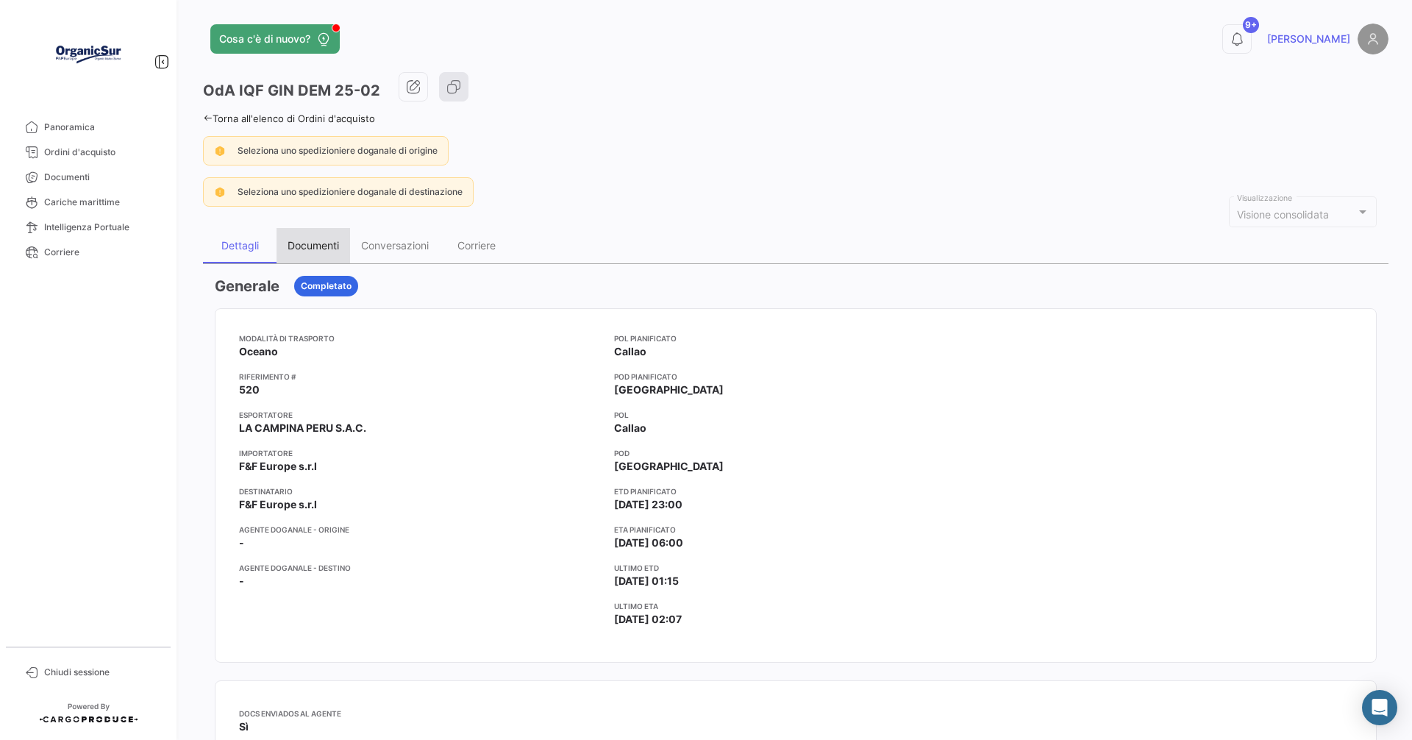
click at [301, 237] on div "Documenti" at bounding box center [313, 245] width 74 height 35
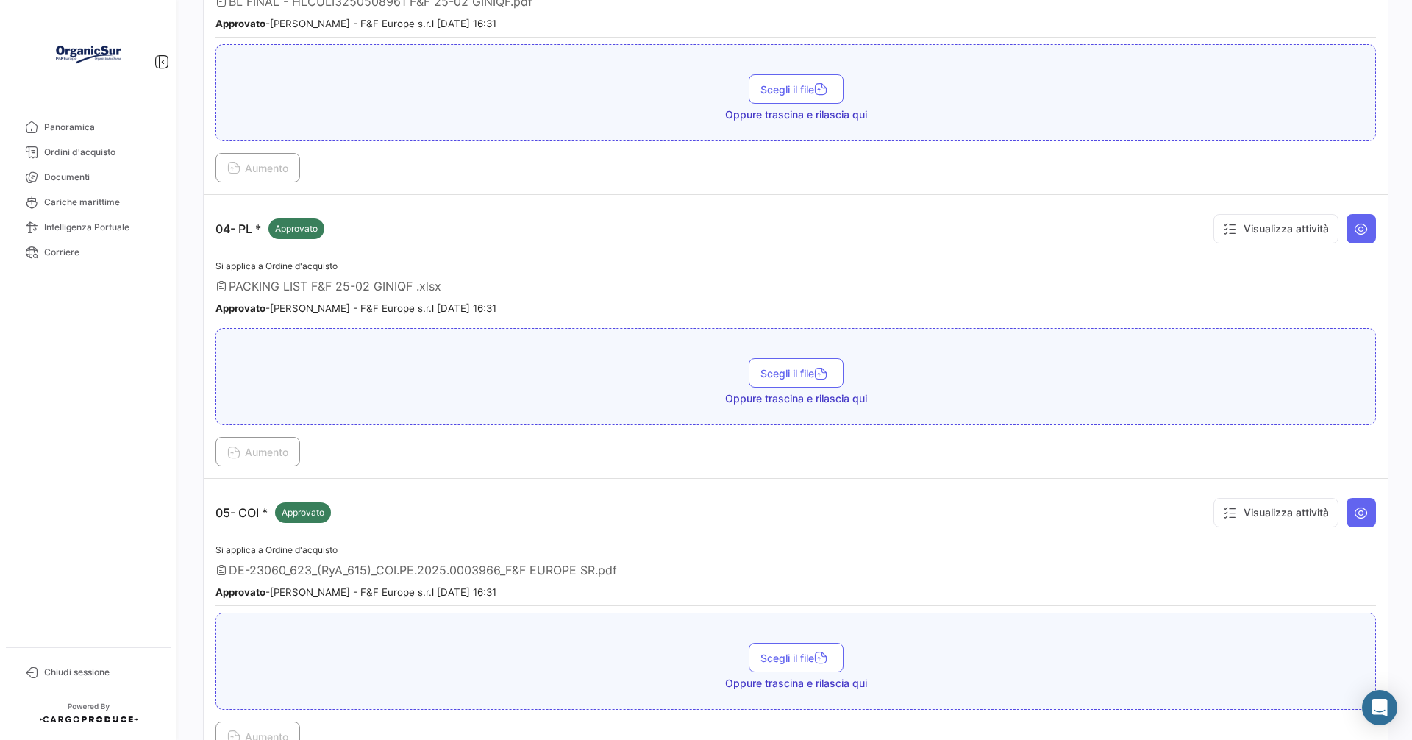
scroll to position [1103, 0]
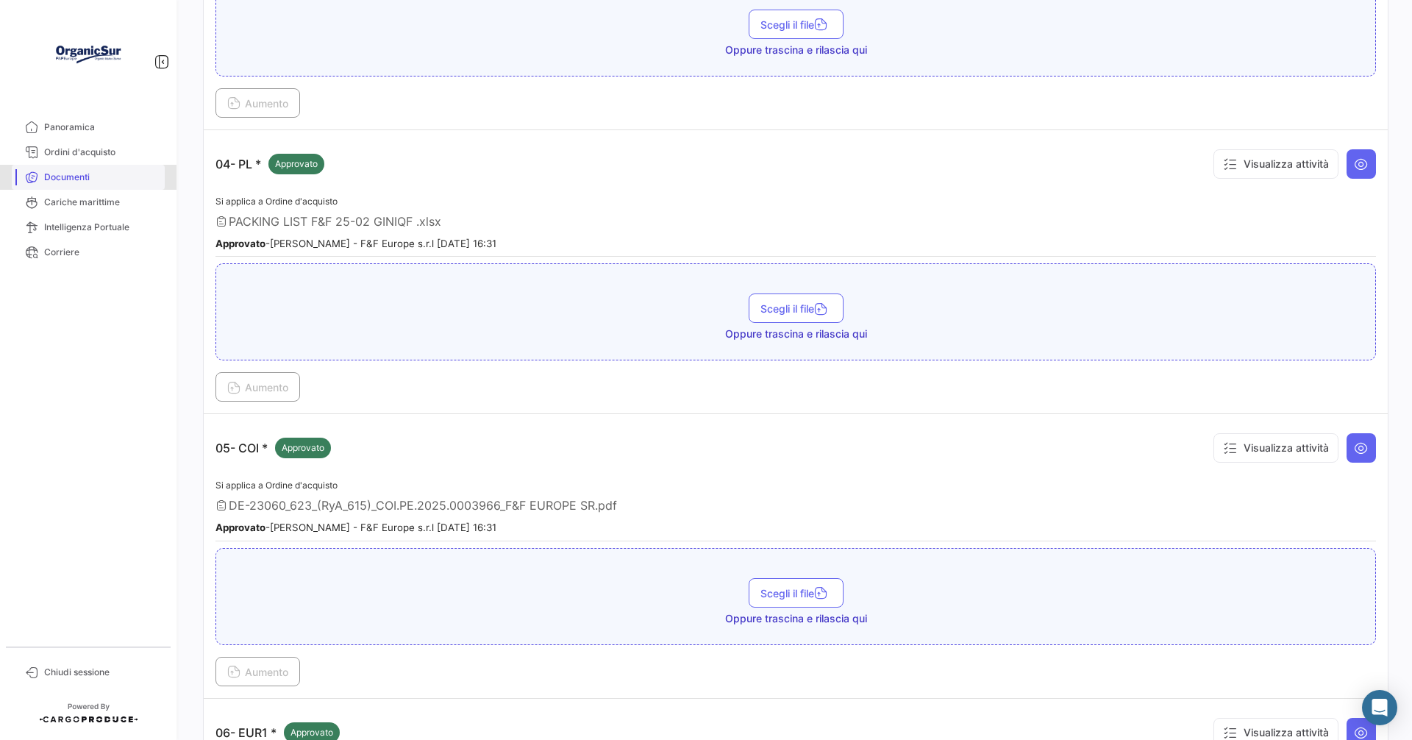
click at [73, 178] on span "Documenti" at bounding box center [101, 177] width 115 height 13
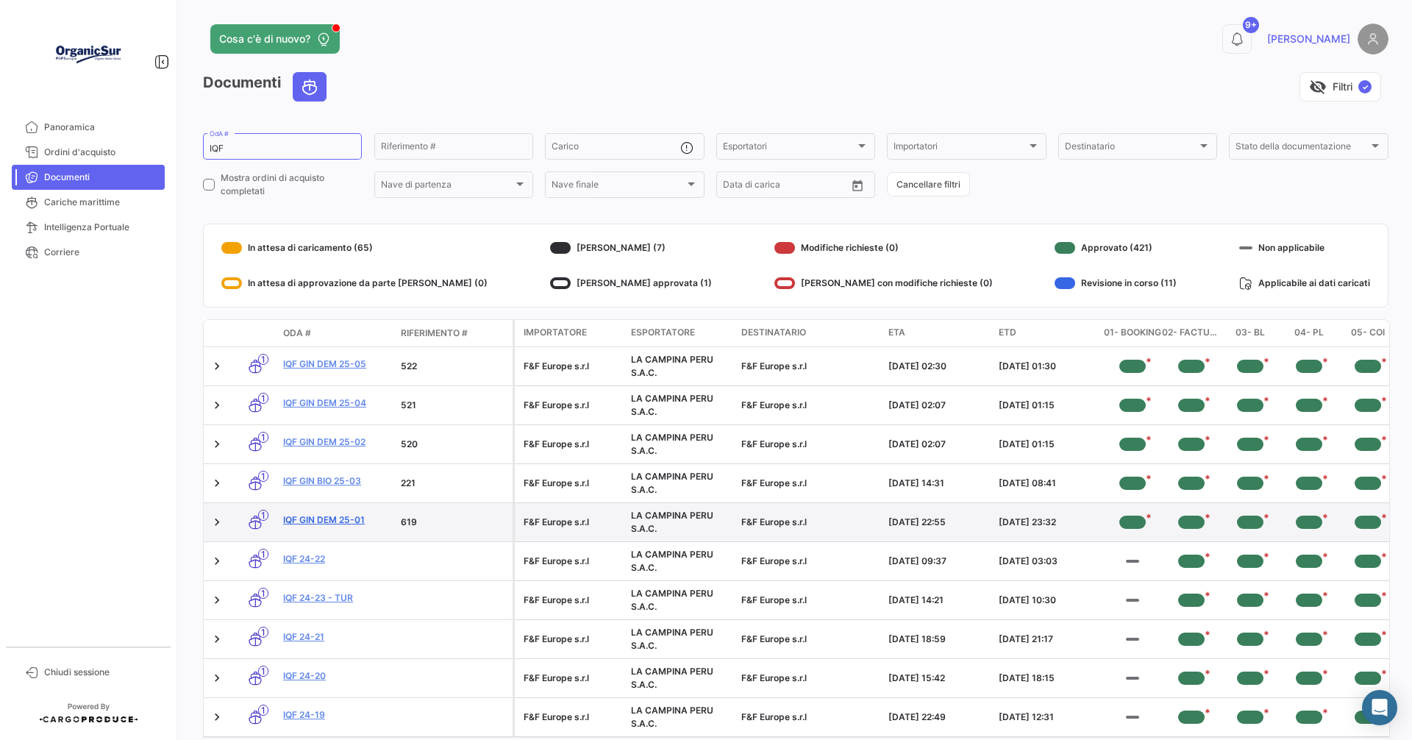
click at [310, 518] on link "IQF GIN DEM 25-01" at bounding box center [336, 519] width 106 height 13
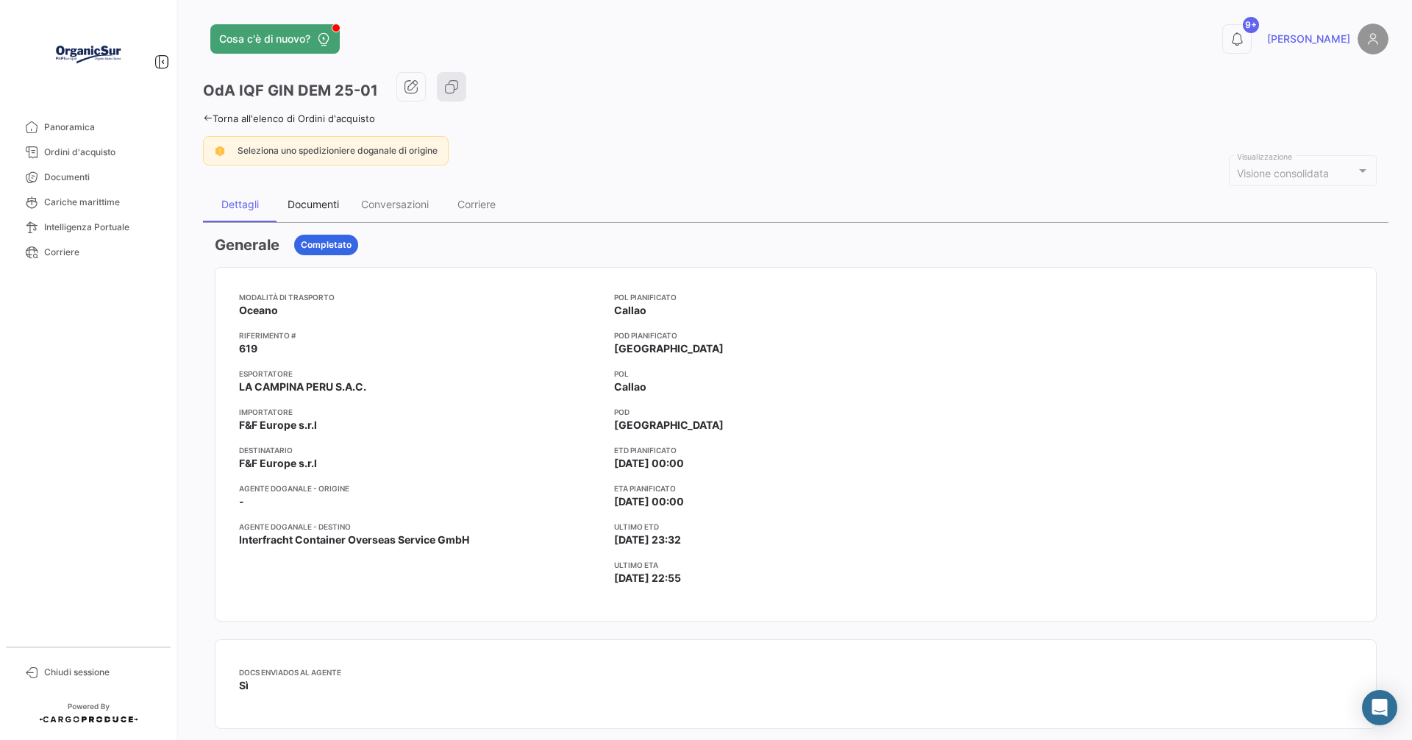
click at [320, 202] on div "Documenti" at bounding box center [312, 204] width 51 height 12
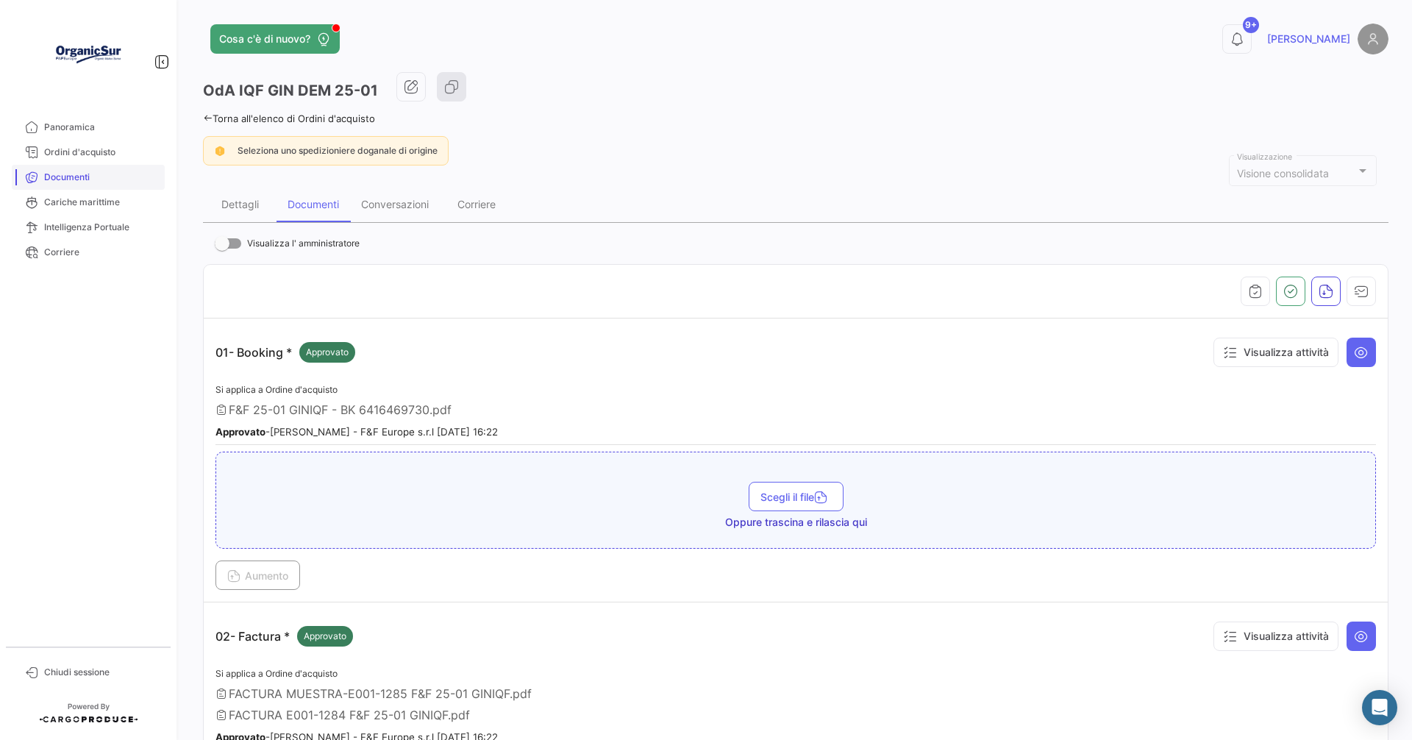
click at [71, 177] on span "Documenti" at bounding box center [101, 177] width 115 height 13
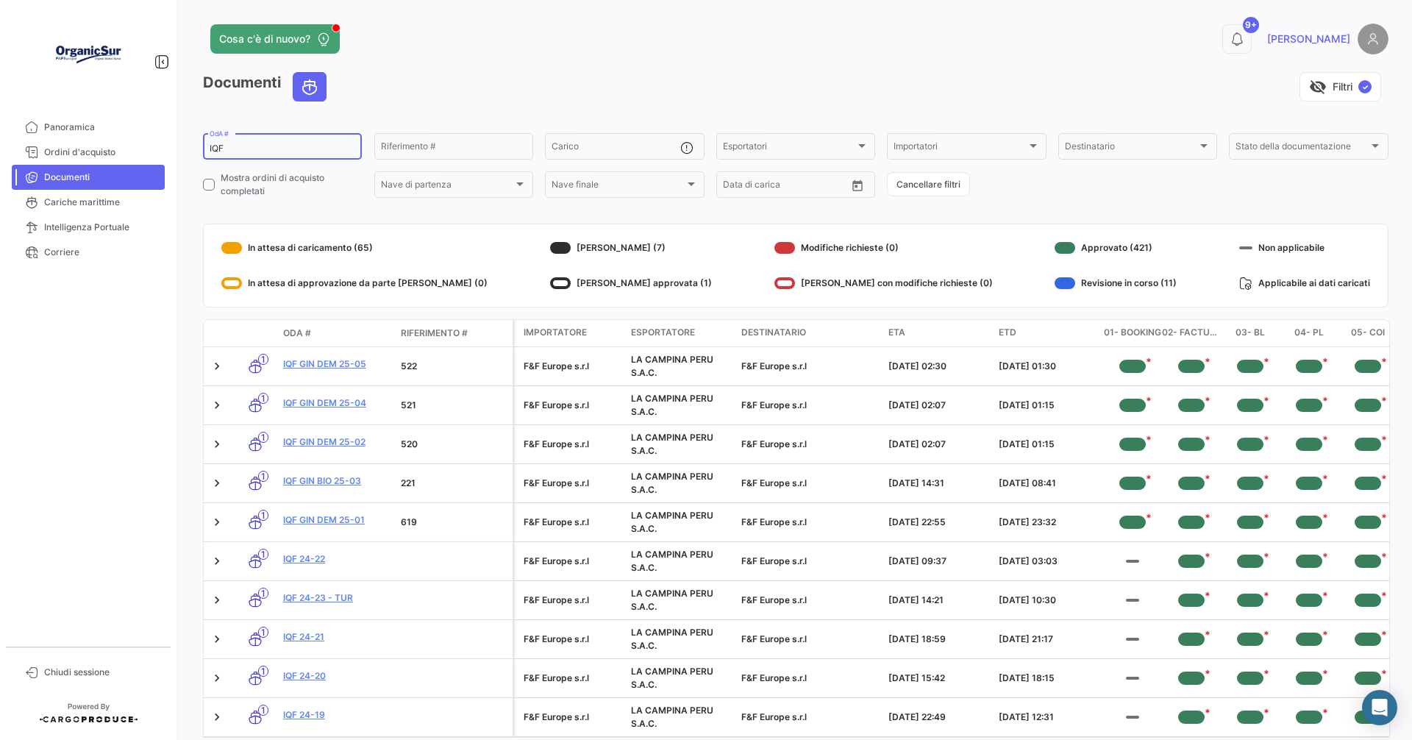
click at [237, 146] on input "IQF" at bounding box center [283, 148] width 146 height 10
type input "I"
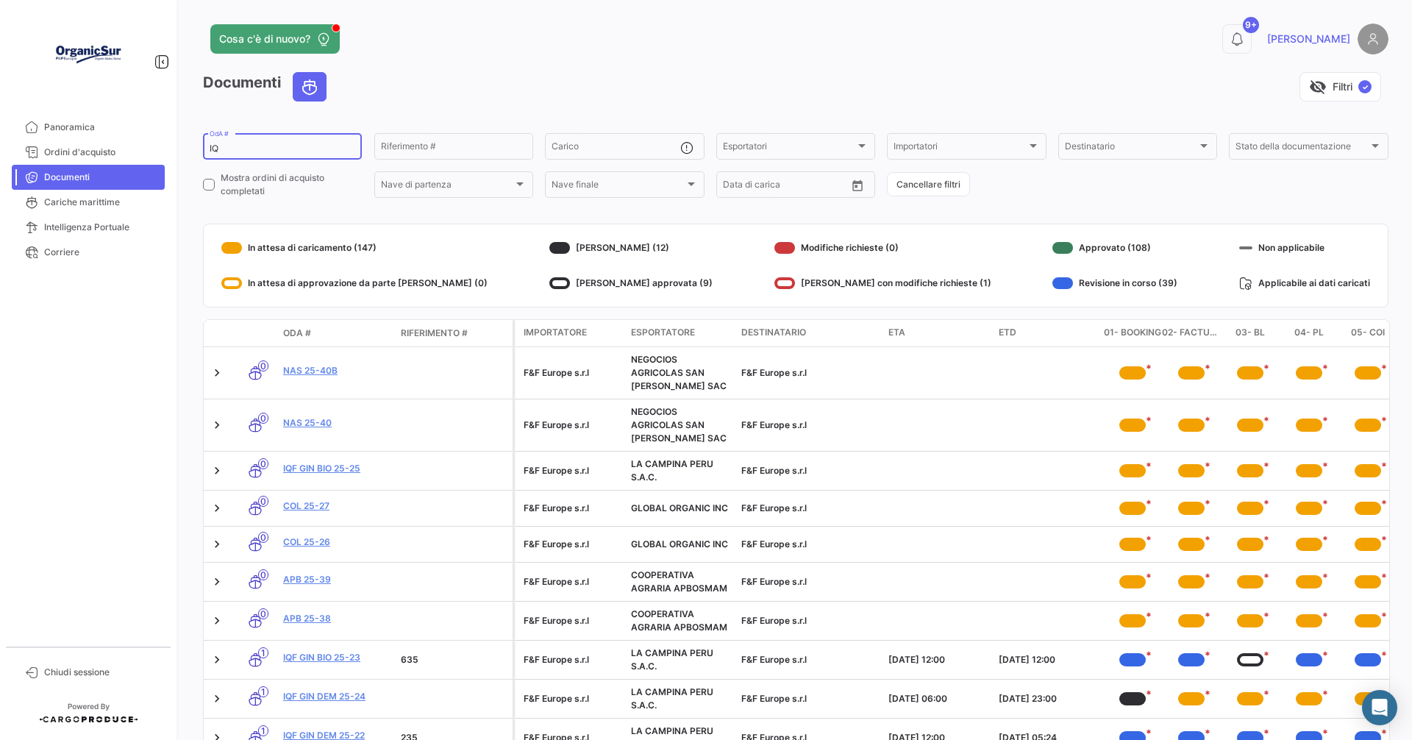
type input "IQF"
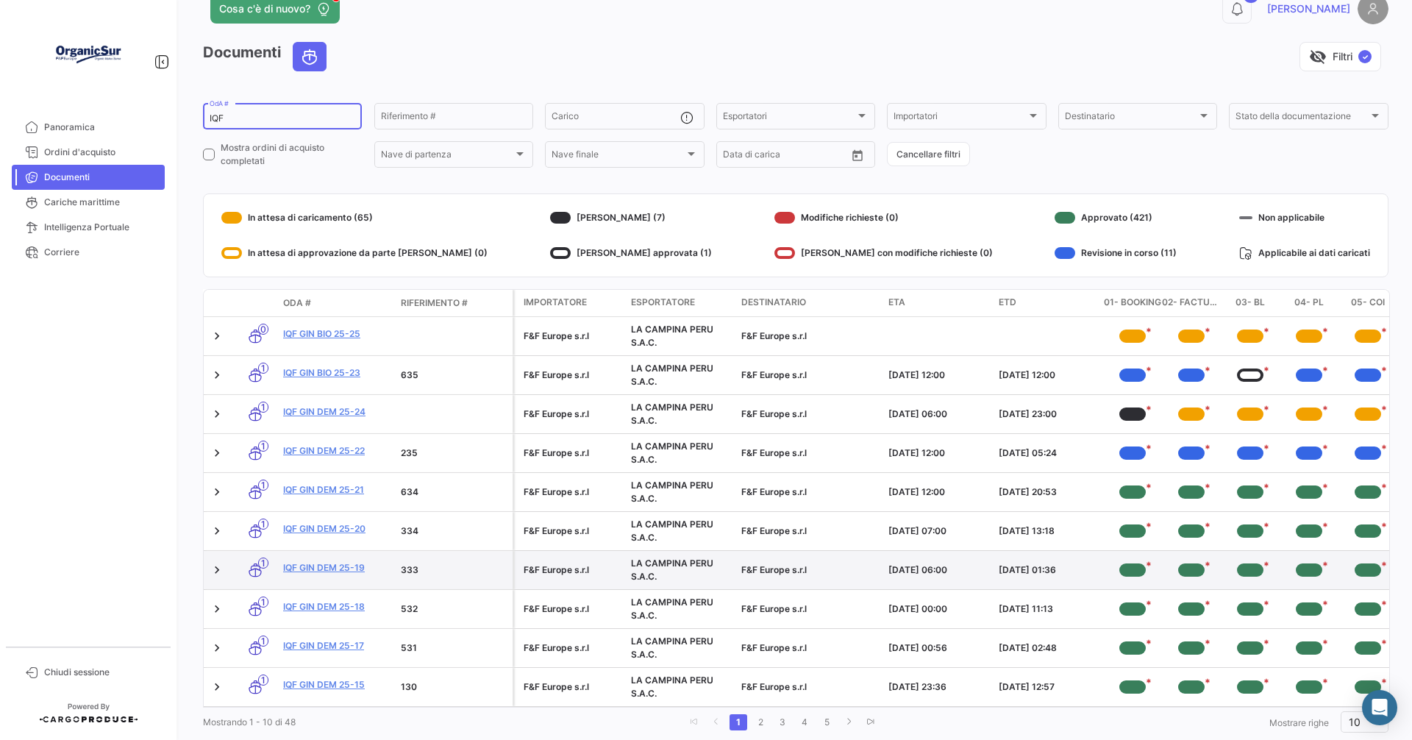
scroll to position [74, 0]
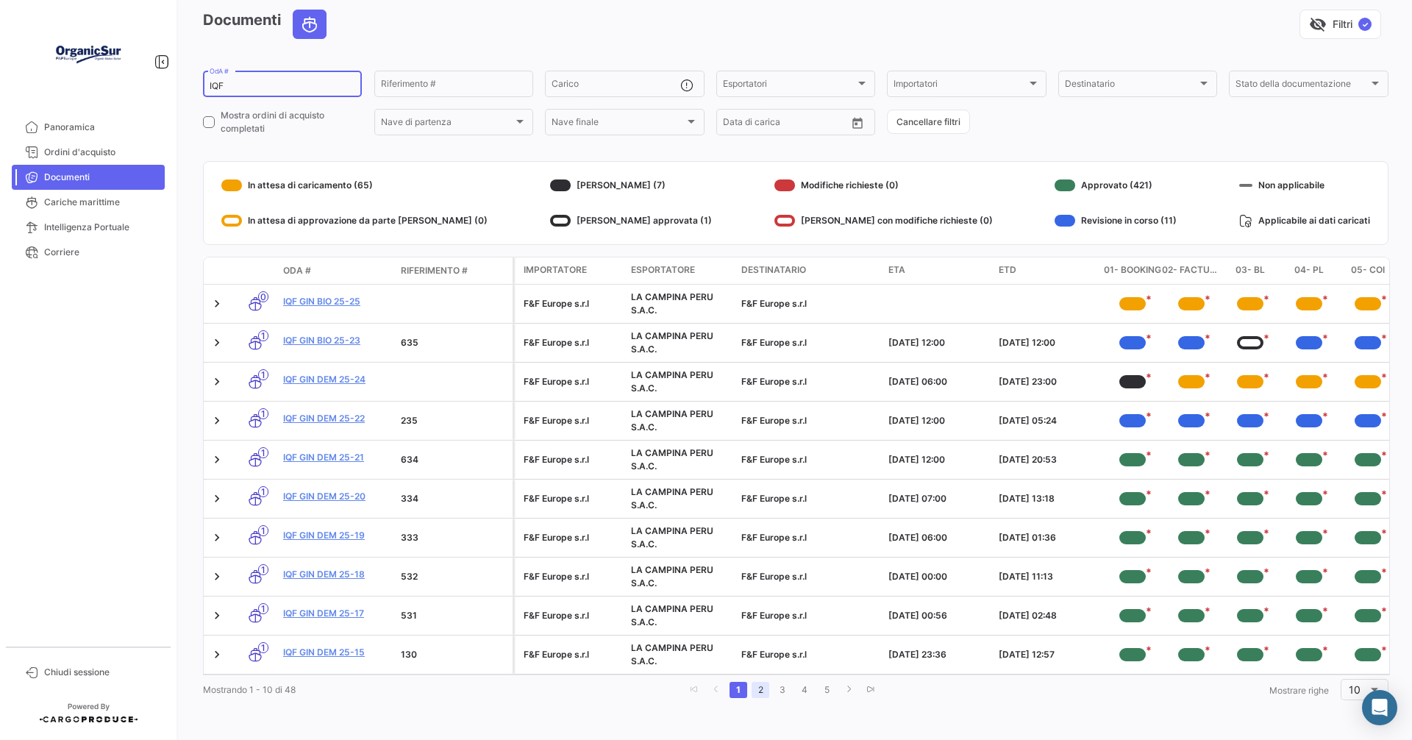
click at [762, 689] on link "2" at bounding box center [760, 690] width 18 height 16
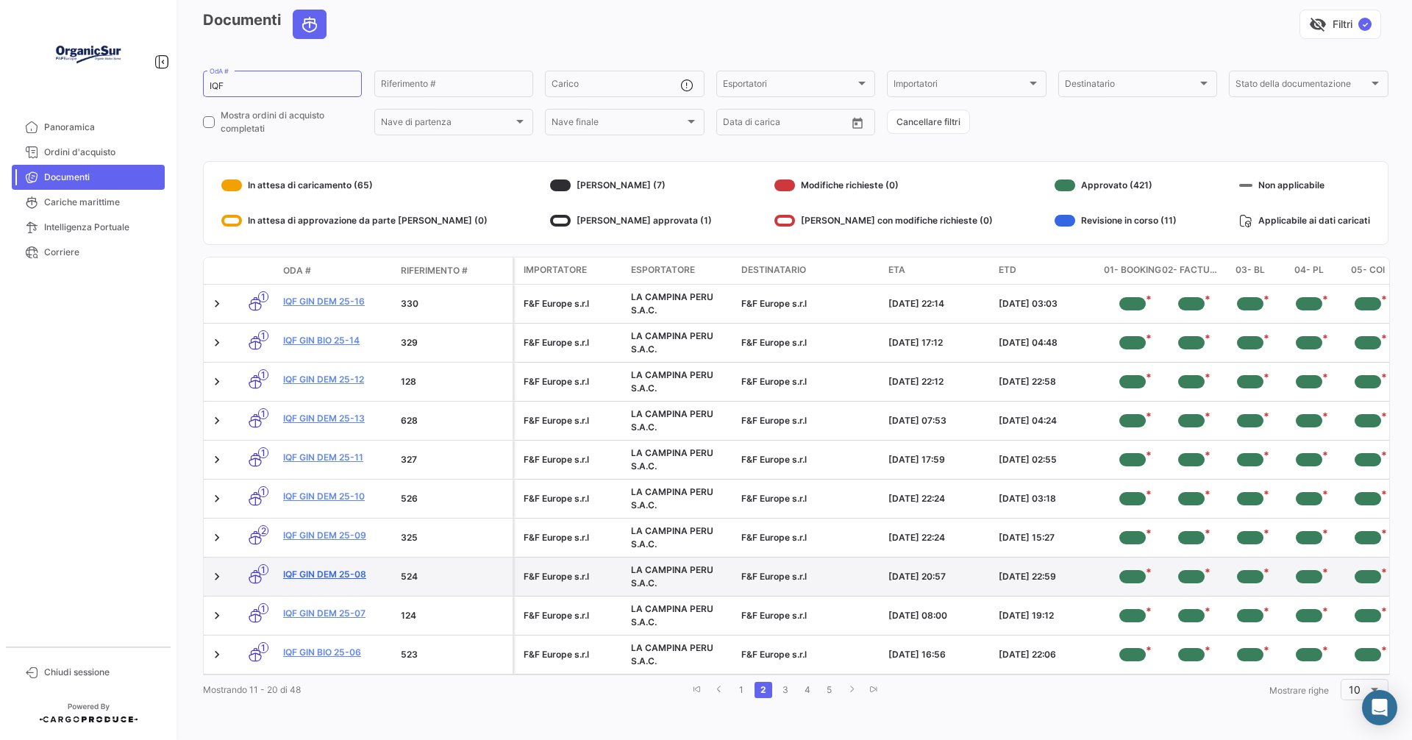
click at [353, 568] on link "IQF GIN DEM 25-08" at bounding box center [336, 574] width 106 height 13
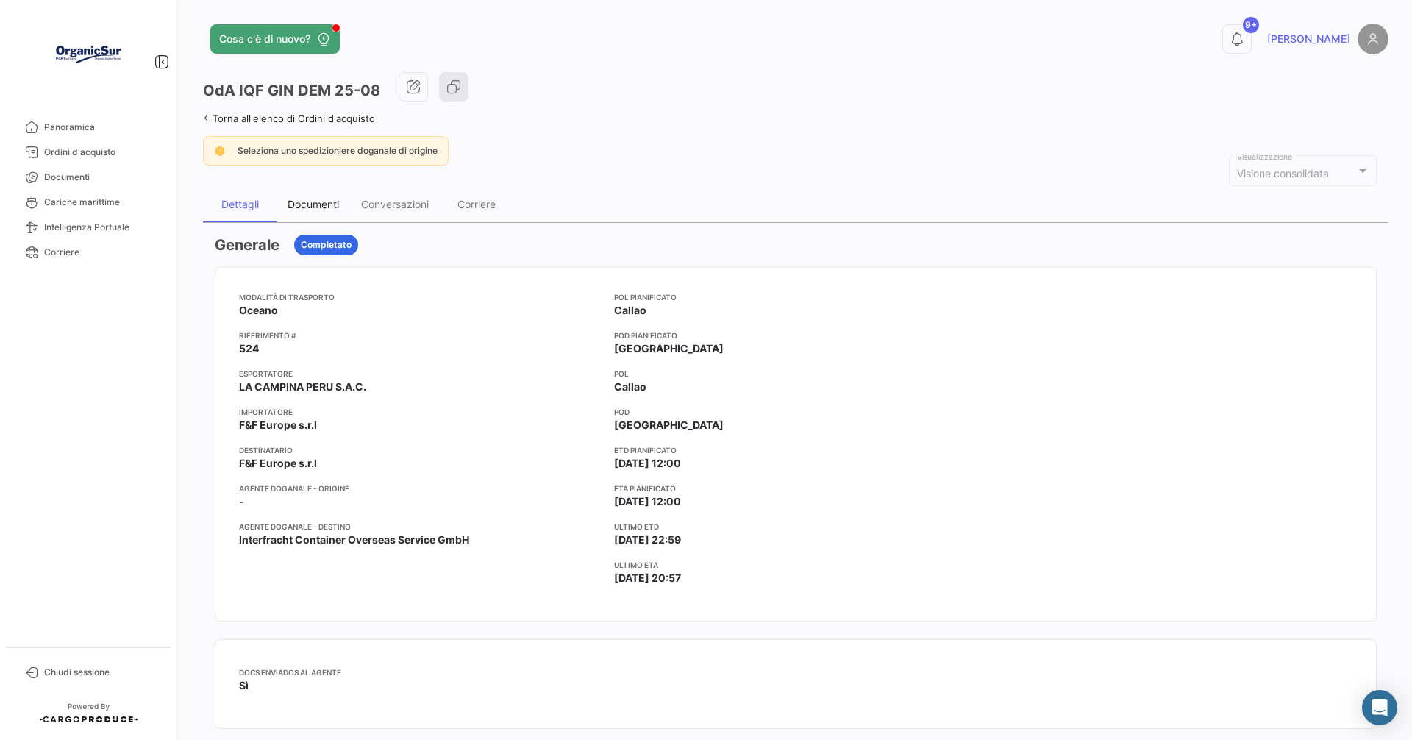
click at [315, 203] on div "Documenti" at bounding box center [312, 204] width 51 height 12
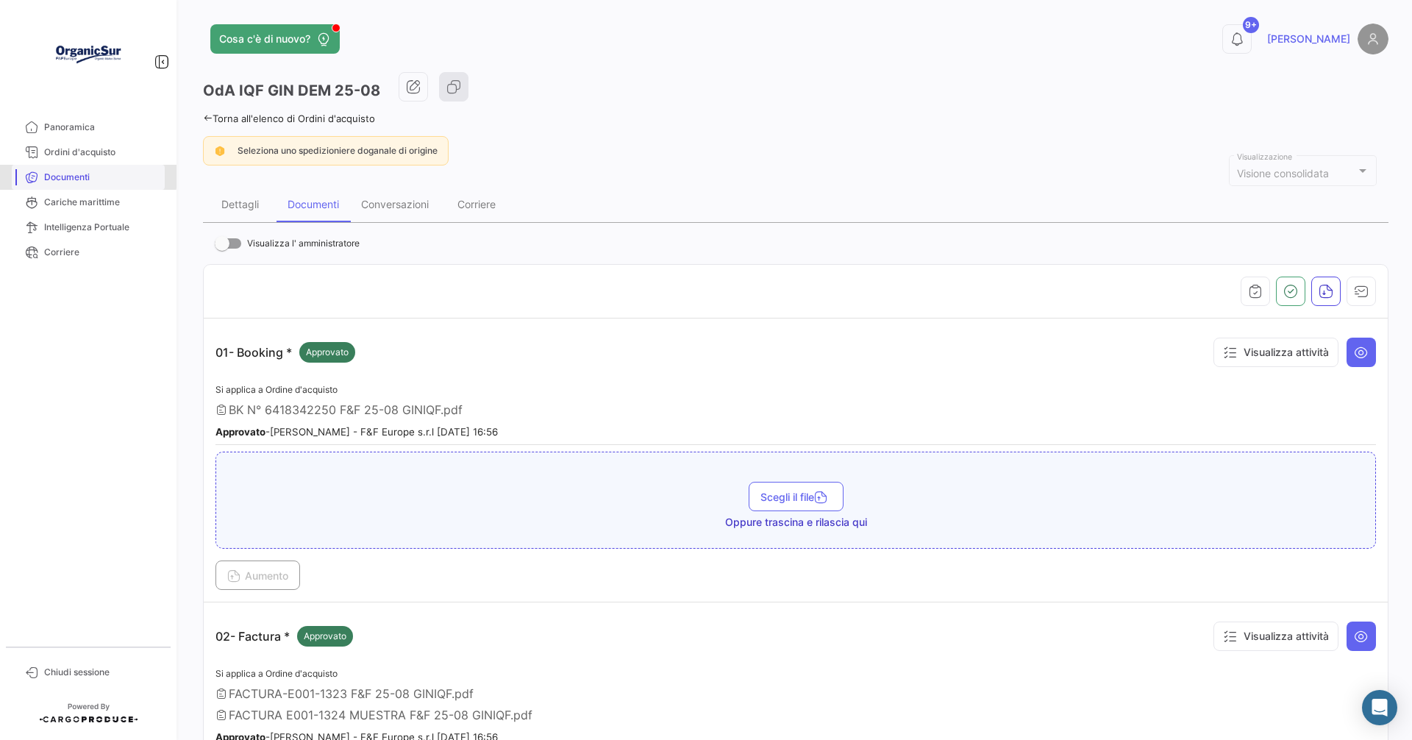
click at [76, 176] on span "Documenti" at bounding box center [101, 177] width 115 height 13
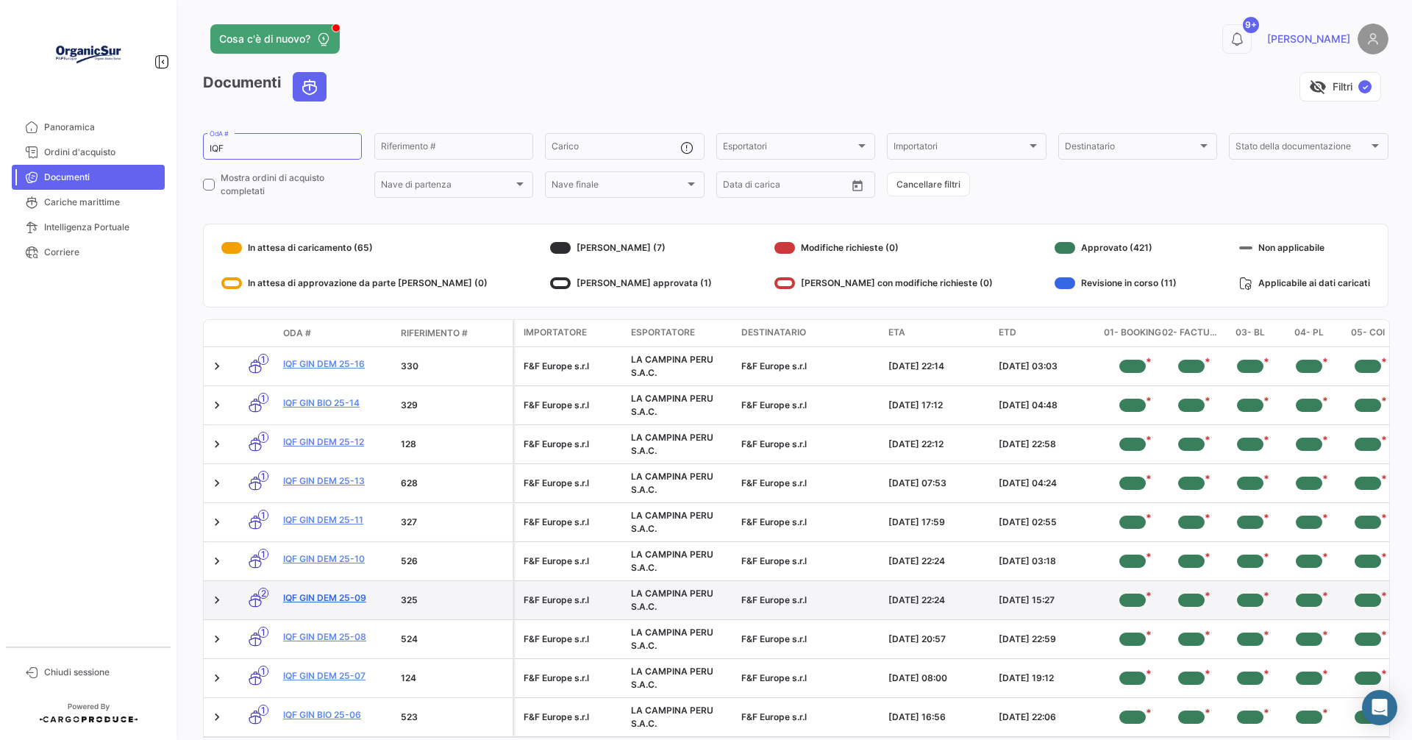
click at [335, 597] on link "IQF GIN DEM 25-09" at bounding box center [336, 597] width 106 height 13
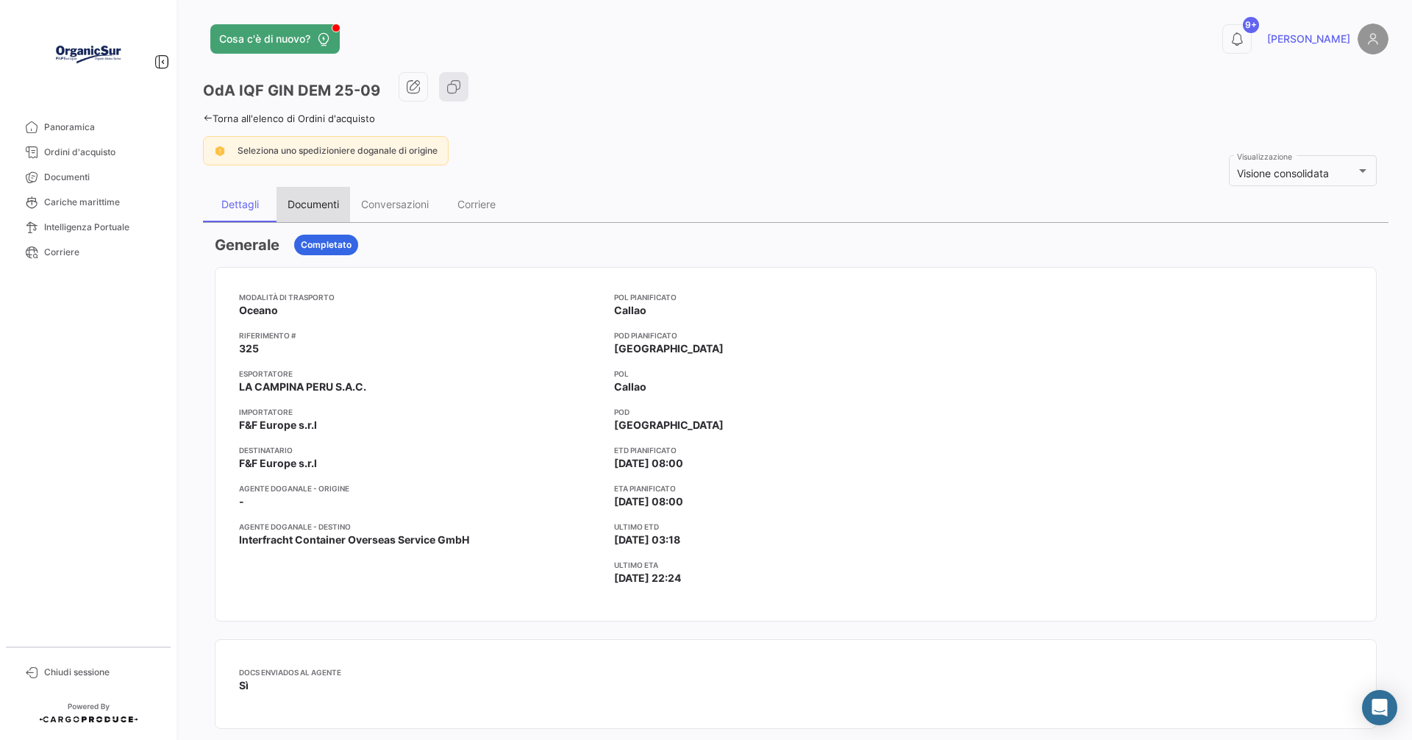
click at [322, 198] on div "Documenti" at bounding box center [312, 204] width 51 height 12
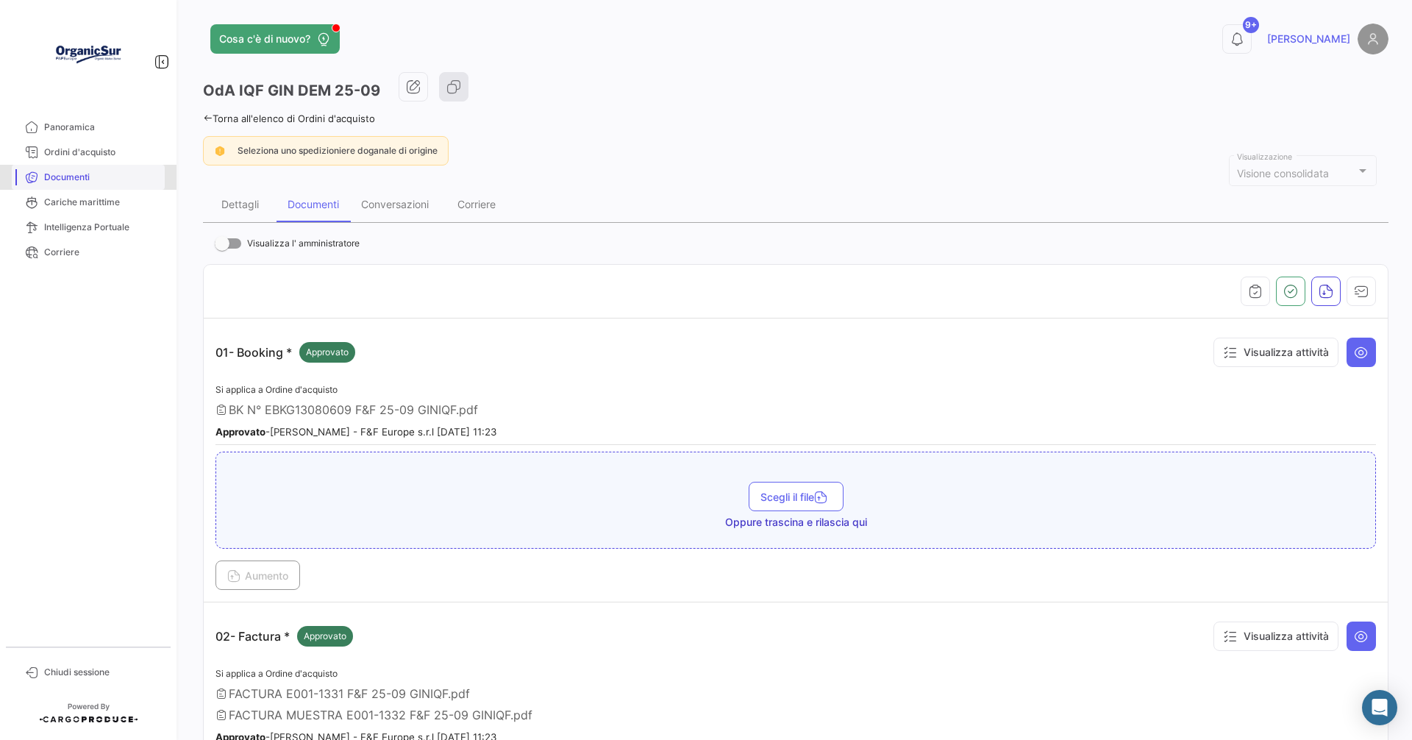
click at [70, 181] on span "Documenti" at bounding box center [101, 177] width 115 height 13
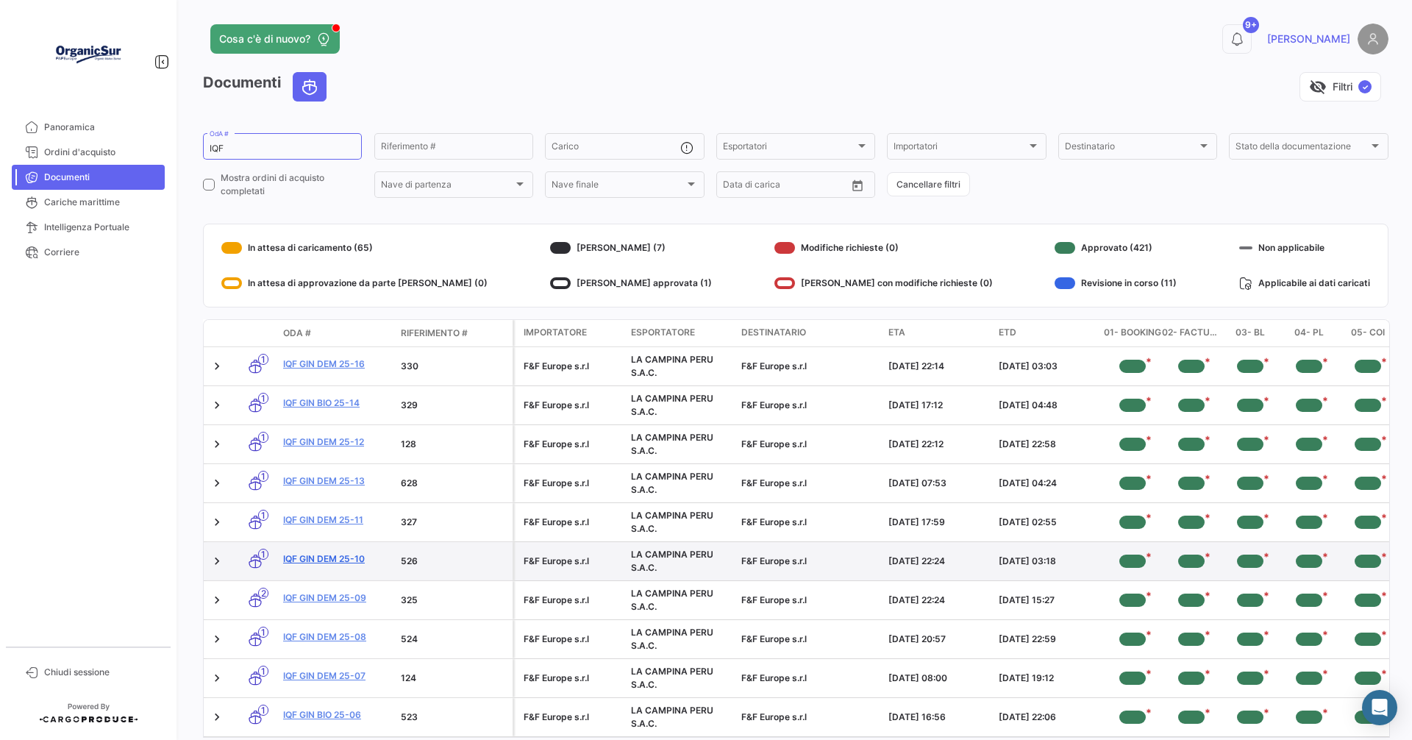
click at [337, 560] on link "IQF GIN DEM 25-10" at bounding box center [336, 558] width 106 height 13
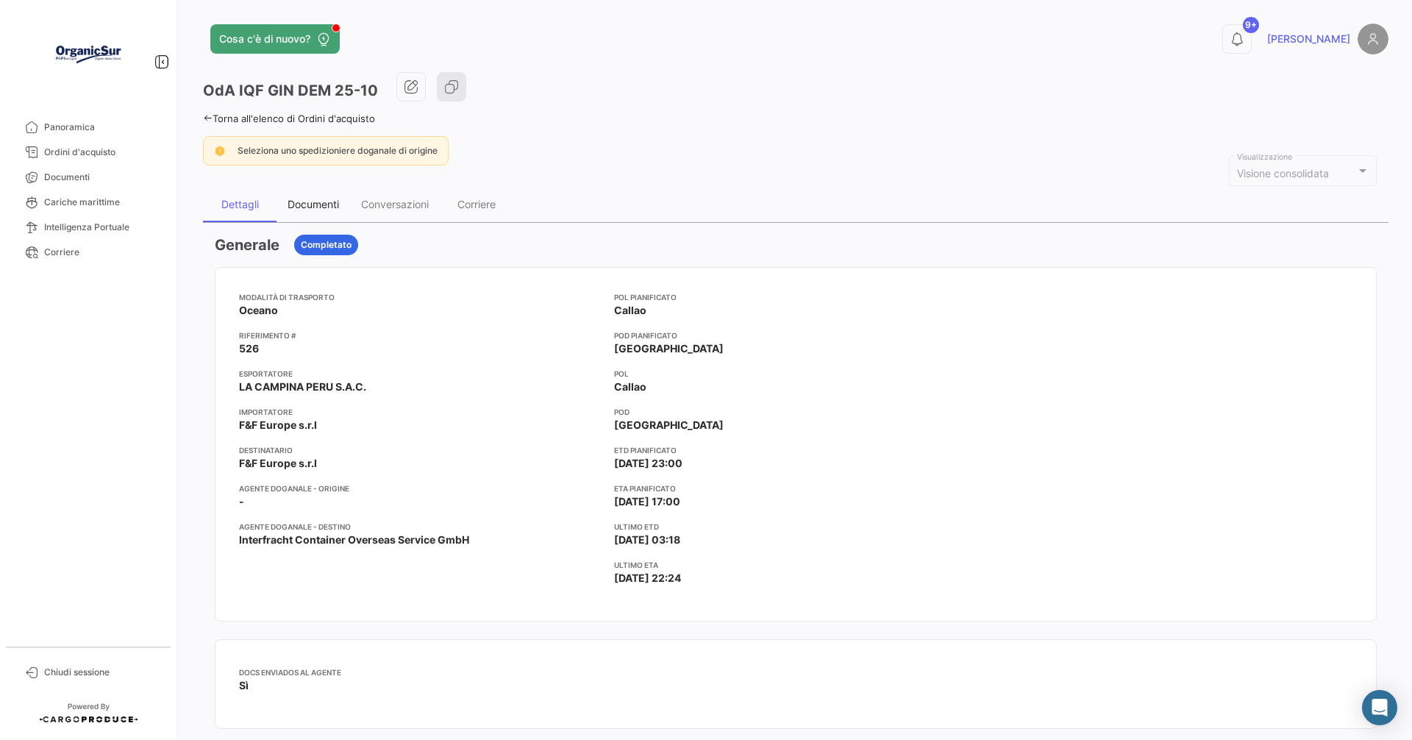
click at [315, 211] on div "Documenti" at bounding box center [313, 204] width 74 height 35
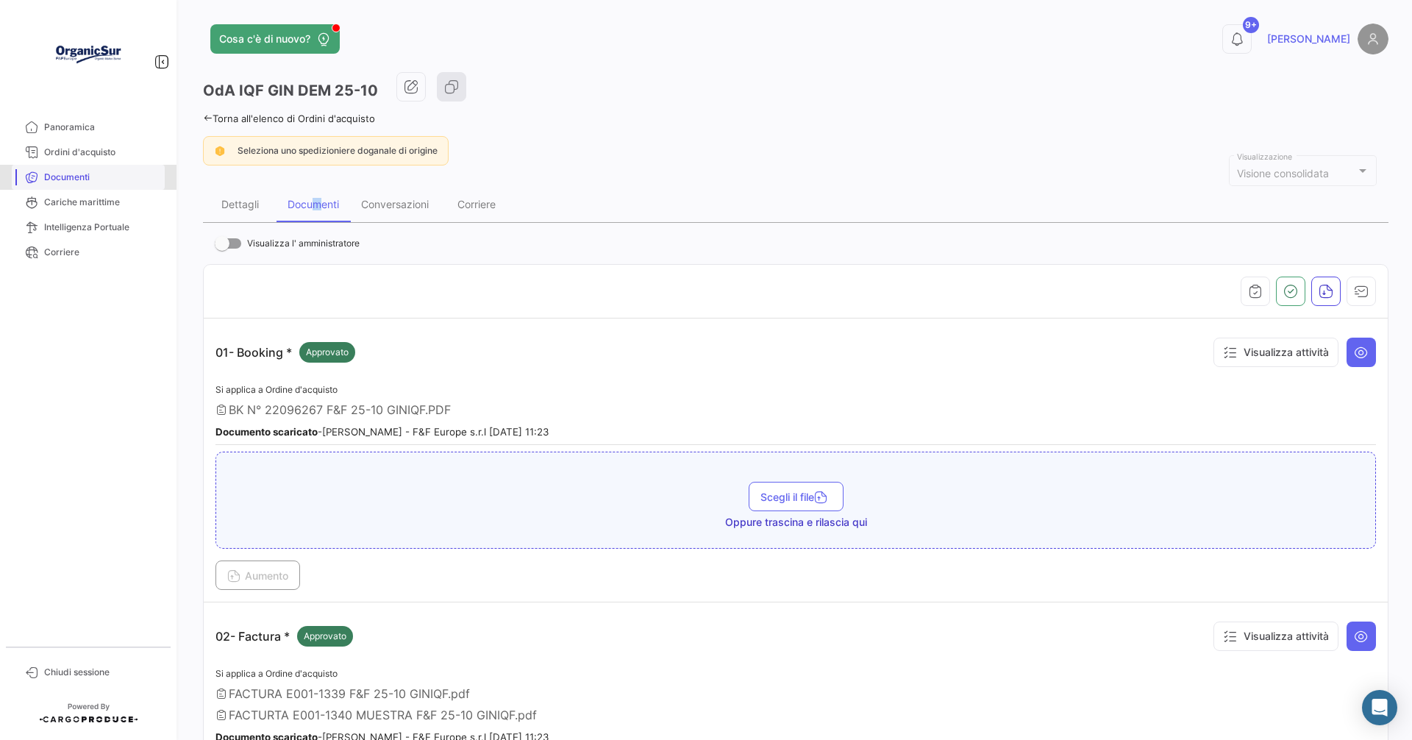
click at [68, 177] on span "Documenti" at bounding box center [101, 177] width 115 height 13
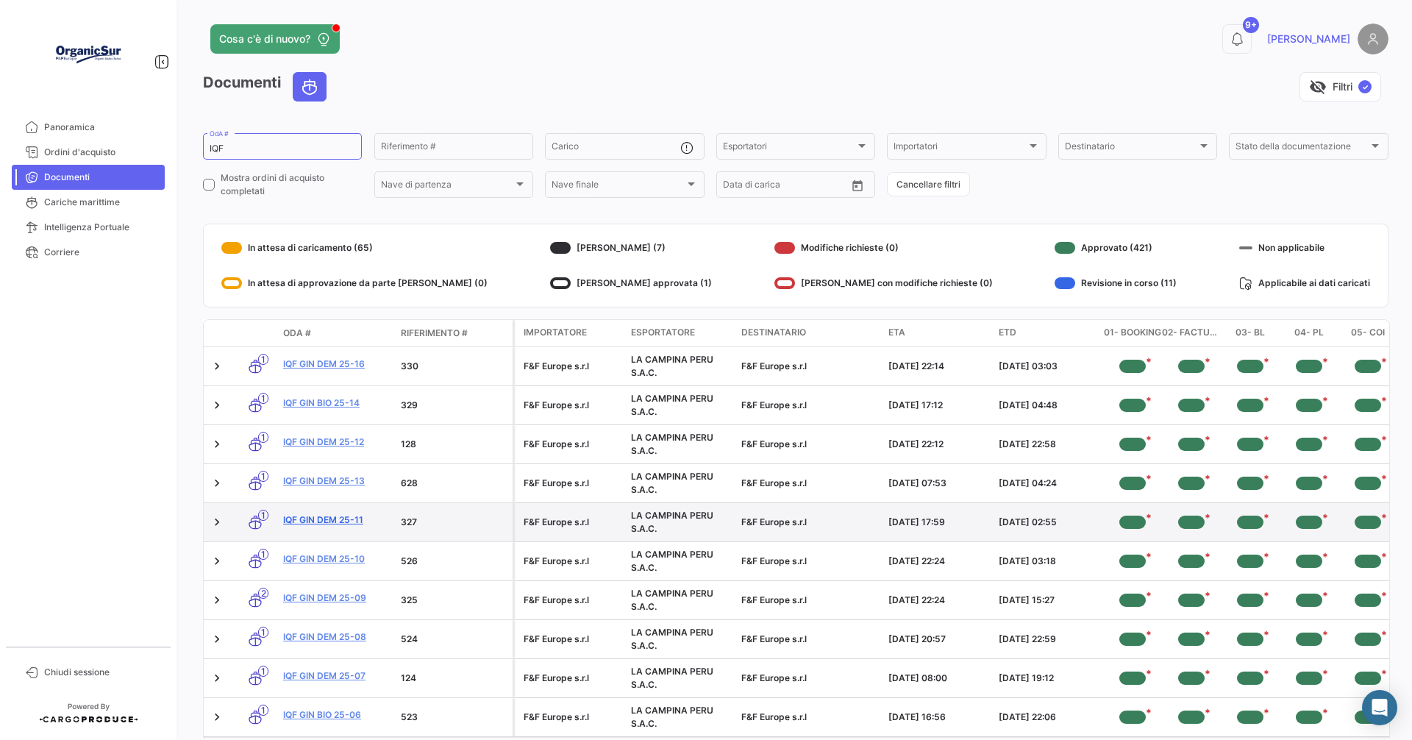
click at [312, 518] on link "IQF GIN DEM 25-11" at bounding box center [336, 519] width 106 height 13
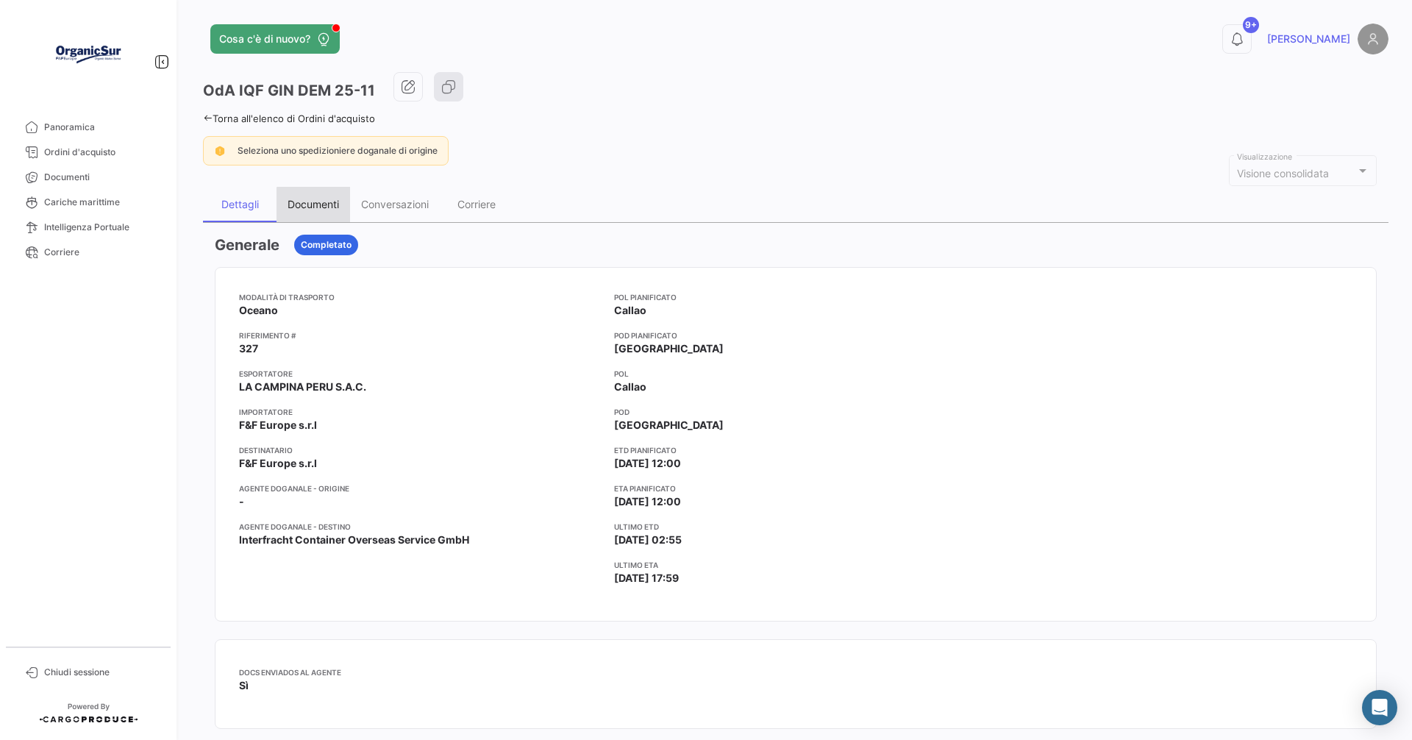
click at [318, 207] on div "Documenti" at bounding box center [312, 204] width 51 height 12
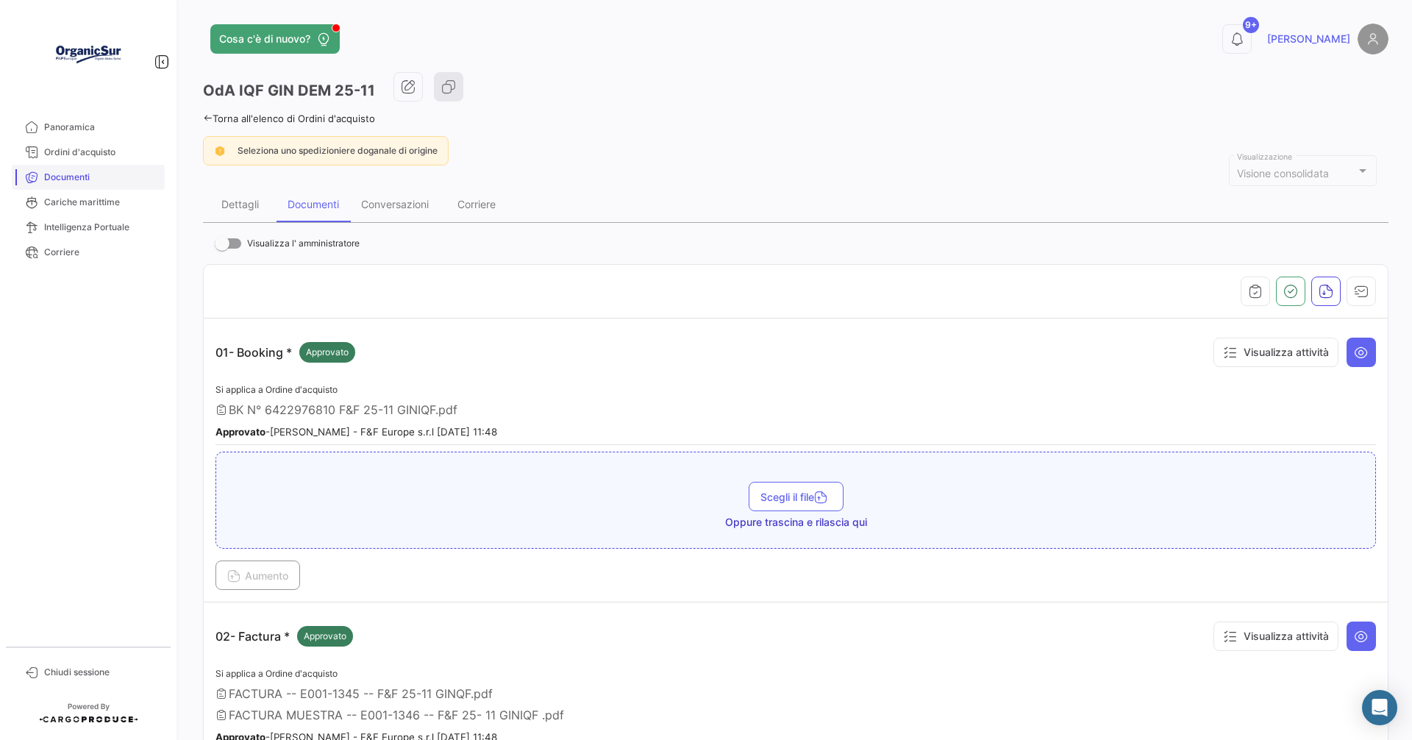
click at [63, 170] on link "Documenti" at bounding box center [88, 177] width 153 height 25
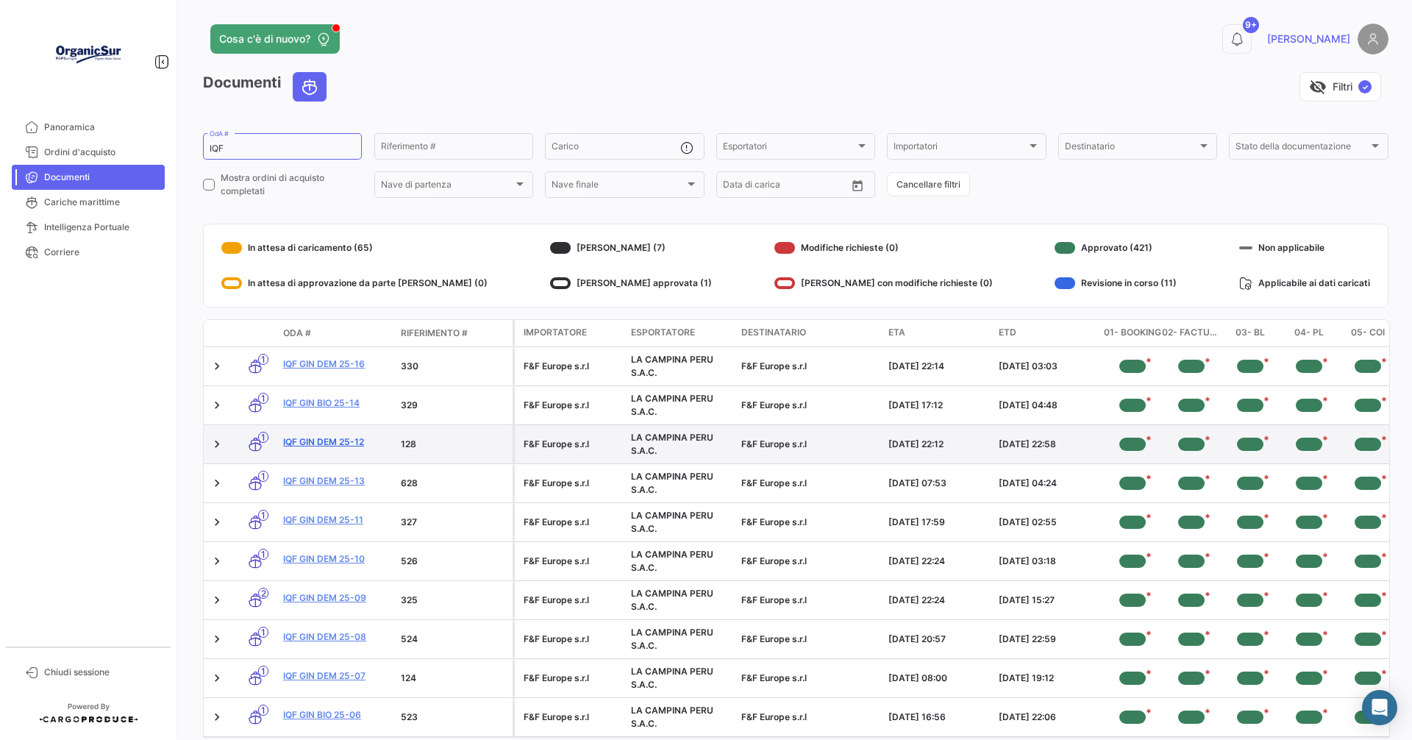
click at [332, 440] on link "IQF GIN DEM 25-12" at bounding box center [336, 441] width 106 height 13
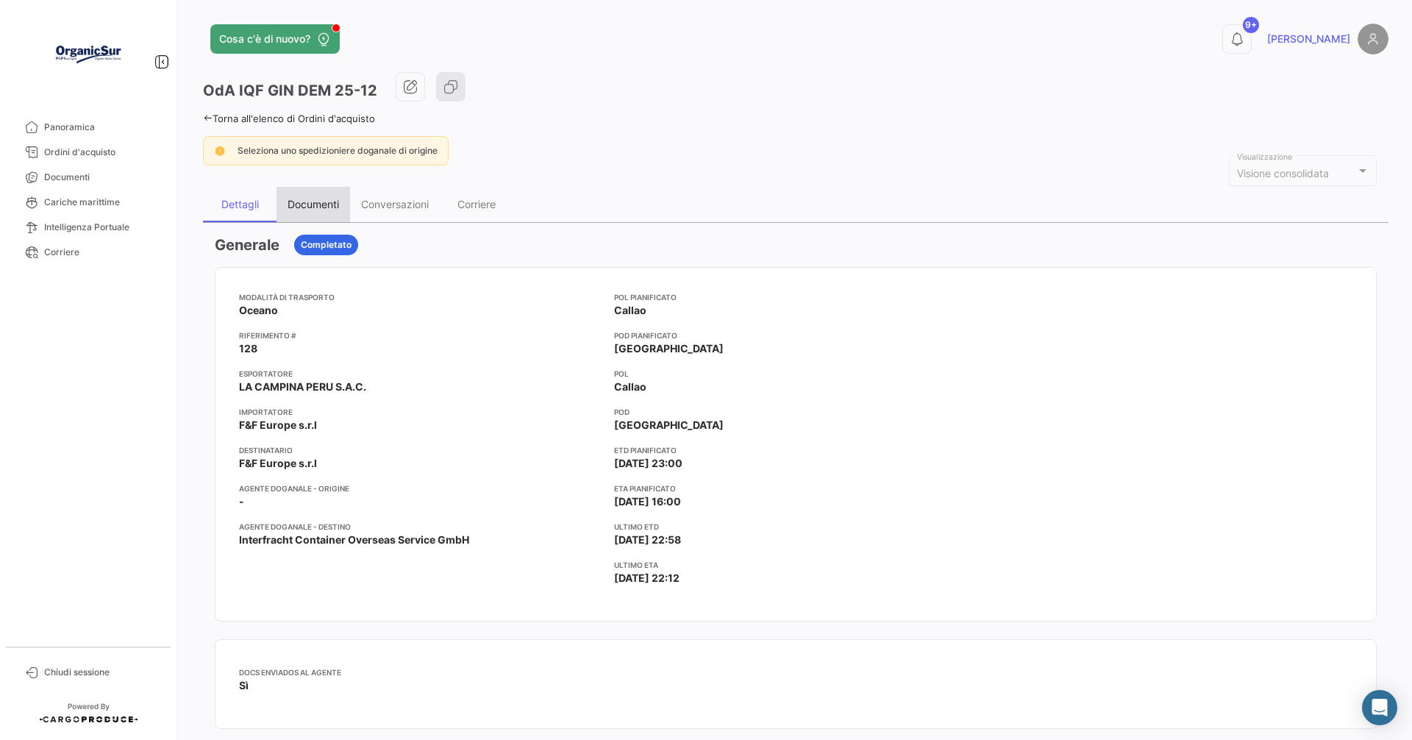
click at [318, 202] on div "Documenti" at bounding box center [312, 204] width 51 height 12
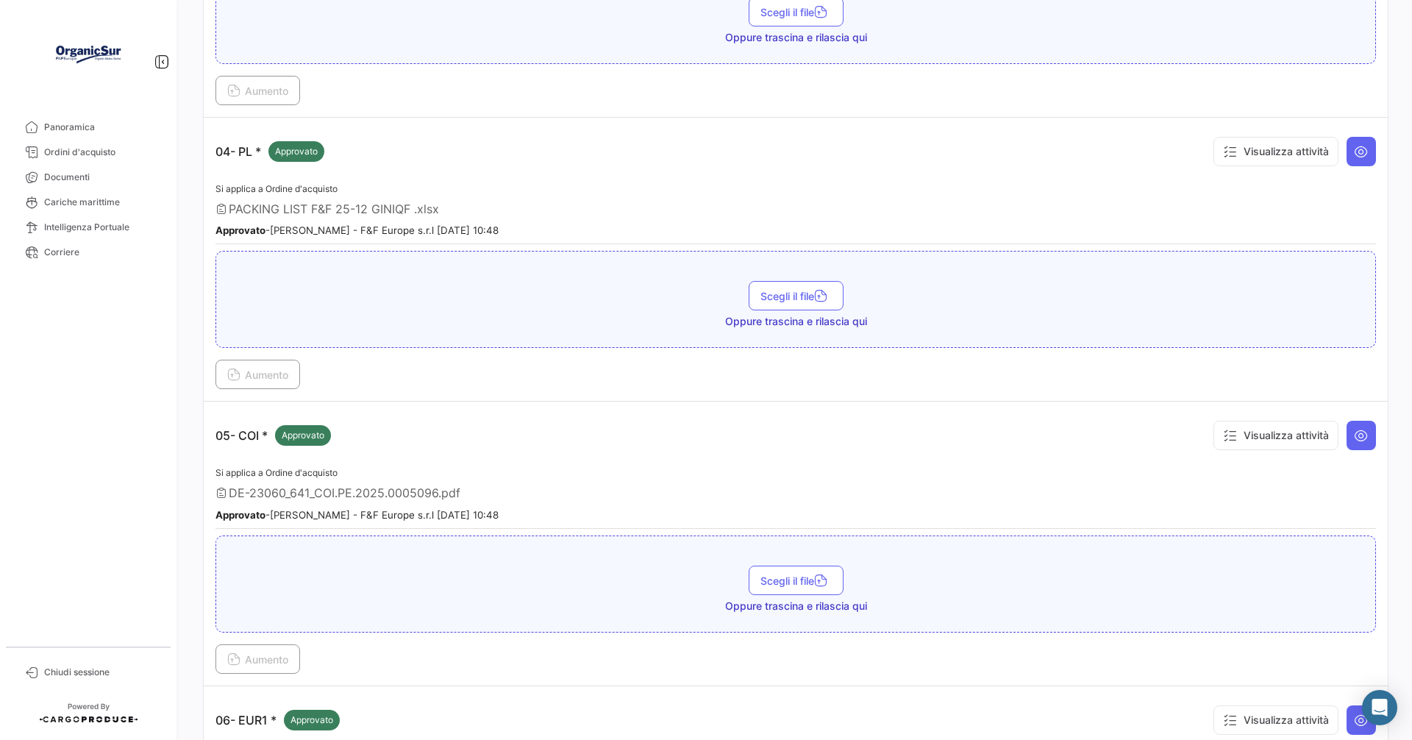
scroll to position [1103, 0]
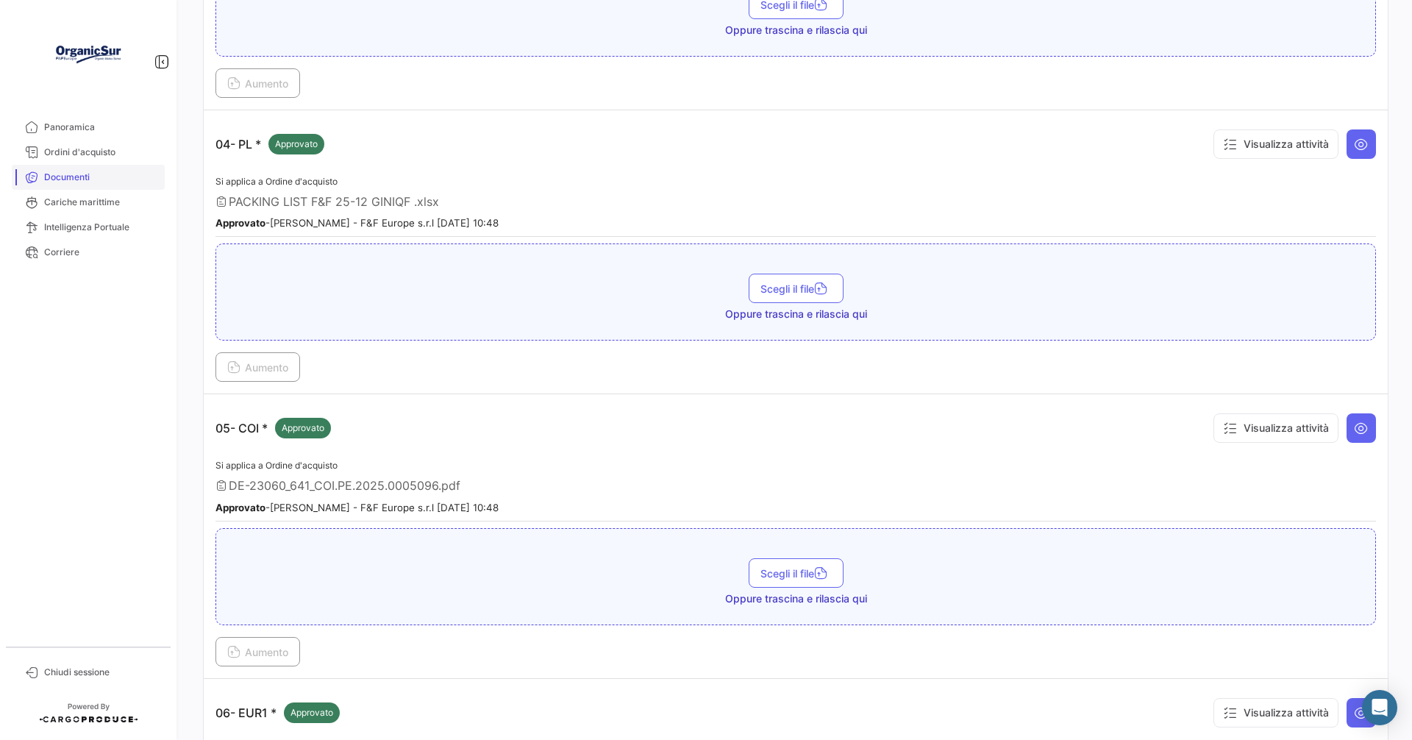
drag, startPoint x: 84, startPoint y: 175, endPoint x: 92, endPoint y: 174, distance: 8.2
click at [82, 174] on span "Documenti" at bounding box center [101, 177] width 115 height 13
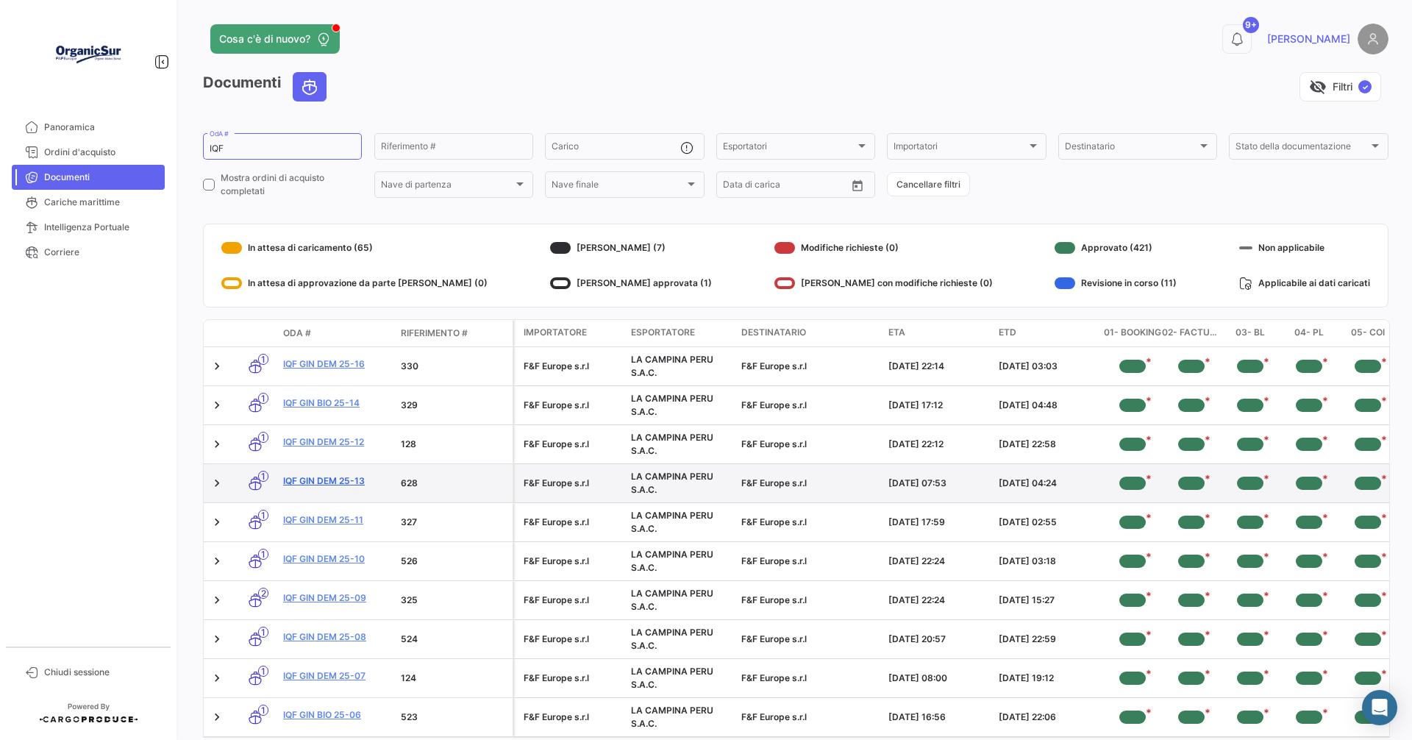
click at [332, 484] on link "IQF GIN DEM 25-13" at bounding box center [336, 480] width 106 height 13
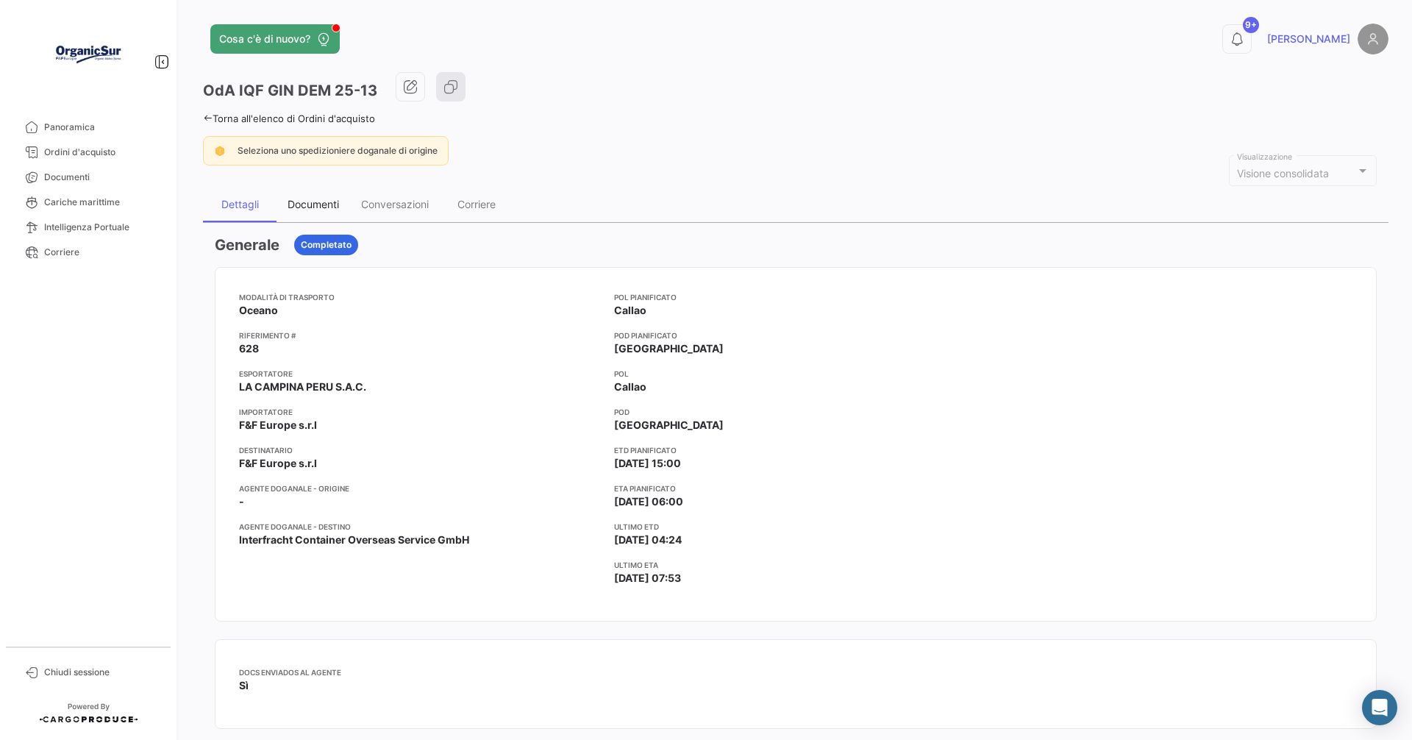
click at [315, 207] on div "Documenti" at bounding box center [312, 204] width 51 height 12
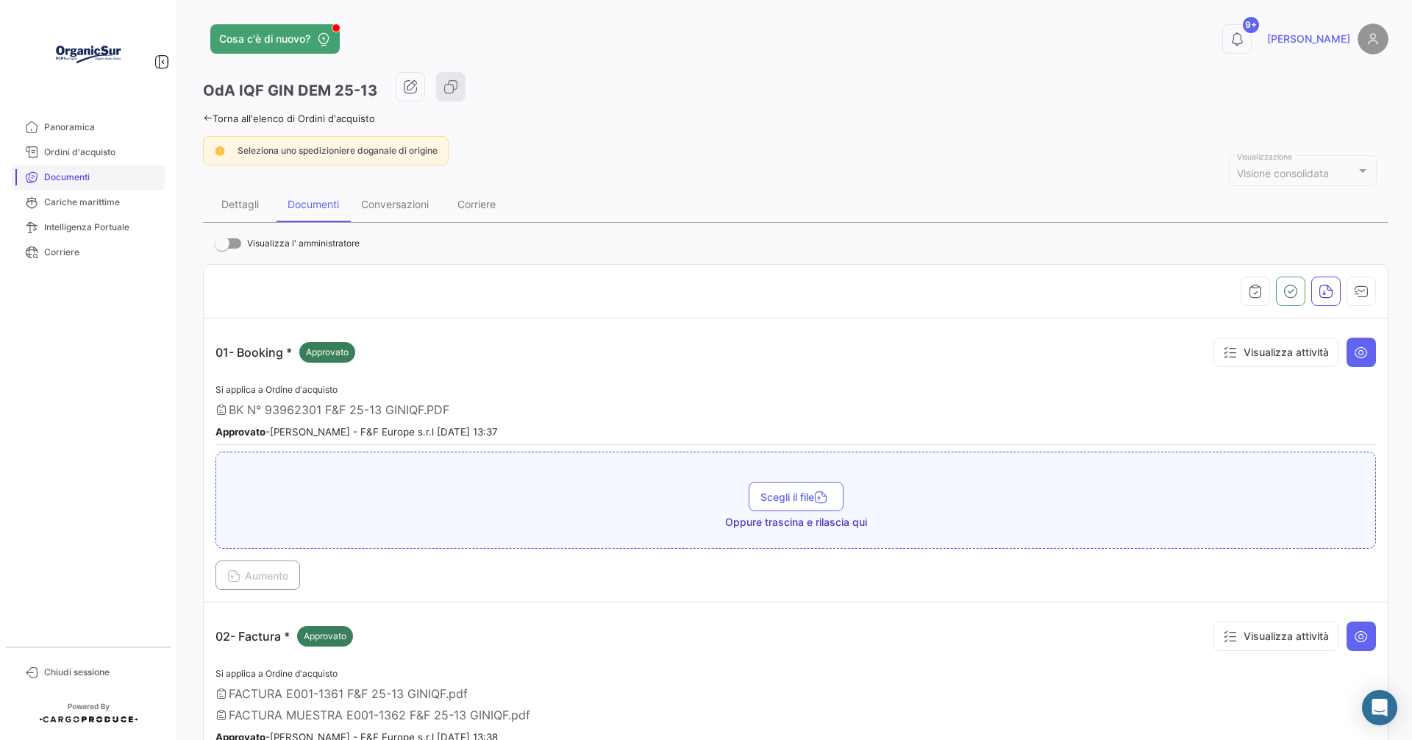
click at [61, 170] on link "Documenti" at bounding box center [88, 177] width 153 height 25
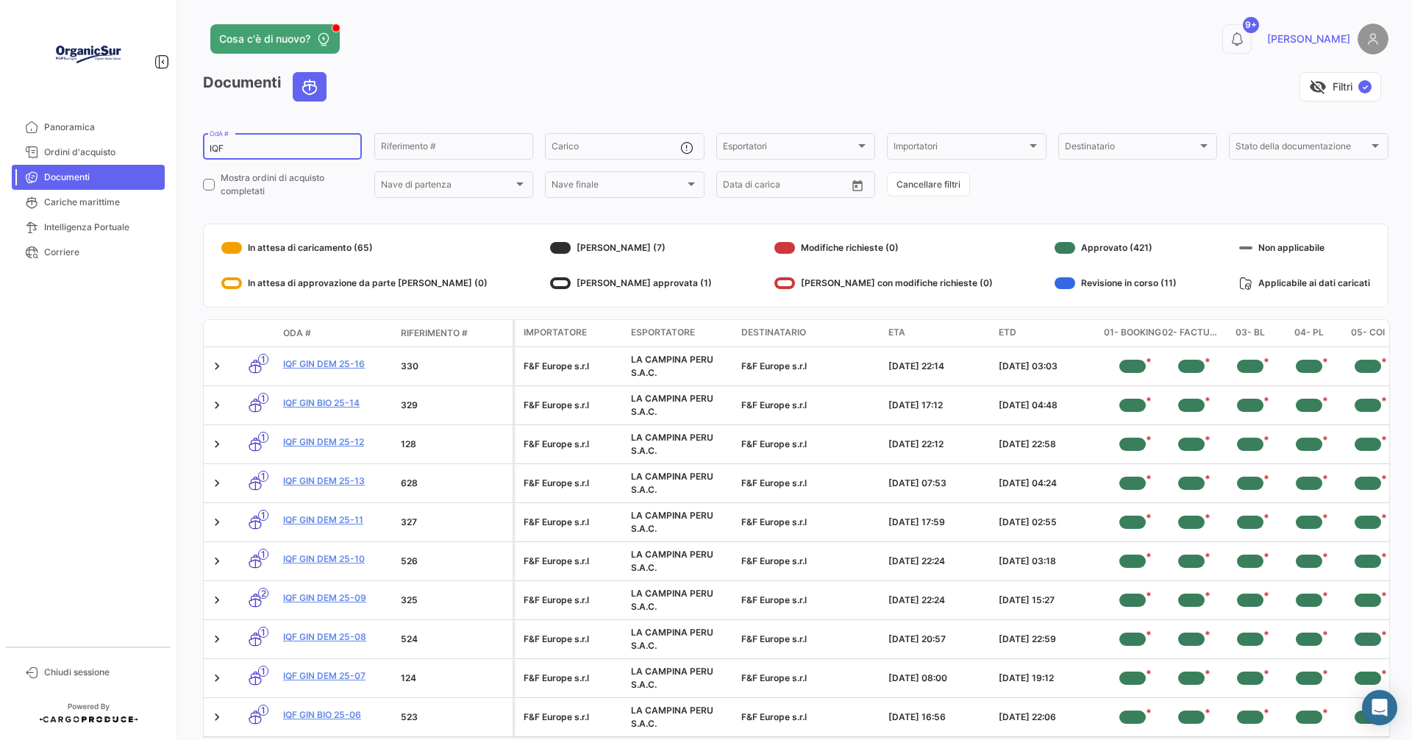
drag, startPoint x: 227, startPoint y: 148, endPoint x: 214, endPoint y: 154, distance: 14.8
click at [193, 152] on div "Cosa c'è di nuovo? 9+ [PERSON_NAME] Documenti visibility_off Filtri ✓ IQF OdA #…" at bounding box center [795, 370] width 1232 height 740
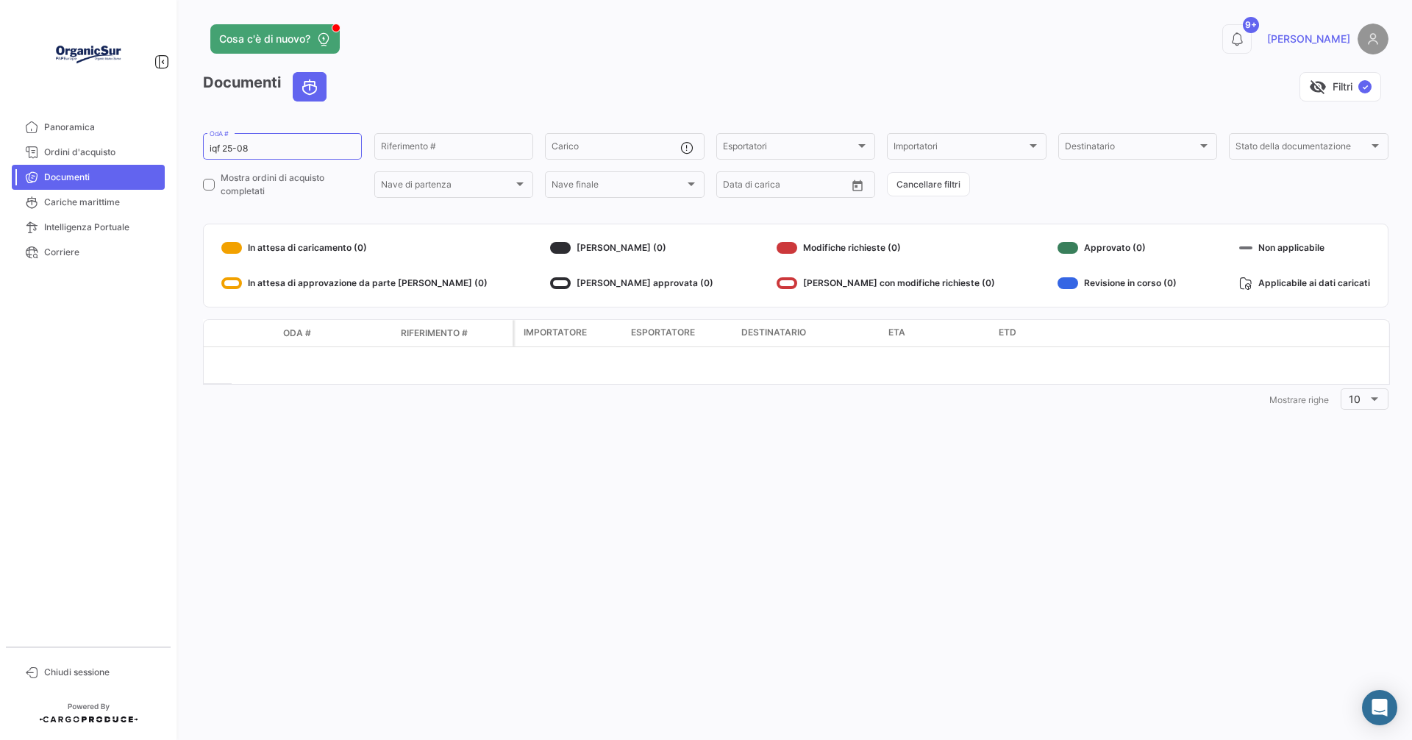
drag, startPoint x: 89, startPoint y: 182, endPoint x: 109, endPoint y: 176, distance: 20.9
click at [90, 182] on span "Documenti" at bounding box center [101, 177] width 115 height 13
click at [263, 144] on input "iqf 25-08" at bounding box center [283, 148] width 146 height 10
type input "i"
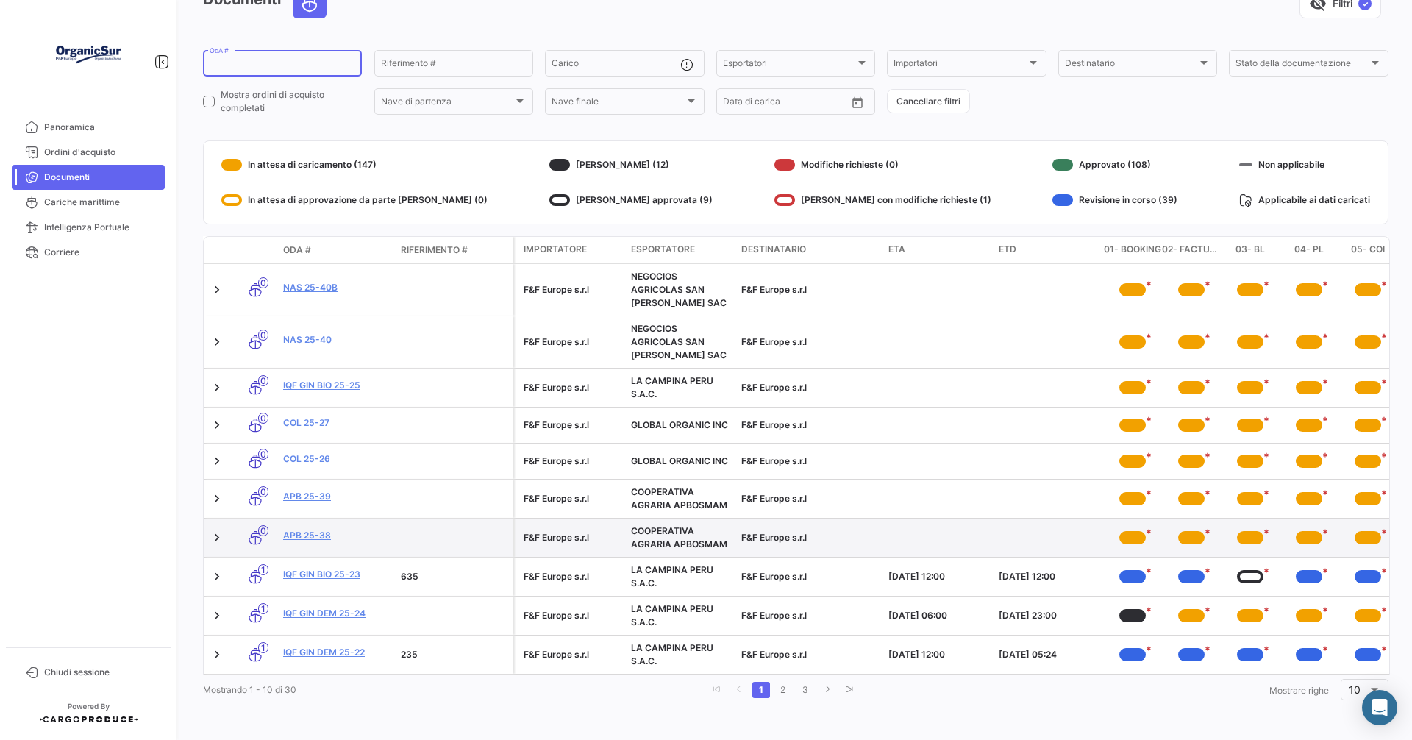
scroll to position [94, 0]
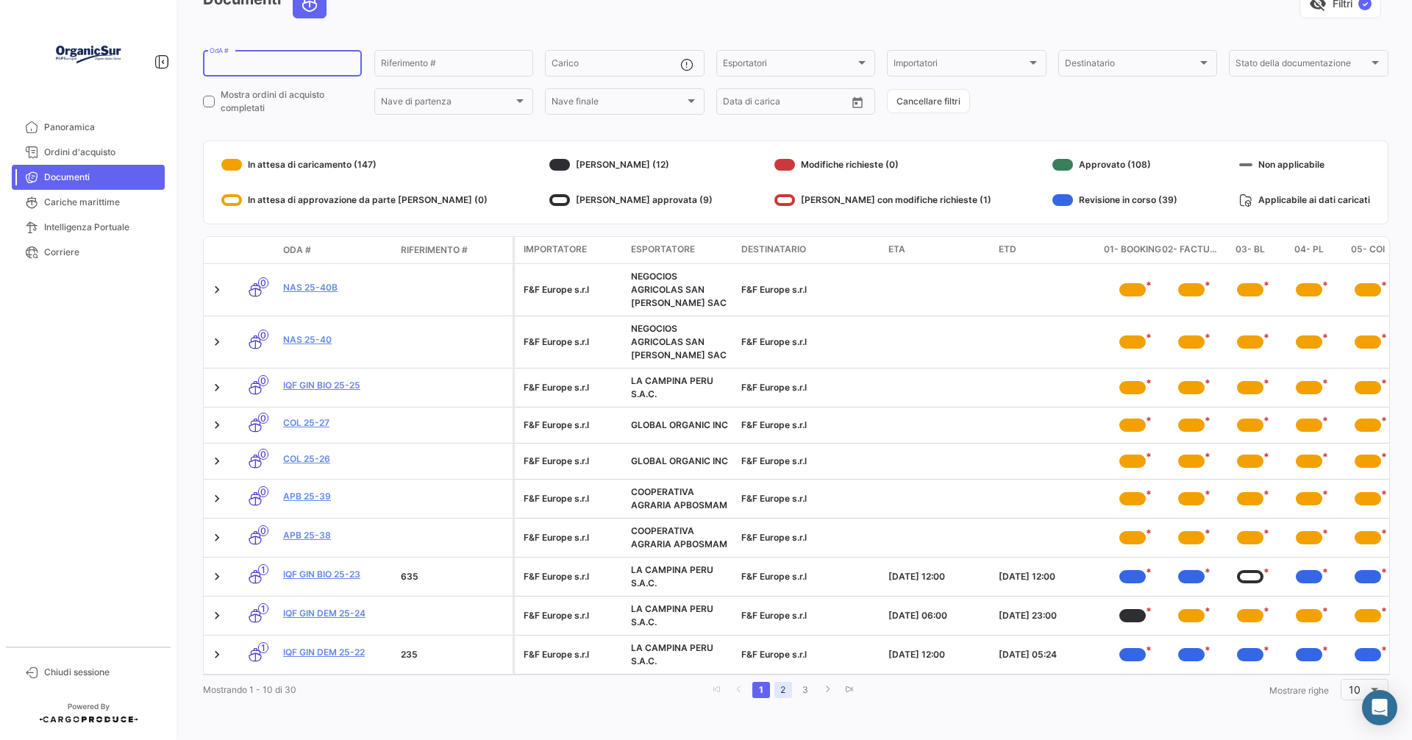
click at [779, 690] on link "2" at bounding box center [783, 690] width 18 height 16
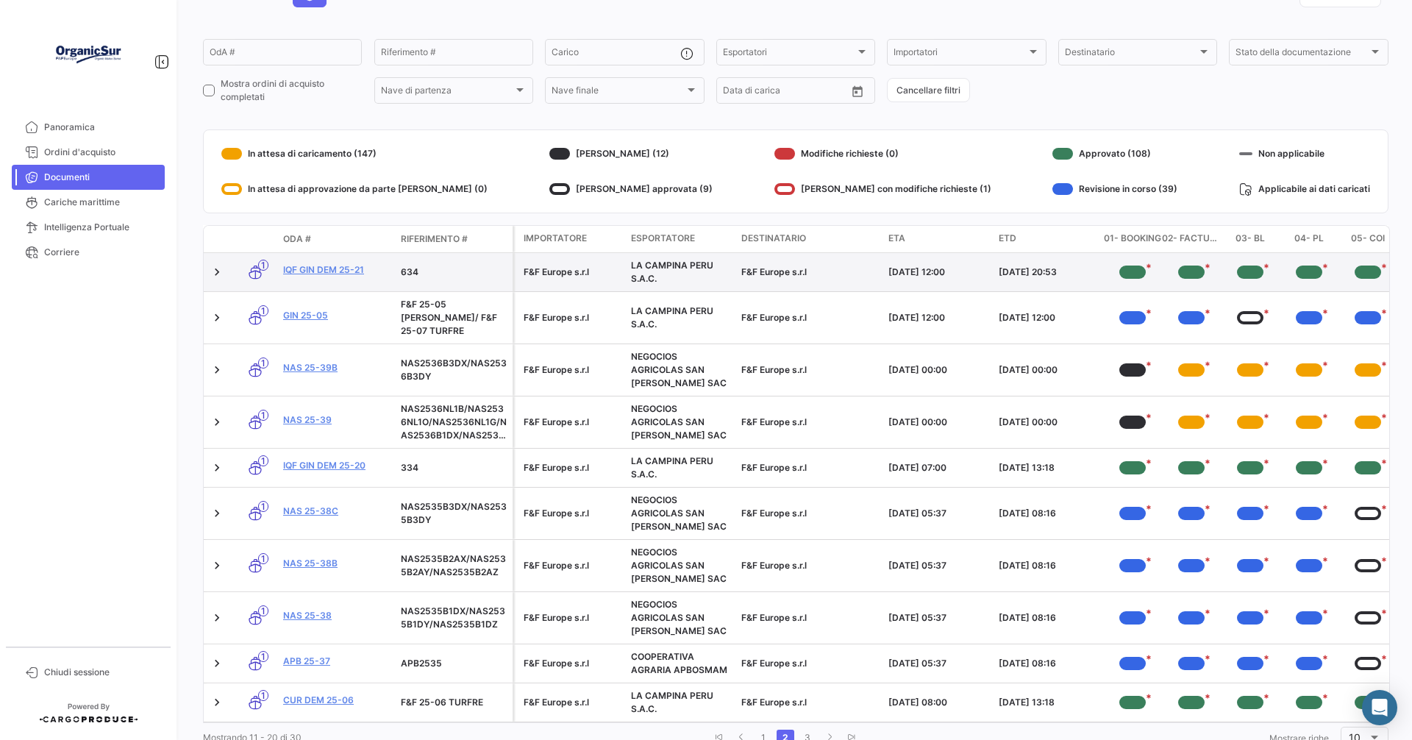
scroll to position [0, 0]
